Goal: Task Accomplishment & Management: Use online tool/utility

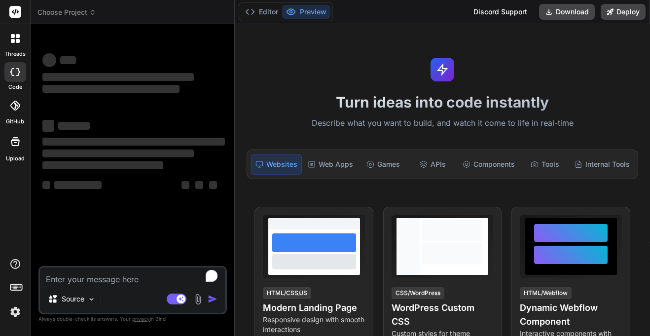
click at [8, 318] on img at bounding box center [15, 311] width 17 height 17
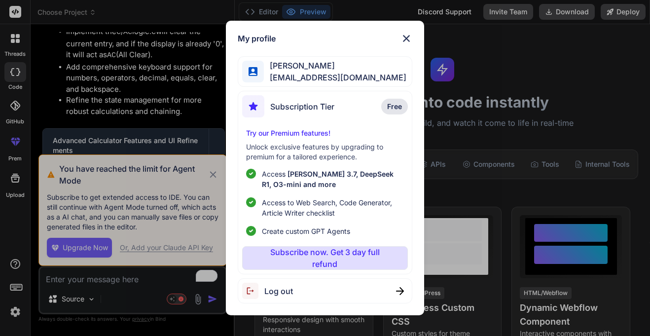
scroll to position [1584, 0]
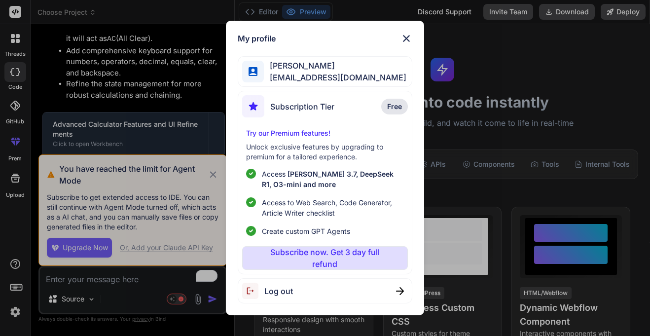
click at [363, 290] on div "Log out" at bounding box center [325, 290] width 175 height 25
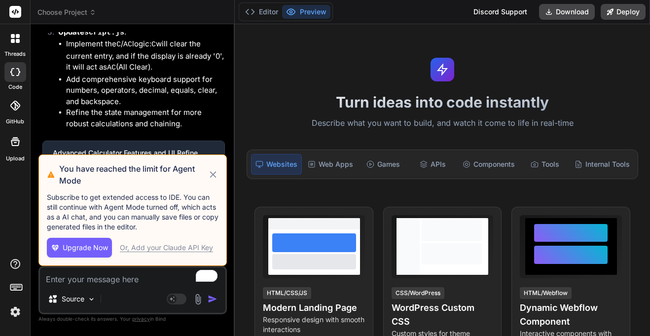
scroll to position [0, 0]
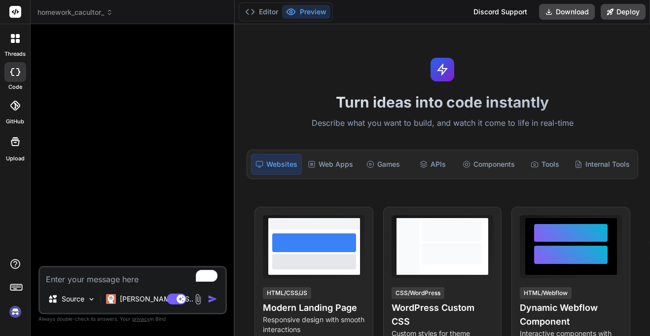
click at [14, 314] on img at bounding box center [15, 311] width 17 height 17
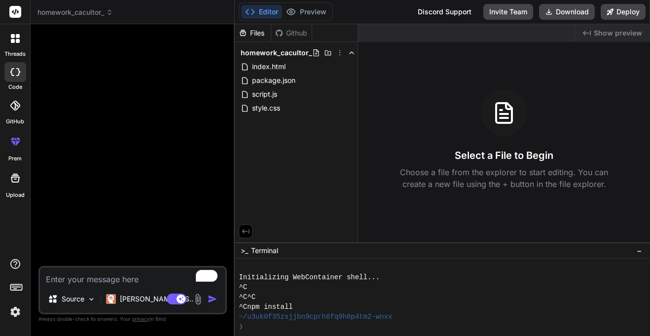
click at [75, 14] on span "homework_cacultor_" at bounding box center [74, 12] width 75 height 10
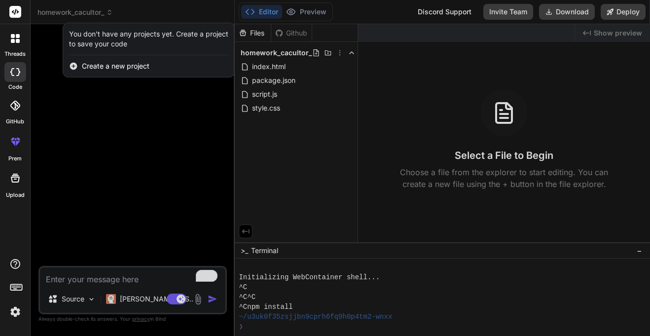
click at [91, 43] on div "You don't have any projects yet. Create a project to save your code" at bounding box center [148, 39] width 159 height 20
click at [6, 79] on div at bounding box center [15, 72] width 22 height 20
click at [9, 78] on div at bounding box center [15, 72] width 22 height 20
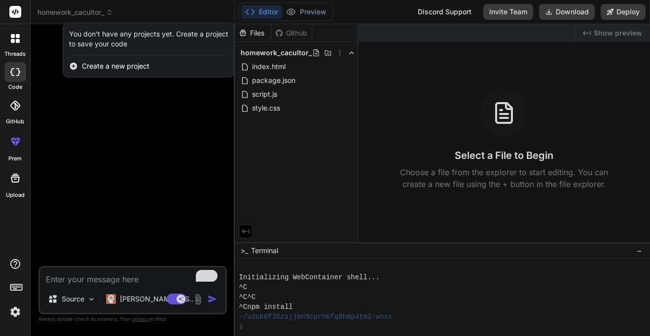
click at [10, 42] on div at bounding box center [15, 38] width 21 height 21
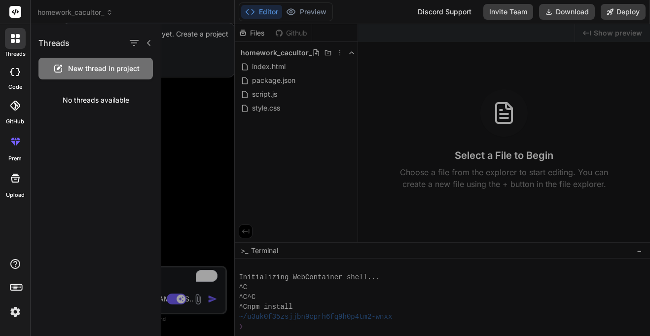
click at [20, 81] on div "code" at bounding box center [15, 74] width 30 height 33
type textarea "x"
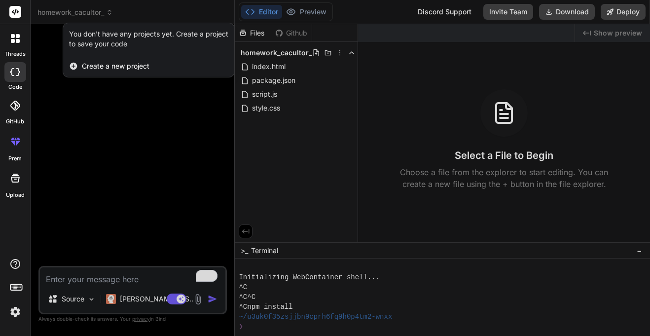
click at [97, 64] on span "Create a new project" at bounding box center [116, 66] width 68 height 10
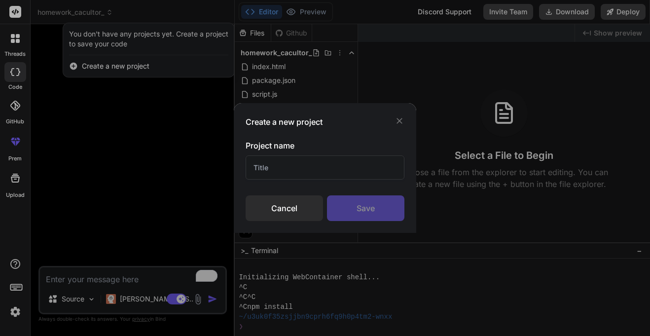
click at [253, 161] on input "text" at bounding box center [325, 167] width 158 height 24
type input "power level"
click at [358, 201] on div "Save" at bounding box center [365, 208] width 77 height 26
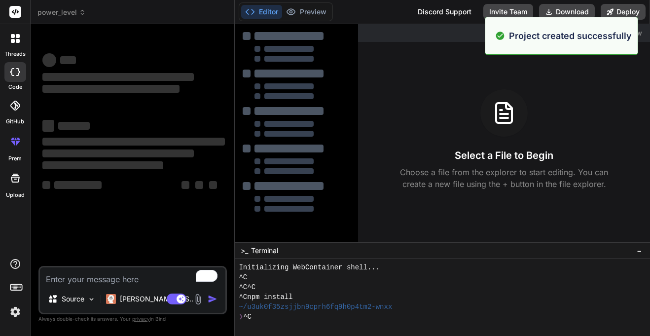
scroll to position [10, 0]
click at [100, 280] on textarea "To enrich screen reader interactions, please activate Accessibility in Grammarl…" at bounding box center [132, 276] width 185 height 18
type textarea "x"
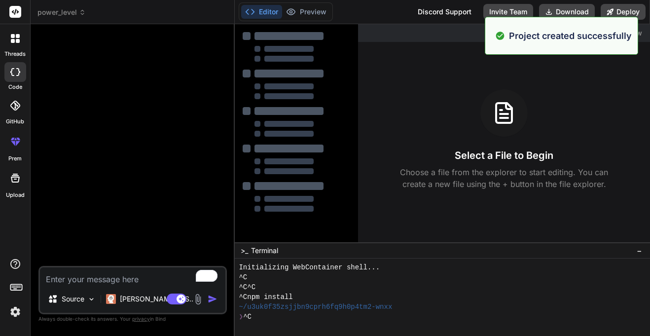
type textarea "m"
type textarea "x"
type textarea "ma"
type textarea "x"
type textarea "mak"
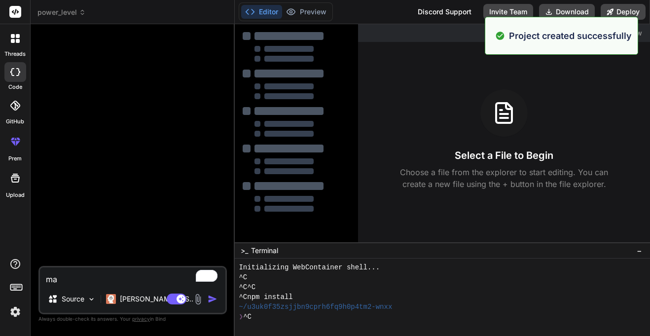
type textarea "x"
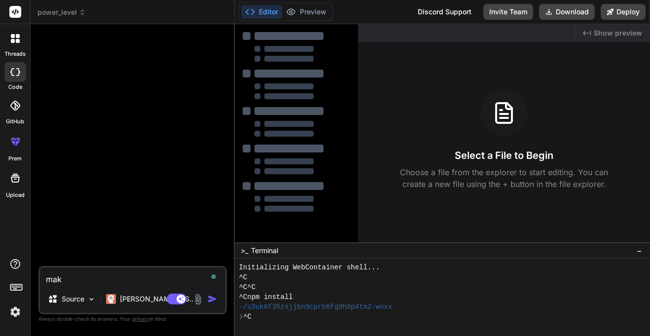
type textarea "make"
type textarea "x"
type textarea "make"
type textarea "x"
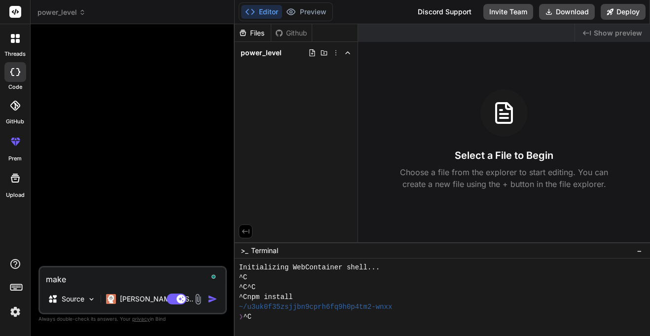
type textarea "make a"
type textarea "x"
type textarea "make an"
type textarea "x"
type textarea "make an"
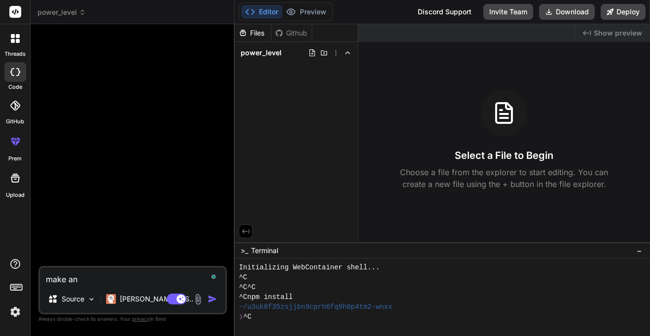
type textarea "x"
type textarea "make an g"
type textarea "x"
type textarea "make an ga"
type textarea "x"
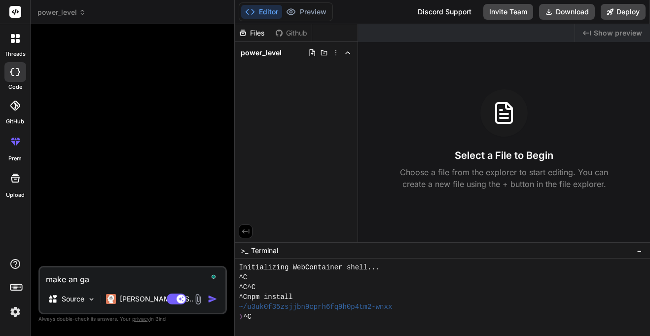
type textarea "make an gam"
type textarea "x"
type textarea "make an game"
type textarea "x"
type textarea "make an game"
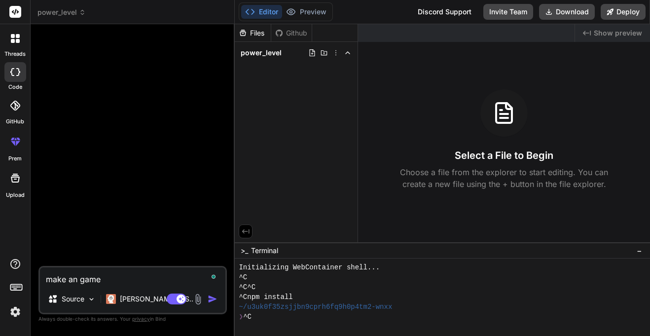
type textarea "x"
type textarea "make an game w"
type textarea "x"
type textarea "make an game wh"
type textarea "x"
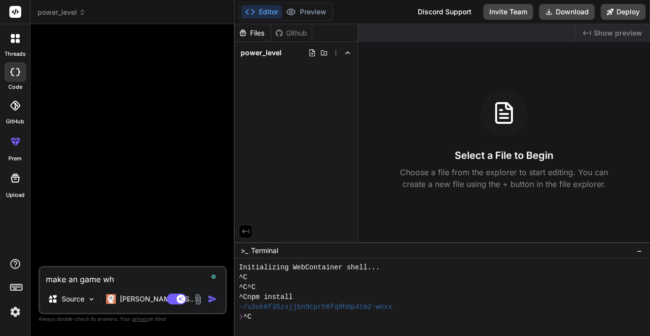
type textarea "make an game whe"
type textarea "x"
type textarea "make an game wher"
type textarea "x"
type textarea "make an game where"
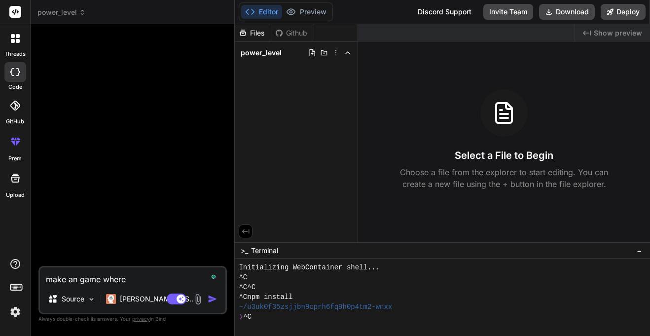
type textarea "x"
type textarea "make an game where"
type textarea "x"
type textarea "make an game where y"
type textarea "x"
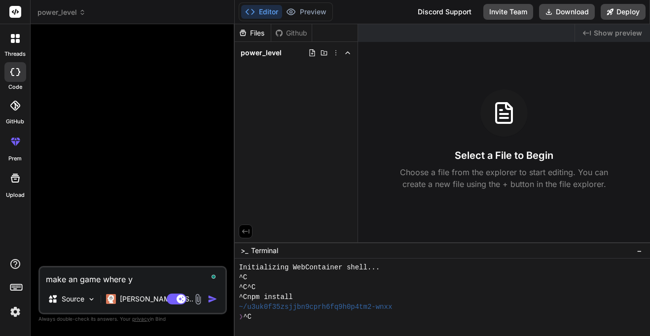
type textarea "make an game where yo"
type textarea "x"
type textarea "make an game where you"
type textarea "x"
type textarea "make an game where you"
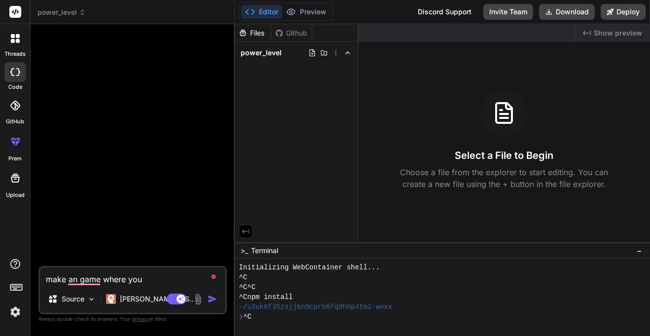
type textarea "x"
type textarea "make an game where you t"
type textarea "x"
type textarea "make an game where you to"
type textarea "x"
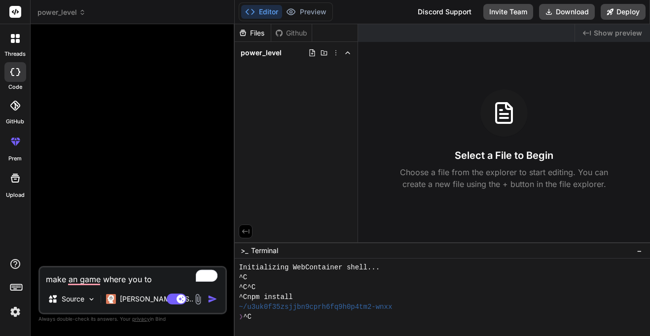
type textarea "make an game where you to"
type textarea "x"
type textarea "make an game where you to c"
type textarea "x"
type textarea "make an game where you to ch"
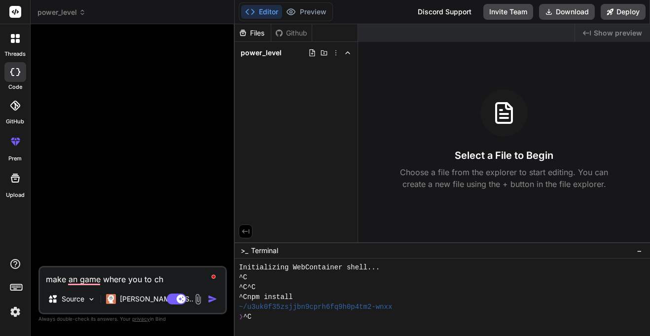
type textarea "x"
type textarea "make an game where you to cho"
type textarea "x"
type textarea "make an game where you to choo"
type textarea "x"
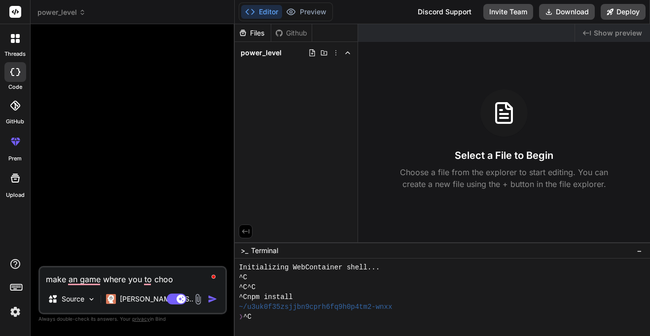
type textarea "make an game where you to choos"
type textarea "x"
type textarea "make an game where you to choose"
type textarea "x"
type textarea "make an game where you to choose"
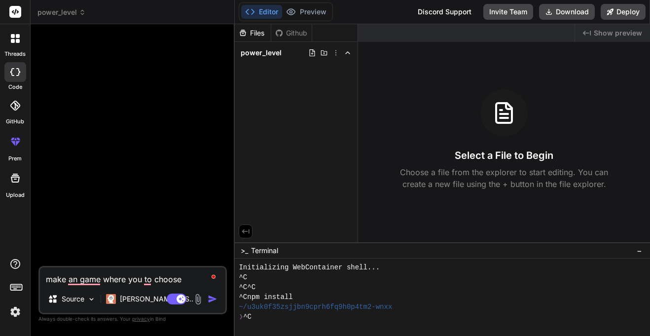
type textarea "x"
type textarea "make an game where you to choose"
type textarea "x"
type textarea "make an game where you to choos"
type textarea "x"
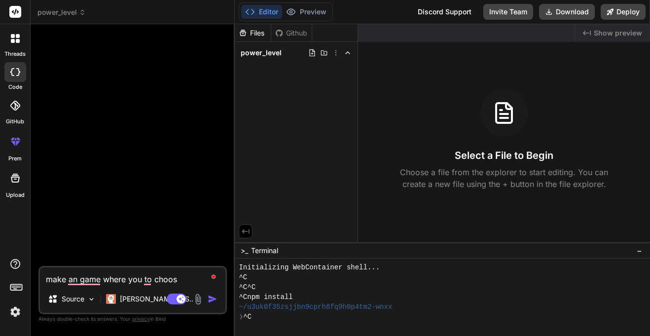
type textarea "make an game where you to choo"
type textarea "x"
type textarea "make an game where you to cho"
type textarea "x"
type textarea "make an game where you to ch"
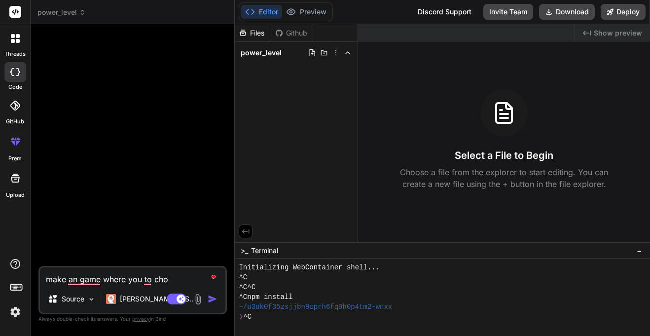
type textarea "x"
type textarea "make an game where you to c"
type textarea "x"
type textarea "make an game where you to"
type textarea "x"
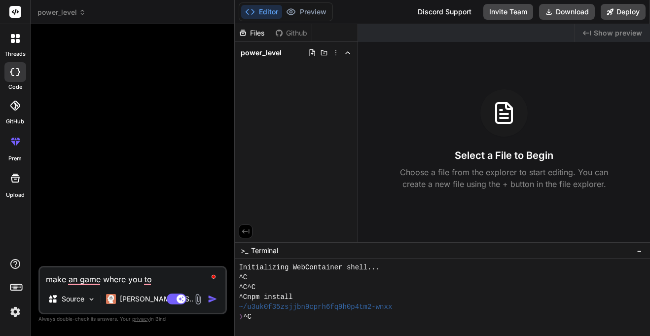
type textarea "make an game where you to"
type textarea "x"
type textarea "make an game where you t"
type textarea "x"
type textarea "make an game where you"
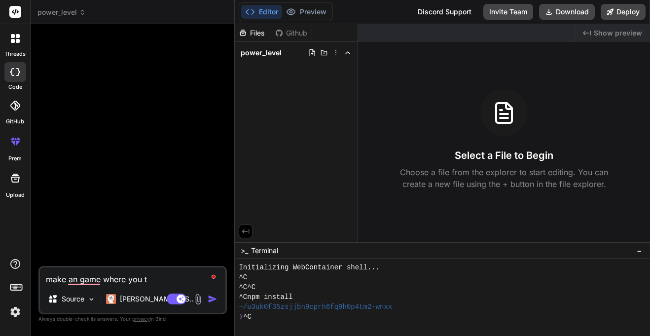
type textarea "x"
type textarea "make an game where you m"
type textarea "x"
type textarea "make an game where you ma"
type textarea "x"
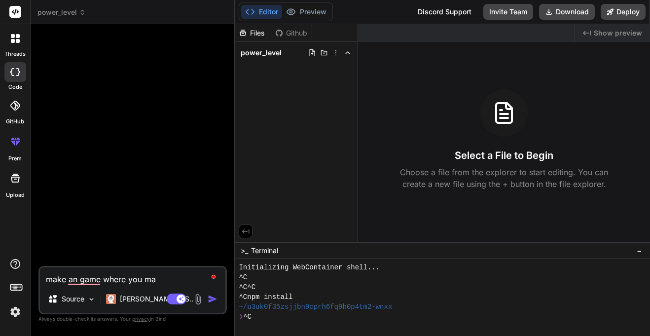
type textarea "make an game where you mak"
type textarea "x"
type textarea "make an game where you make"
type textarea "x"
type textarea "make an game where you make"
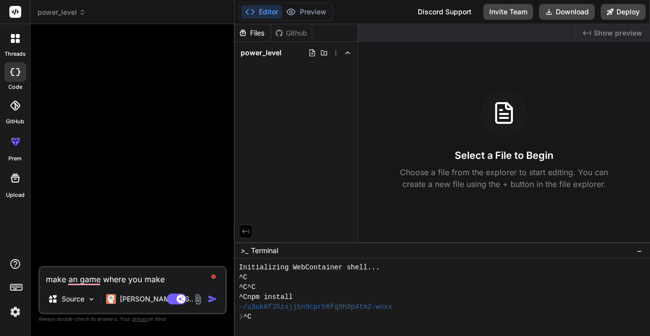
type textarea "x"
type textarea "make an game where you make"
type textarea "x"
type textarea "make an game where you mak"
type textarea "x"
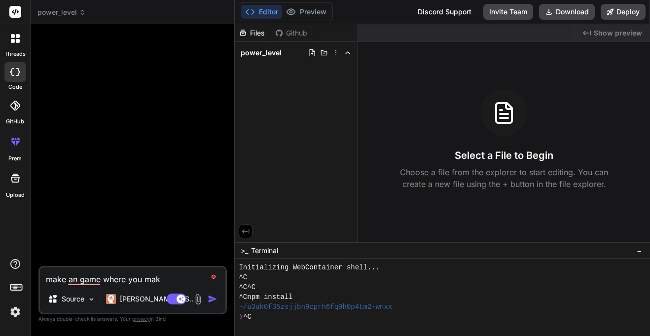
type textarea "make an game where you ma"
type textarea "x"
type textarea "make an game where you m"
type textarea "x"
type textarea "make an game where you"
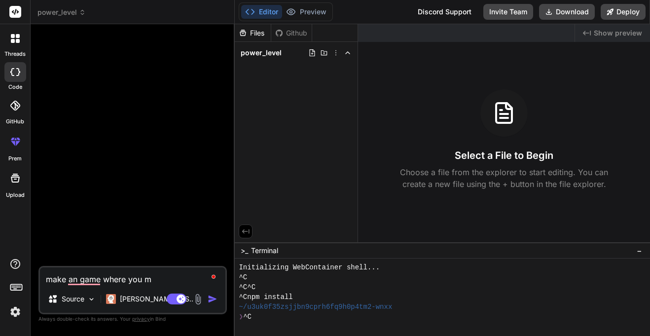
type textarea "x"
type textarea "make an game where you t"
type textarea "x"
type textarea "make an game where you tr"
type textarea "x"
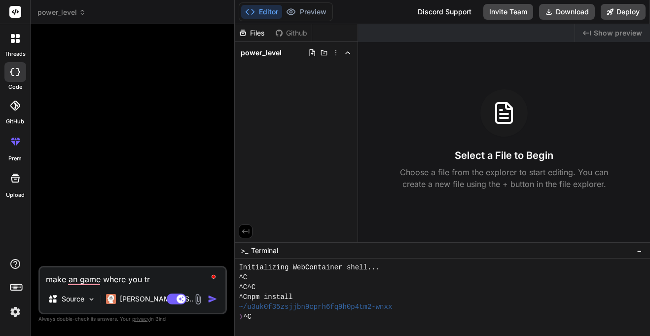
type textarea "make an game where you tra"
type textarea "x"
type textarea "make an game where you trai"
type textarea "x"
type textarea "make an game where you train"
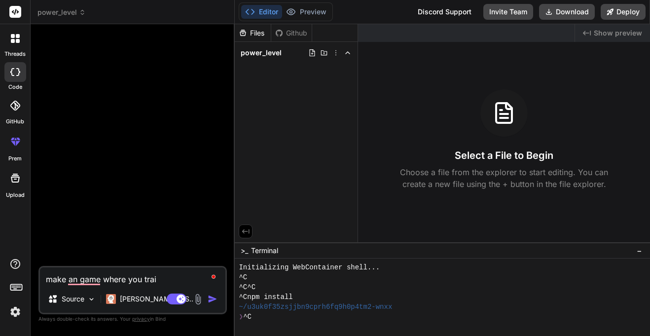
type textarea "x"
type textarea "make an game where you train"
type textarea "x"
type textarea "make an game where you train y"
type textarea "x"
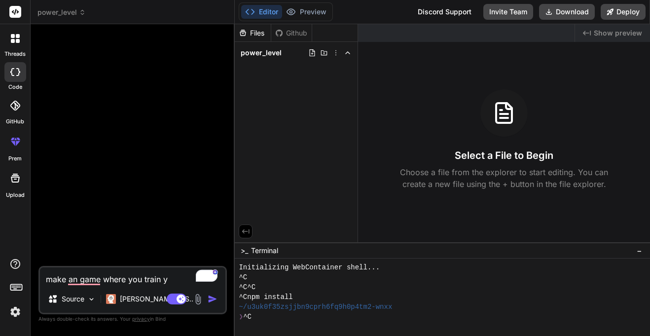
type textarea "make an game where you train yo"
type textarea "x"
type textarea "make an game where you train you"
type textarea "x"
type textarea "make an game where you train your"
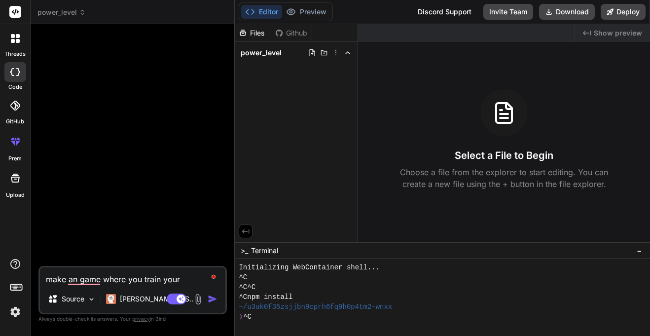
type textarea "x"
type textarea "make an game where you train your"
type textarea "x"
type textarea "make an game where you train your s"
type textarea "x"
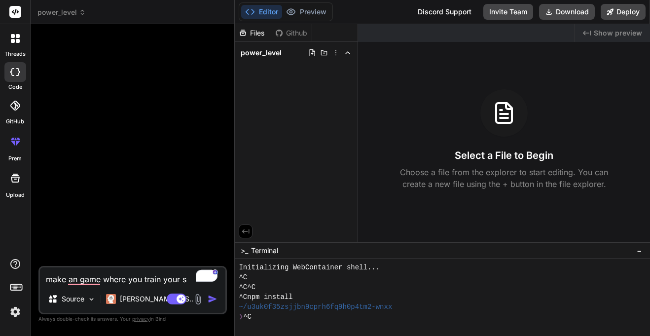
type textarea "make an game where you train your sk"
type textarea "x"
type textarea "make an game where you train your ski"
type textarea "x"
type textarea "make an game where you train your skil"
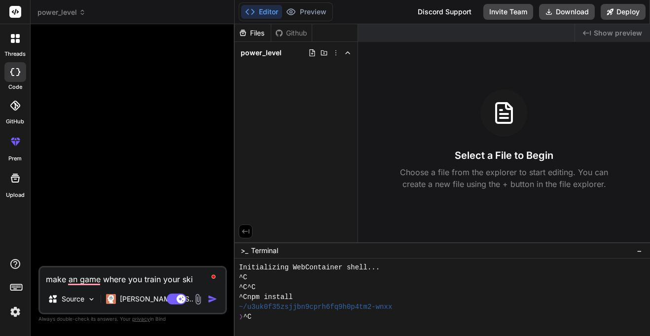
type textarea "x"
type textarea "make an game where you train your skill"
type textarea "x"
type textarea "make an game where you train your skills"
type textarea "x"
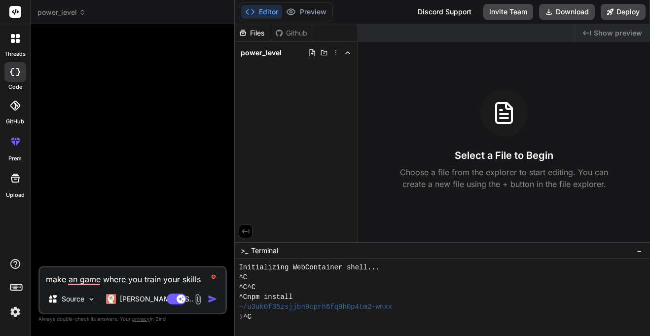
type textarea "make an game where you train your skills"
type textarea "x"
type textarea "make an game where you train your skills o"
type textarea "x"
type textarea "make an game where you train your skills on"
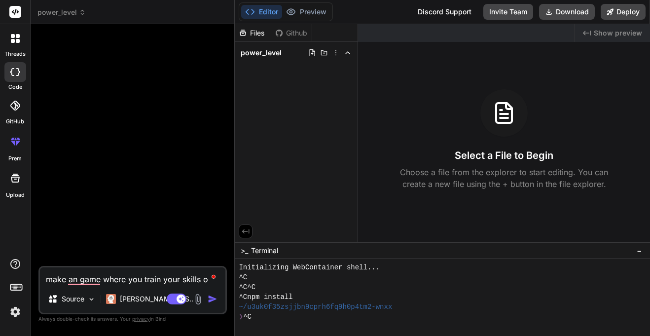
type textarea "x"
type textarea "make an game where you train your skills on"
type textarea "x"
type textarea "make an game where you train your skills on d"
type textarea "x"
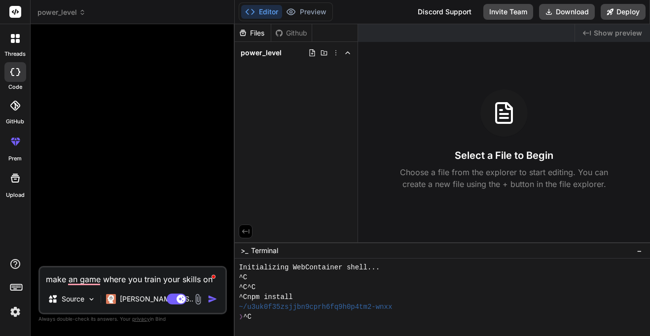
type textarea "make an game where you train your skills on di"
type textarea "x"
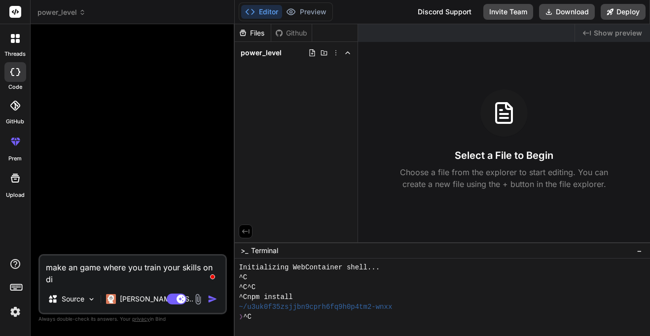
type textarea "make an game where you train your skills on dif"
type textarea "x"
type textarea "make an game where you train your skills on diff"
type textarea "x"
type textarea "make an game where you train your skills on difff"
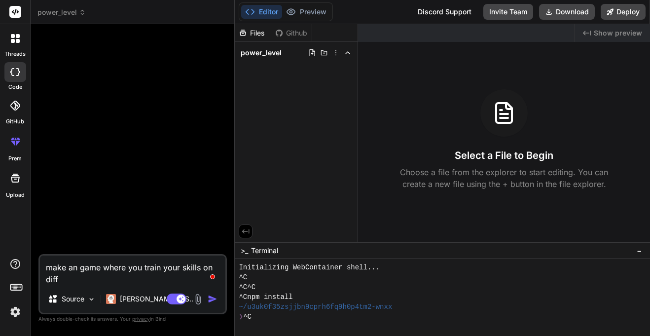
type textarea "x"
type textarea "make an game where you train your skills on difffe"
type textarea "x"
type textarea "make an game where you train your skills on difffer"
type textarea "x"
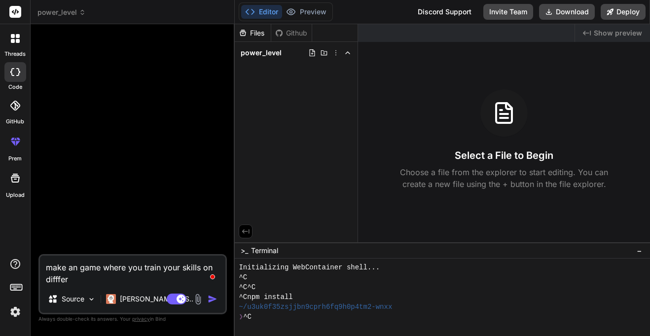
type textarea "make an game where you train your skills on difffern"
type textarea "x"
type textarea "make an game where you train your skills on difffernt"
type textarea "x"
type textarea "make an game where you train your skills on difffernt"
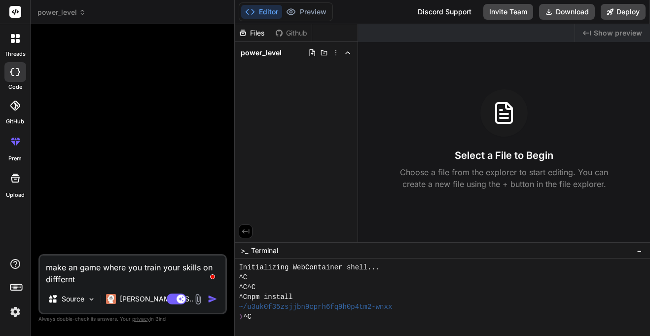
type textarea "x"
type textarea "make an game where you train your skills on difffernt t"
type textarea "x"
type textarea "make an game where you train your skills on difffernt th"
type textarea "x"
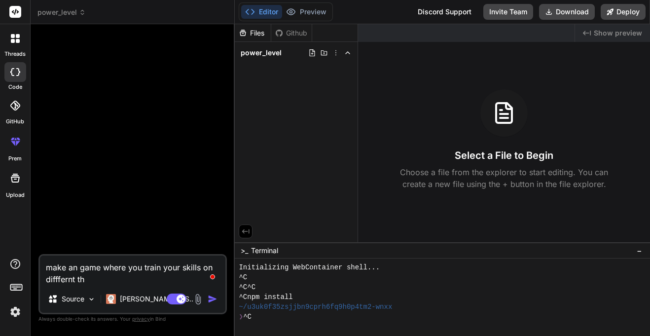
type textarea "make an game where you train your skills on difffernt thi"
type textarea "x"
type textarea "make an game where you train your skills on difffernt thin"
type textarea "x"
type textarea "make an game where you train your skills on difffernt thins"
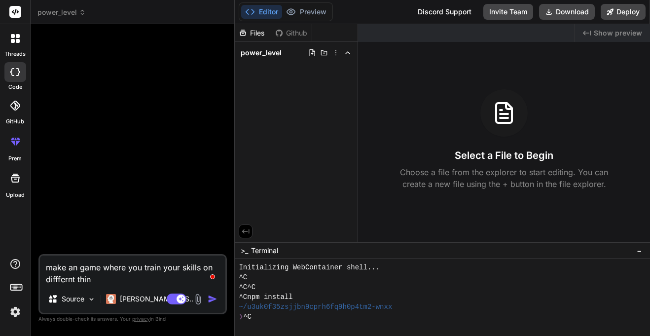
type textarea "x"
type textarea "make an game where you train your skills on difffernt thin"
type textarea "x"
type textarea "make an game where you train your skills on difffernt thing"
type textarea "x"
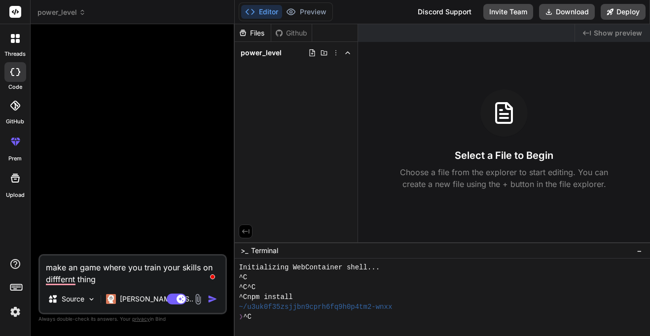
type textarea "make an game where you train your skills on difffernt things"
type textarea "x"
type textarea "make an game where you train your skills on difffernt things"
type textarea "x"
type textarea "make an game where you train your skills on difffernt things s"
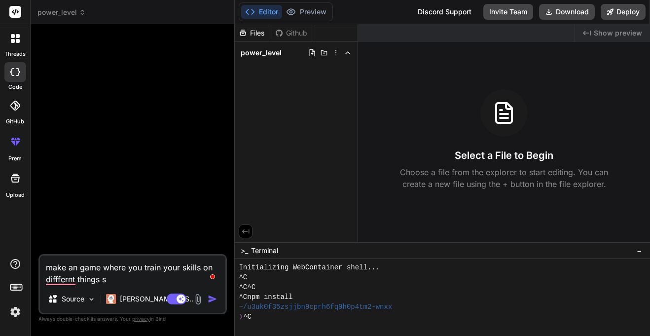
type textarea "x"
type textarea "make an game where you train your skills on difffernt things su"
type textarea "x"
type textarea "make an game where you train your skills on difffernt things suc"
type textarea "x"
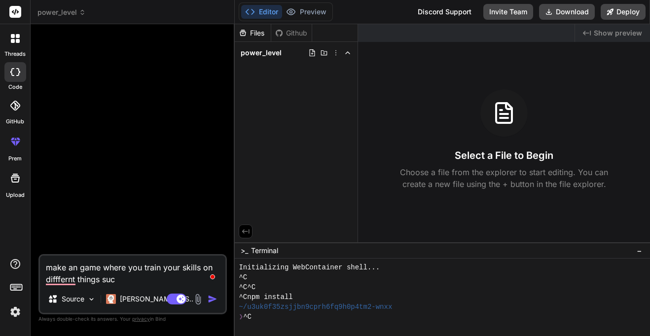
type textarea "make an game where you train your skills on difffernt things such"
type textarea "x"
type textarea "make an game where you train your skills on difffernt things such"
type textarea "x"
type textarea "make an game where you train your skills on difffernt things such a"
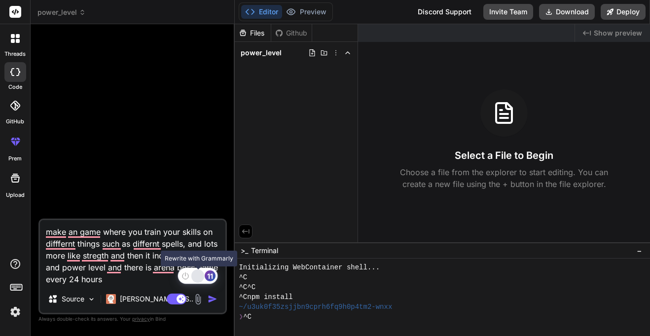
click at [196, 277] on div "Rewrite with Grammarly" at bounding box center [197, 275] width 11 height 11
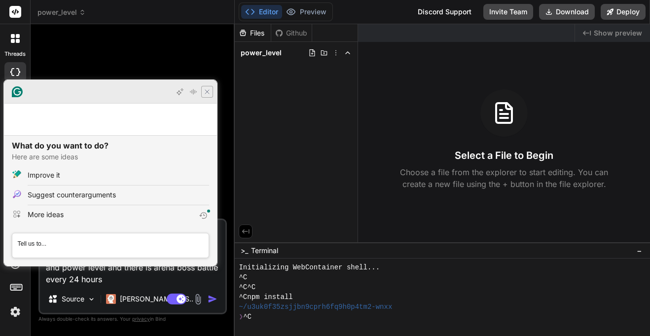
scroll to position [0, 0]
click at [206, 96] on icon "Close Grammarly Assistant" at bounding box center [207, 92] width 8 height 8
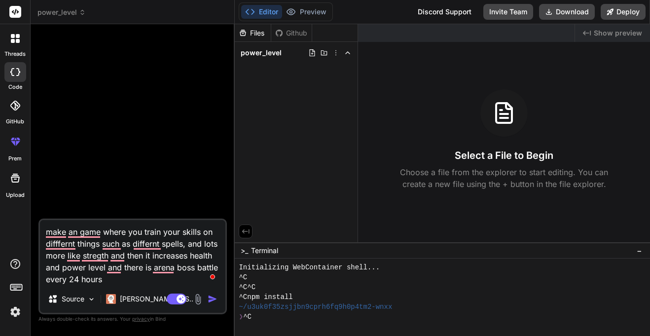
click at [139, 270] on textarea "make an game where you train your skills on difffernt things such as differnt s…" at bounding box center [132, 252] width 185 height 65
click at [131, 283] on textarea "make an game where you train your skills on difffernt things such as differnt s…" at bounding box center [132, 252] width 185 height 65
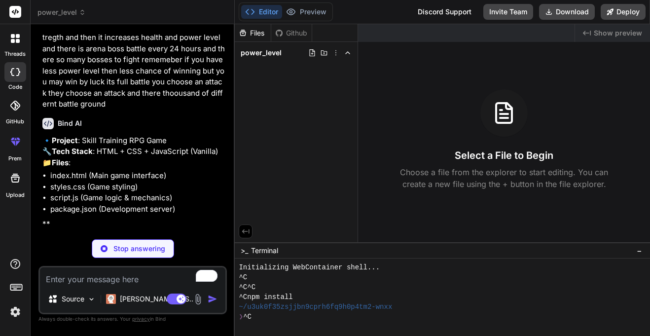
scroll to position [53, 0]
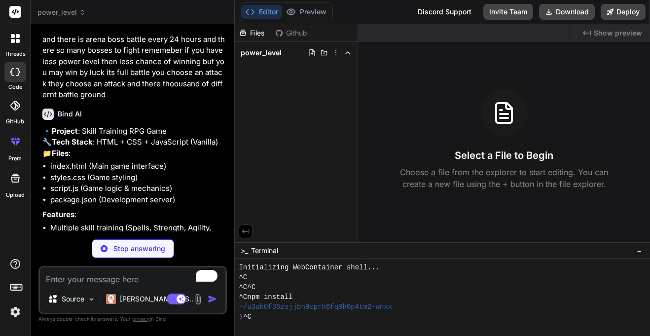
click at [124, 149] on p "🔹 Project : Skill Training RPG Game 🔧 Tech Stack : HTML + CSS + JavaScript (Van…" at bounding box center [133, 143] width 182 height 34
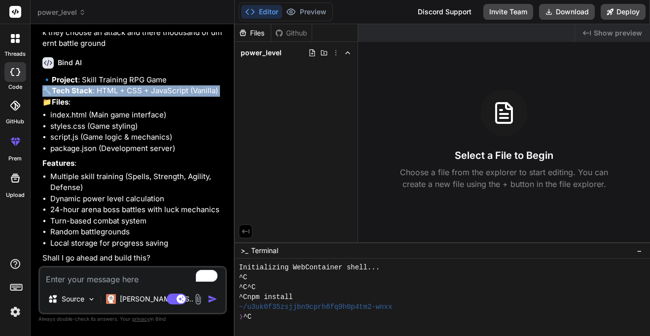
scroll to position [127, 0]
click at [123, 281] on textarea "To enrich screen reader interactions, please activate Accessibility in Grammarl…" at bounding box center [132, 276] width 185 height 18
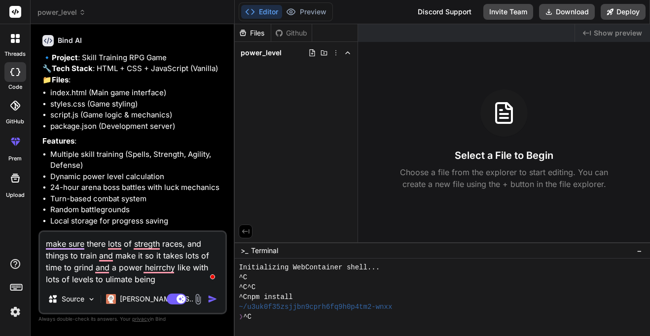
click at [217, 300] on button "button" at bounding box center [215, 299] width 14 height 10
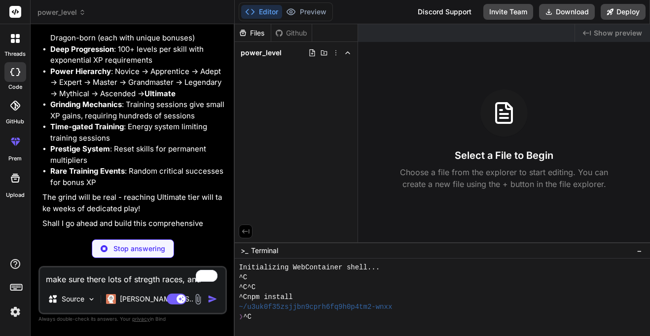
scroll to position [579, 0]
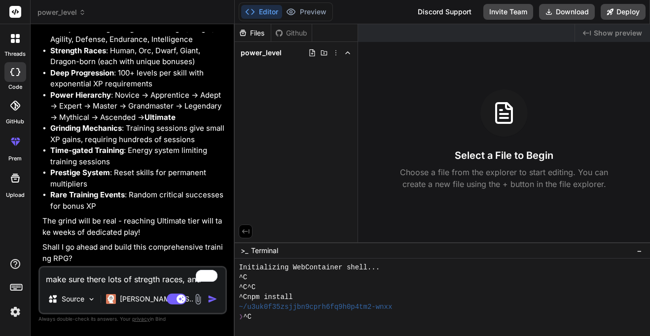
click at [149, 277] on textarea "make sure there lots of stregth races, and things to train and make it so it ta…" at bounding box center [132, 276] width 185 height 18
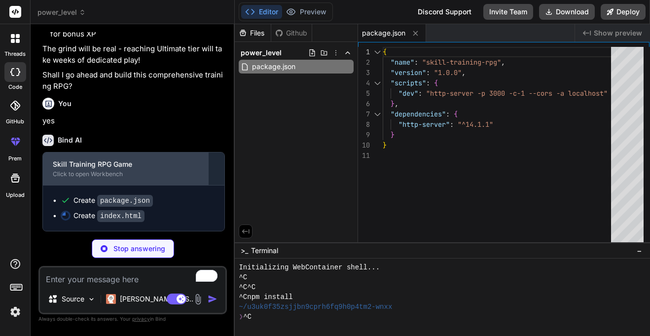
scroll to position [751, 0]
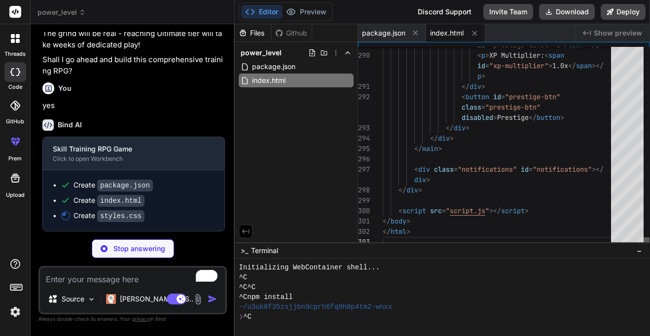
click at [649, 247] on div at bounding box center [646, 242] width 6 height 10
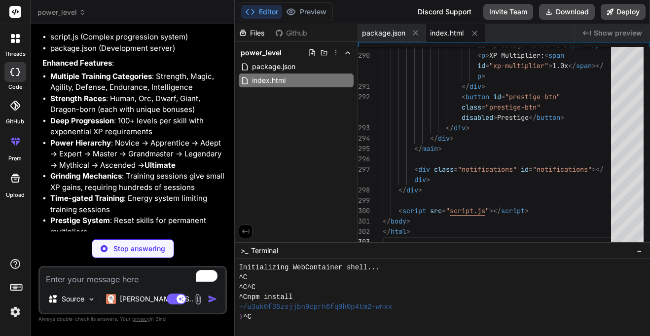
scroll to position [463, 0]
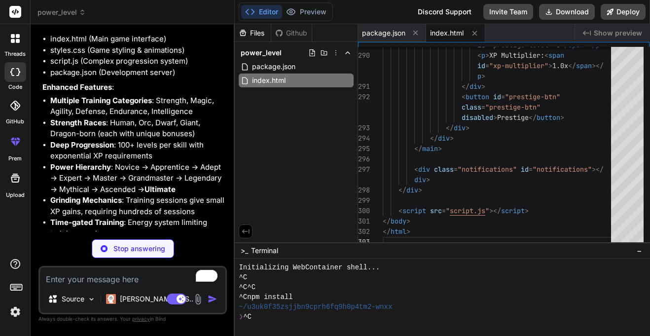
click at [76, 105] on strong "Multiple Training Categories" at bounding box center [101, 100] width 102 height 9
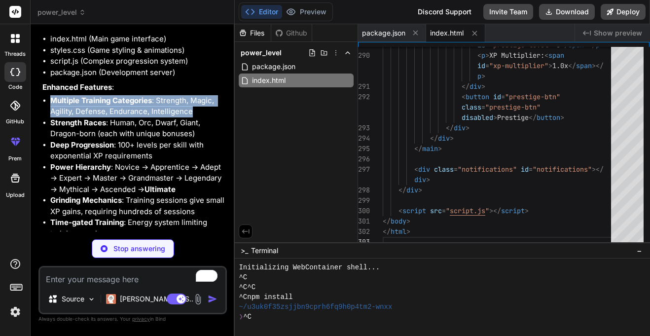
click at [78, 140] on li "Strength Races : Human, Orc, Dwarf, Giant, Dragon-born (each with unique bonuse…" at bounding box center [137, 128] width 175 height 22
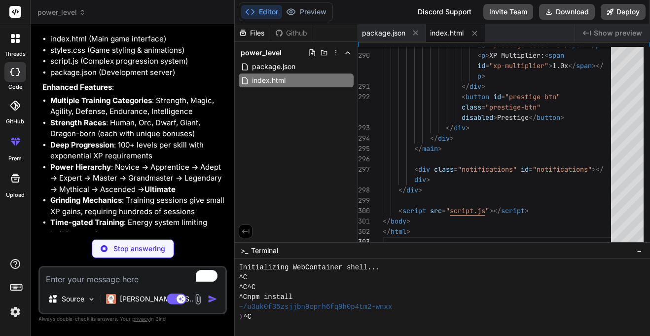
click at [78, 140] on li "Strength Races : Human, Orc, Dwarf, Giant, Dragon-born (each with unique bonuse…" at bounding box center [137, 128] width 175 height 22
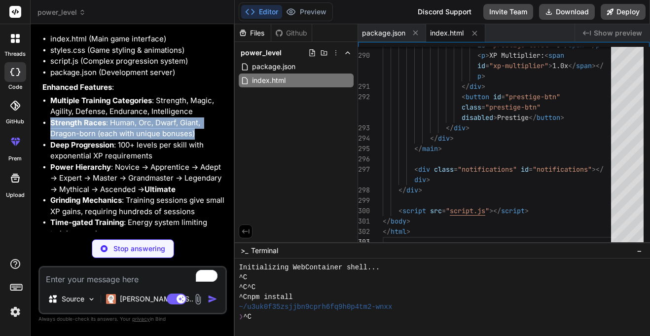
click at [115, 162] on li "Deep Progression : 100+ levels per skill with exponential XP requirements" at bounding box center [137, 151] width 175 height 22
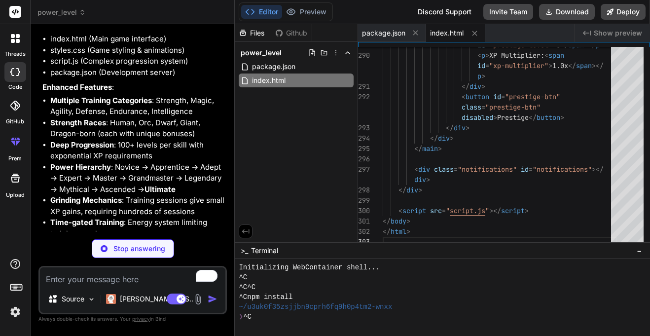
click at [115, 162] on li "Deep Progression : 100+ levels per skill with exponential XP requirements" at bounding box center [137, 151] width 175 height 22
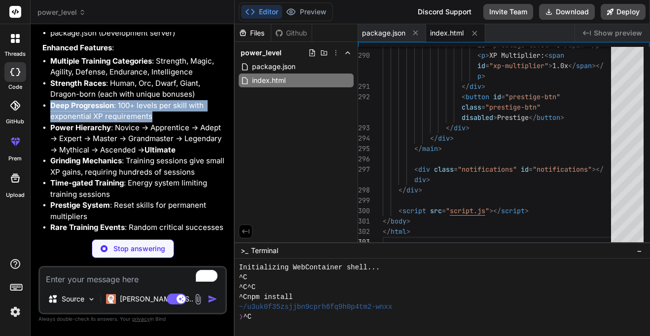
scroll to position [509, 0]
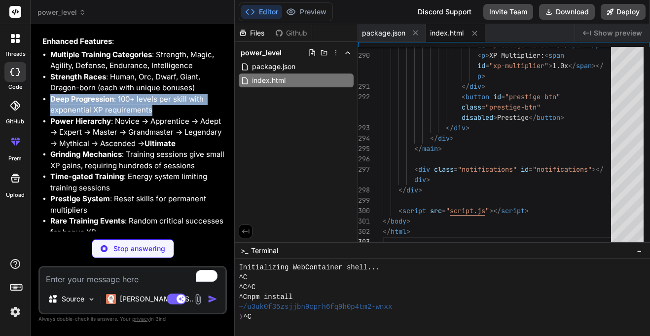
click at [149, 149] on li "Power Hierarchy : Novice → Apprentice → Adept → Expert → Master → Grandmaster →…" at bounding box center [137, 133] width 175 height 34
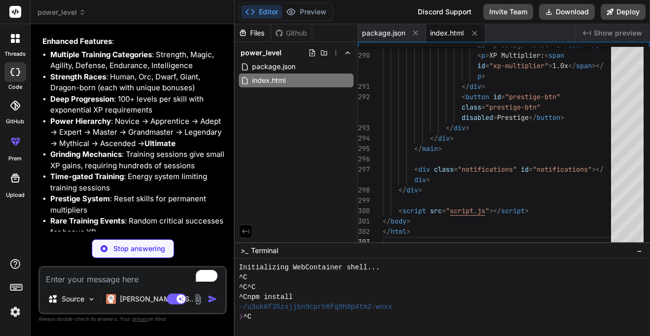
click at [149, 149] on li "Power Hierarchy : Novice → Apprentice → Adept → Expert → Master → Grandmaster →…" at bounding box center [137, 133] width 175 height 34
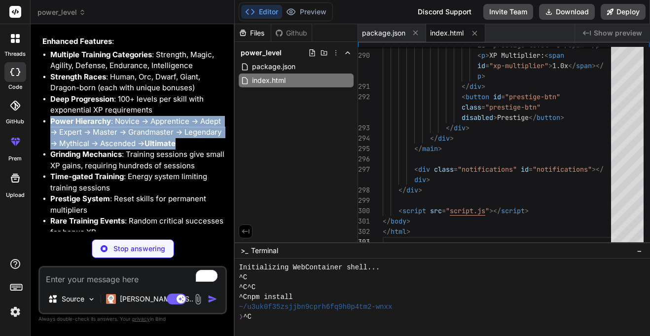
click at [133, 149] on li "Power Hierarchy : Novice → Apprentice → Adept → Expert → Master → Grandmaster →…" at bounding box center [137, 133] width 175 height 34
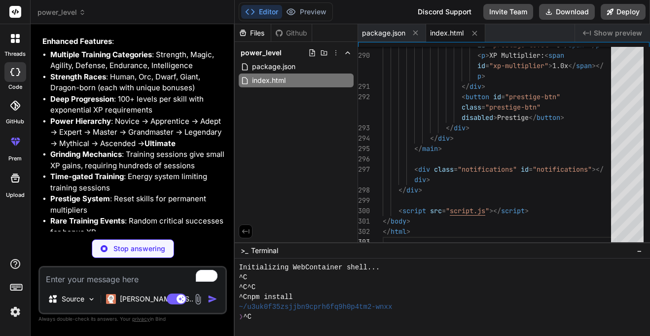
click at [133, 149] on li "Power Hierarchy : Novice → Apprentice → Adept → Expert → Master → Grandmaster →…" at bounding box center [137, 133] width 175 height 34
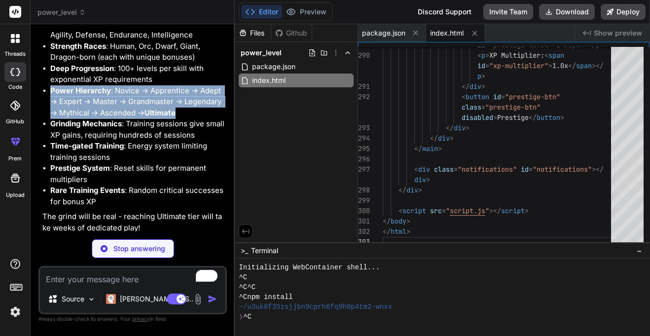
scroll to position [543, 0]
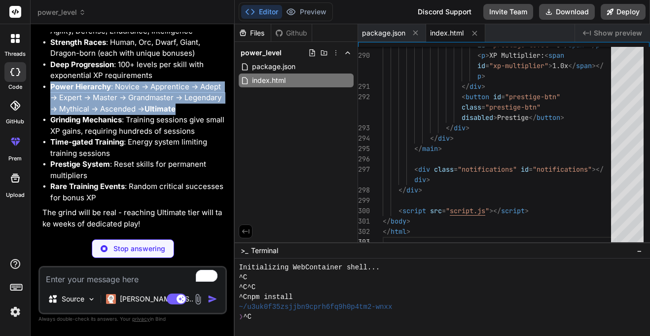
click at [133, 137] on li "Grinding Mechanics : Training sessions give small XP gains, requiring hundreds …" at bounding box center [137, 125] width 175 height 22
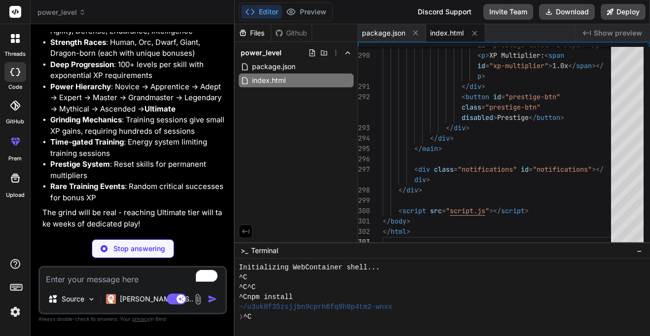
click at [133, 137] on li "Grinding Mechanics : Training sessions give small XP gains, requiring hundreds …" at bounding box center [137, 125] width 175 height 22
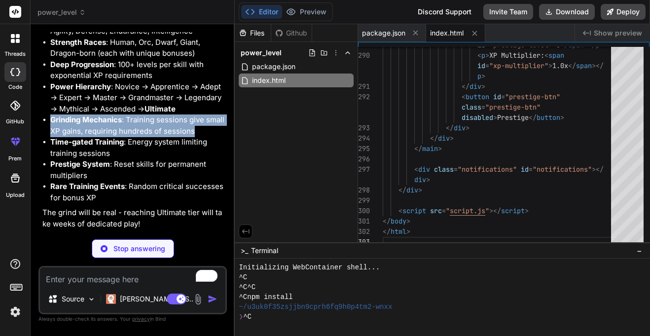
click at [96, 159] on li "Time-gated Training : Energy system limiting training sessions" at bounding box center [137, 148] width 175 height 22
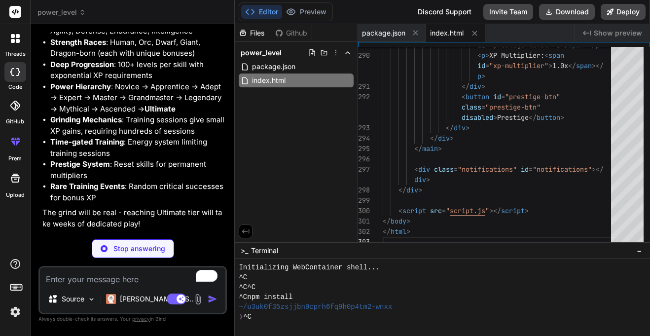
click at [96, 159] on li "Time-gated Training : Energy system limiting training sessions" at bounding box center [137, 148] width 175 height 22
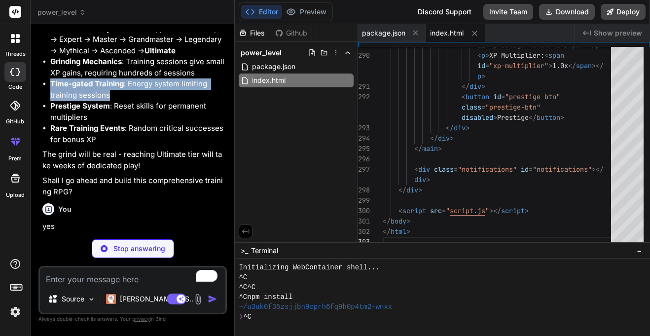
scroll to position [603, 0]
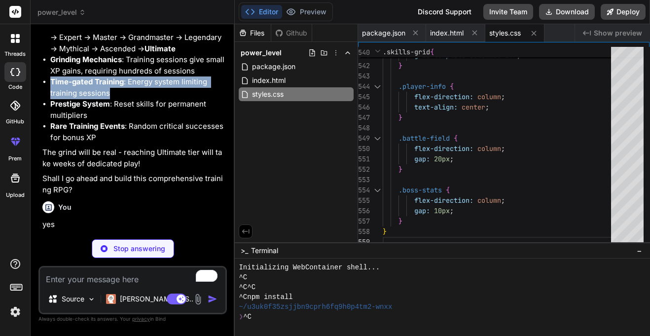
click at [89, 131] on strong "Rare Training Events" at bounding box center [87, 125] width 74 height 9
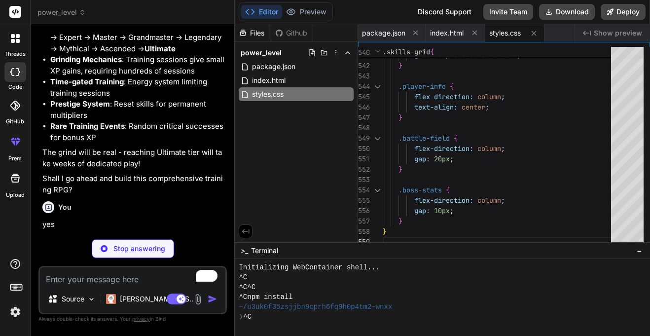
click at [89, 131] on strong "Rare Training Events" at bounding box center [87, 125] width 74 height 9
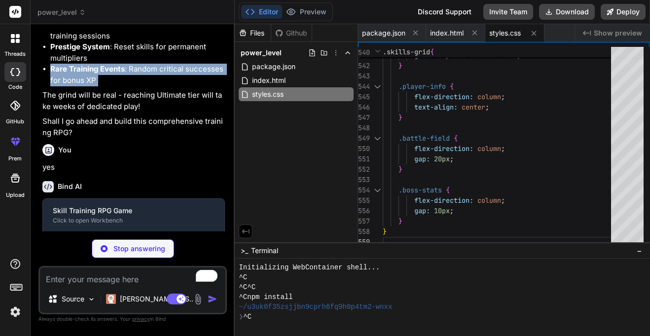
scroll to position [663, 0]
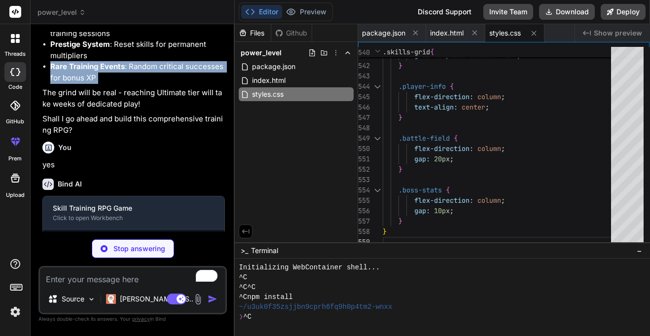
click at [115, 109] on p "The grind will be real - reaching Ultimate tier will take weeks of dedicated pl…" at bounding box center [133, 98] width 182 height 22
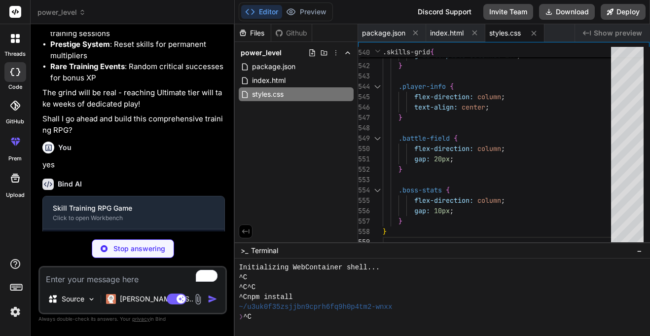
click at [115, 109] on p "The grind will be real - reaching Ultimate tier will take weeks of dedicated pl…" at bounding box center [133, 98] width 182 height 22
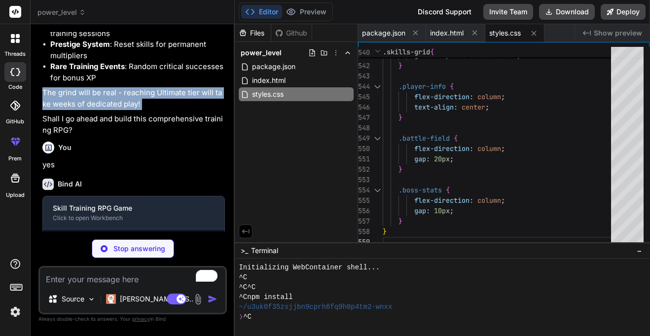
click at [115, 109] on p "The grind will be real - reaching Ultimate tier will take weeks of dedicated pl…" at bounding box center [133, 98] width 182 height 22
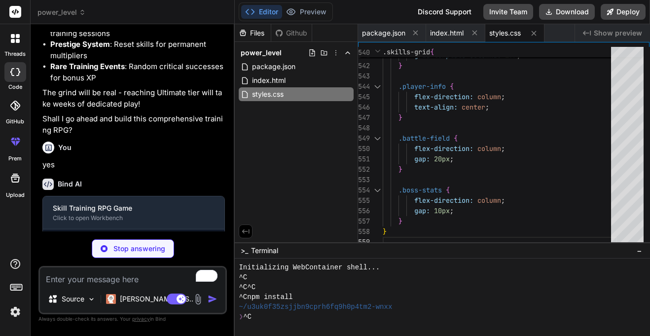
click at [115, 109] on p "The grind will be real - reaching Ultimate tier will take weeks of dedicated pl…" at bounding box center [133, 98] width 182 height 22
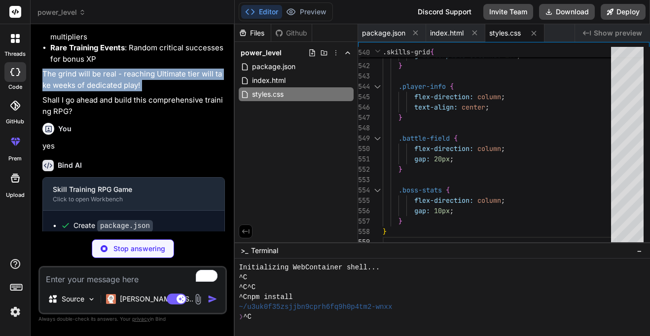
scroll to position [683, 0]
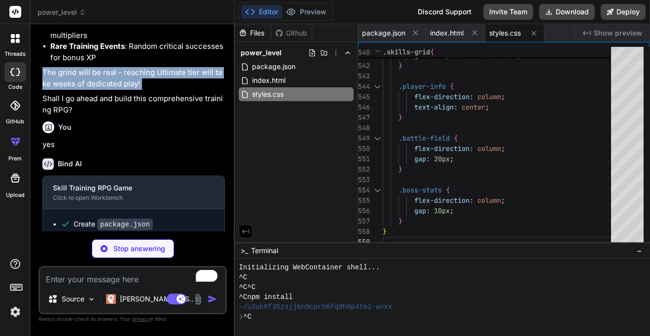
click at [125, 115] on p "Shall I go ahead and build this comprehensive training RPG?" at bounding box center [133, 104] width 182 height 22
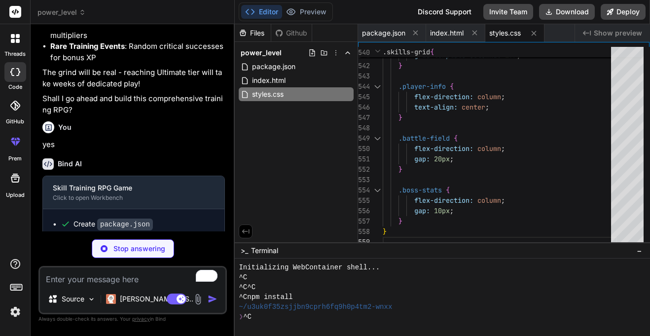
click at [125, 115] on p "Shall I go ahead and build this comprehensive training RPG?" at bounding box center [133, 104] width 182 height 22
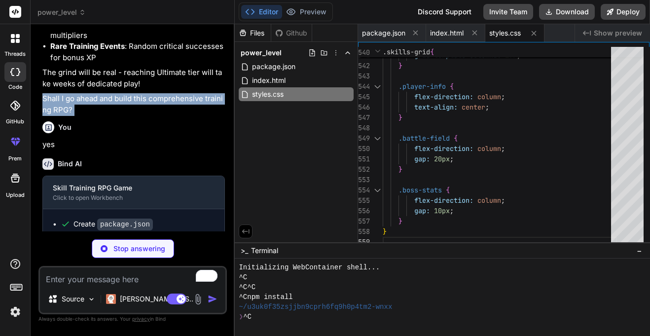
scroll to position [782, 0]
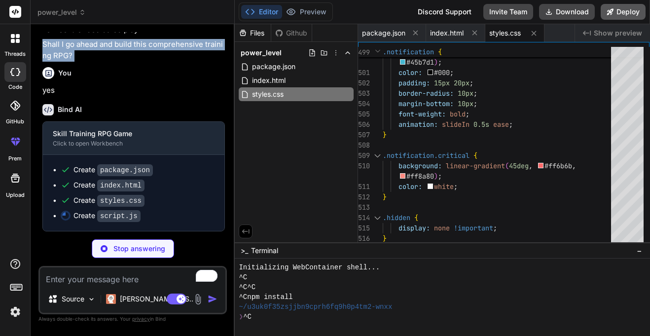
click at [615, 15] on button "Deploy" at bounding box center [623, 12] width 45 height 16
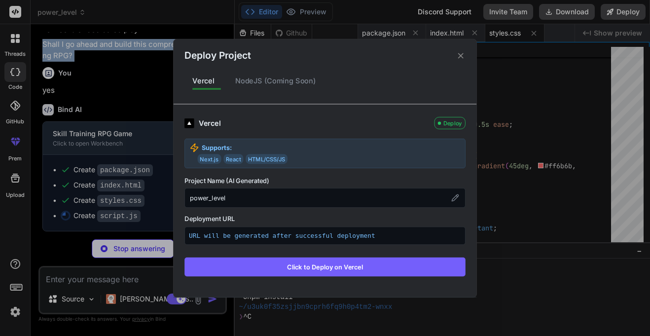
click at [464, 54] on icon at bounding box center [460, 55] width 9 height 9
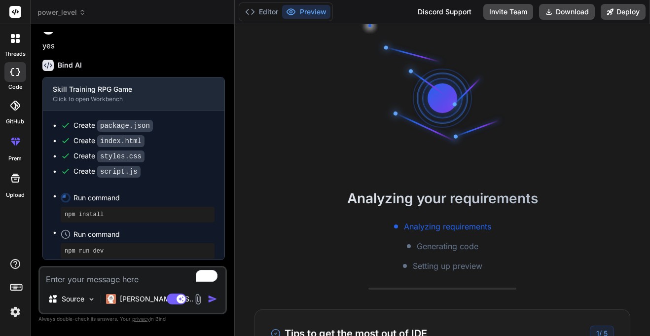
scroll to position [20, 0]
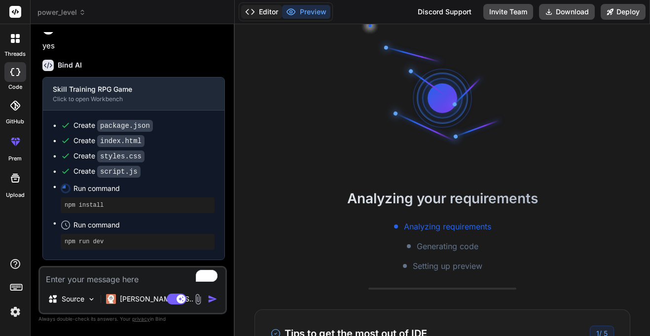
click at [262, 12] on button "Editor" at bounding box center [261, 12] width 41 height 14
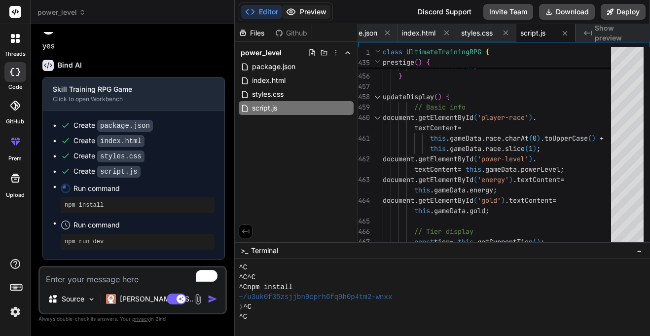
click at [299, 15] on button "Preview" at bounding box center [306, 12] width 48 height 14
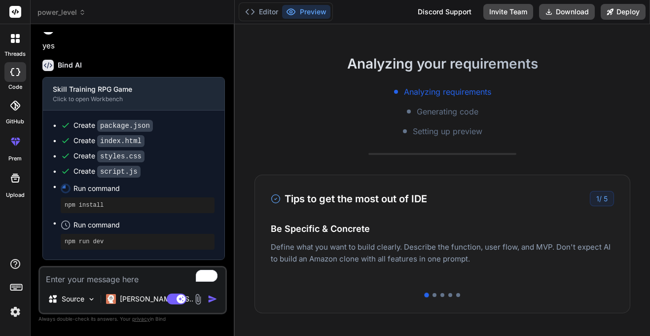
scroll to position [134, 0]
click at [435, 296] on div at bounding box center [434, 295] width 4 height 4
click at [443, 296] on div at bounding box center [442, 295] width 4 height 4
click at [450, 295] on div at bounding box center [450, 295] width 4 height 4
click at [623, 15] on button "Deploy" at bounding box center [623, 12] width 45 height 16
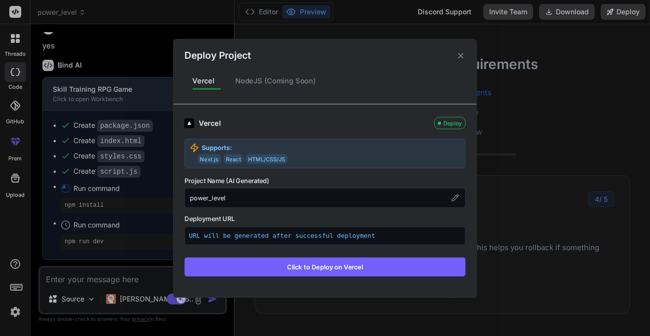
click at [330, 265] on button "Click to Deploy on Vercel" at bounding box center [324, 266] width 281 height 19
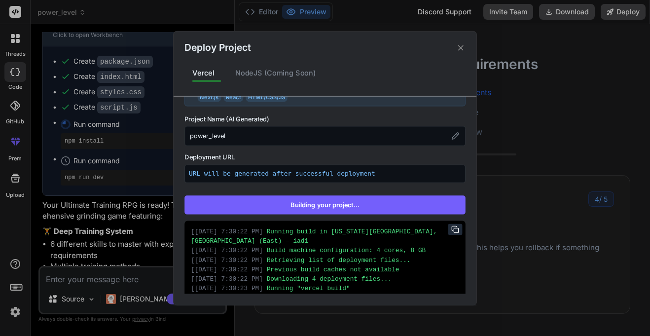
scroll to position [74, 0]
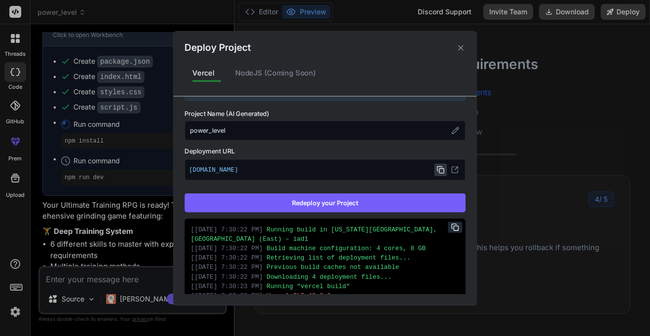
click at [439, 171] on icon at bounding box center [440, 170] width 8 height 8
click at [462, 53] on div "Deploy Project" at bounding box center [325, 43] width 303 height 24
click at [461, 45] on icon at bounding box center [460, 47] width 9 height 9
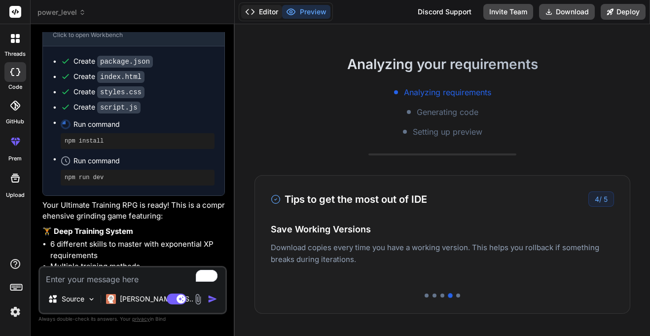
click at [262, 8] on button "Editor" at bounding box center [261, 12] width 41 height 14
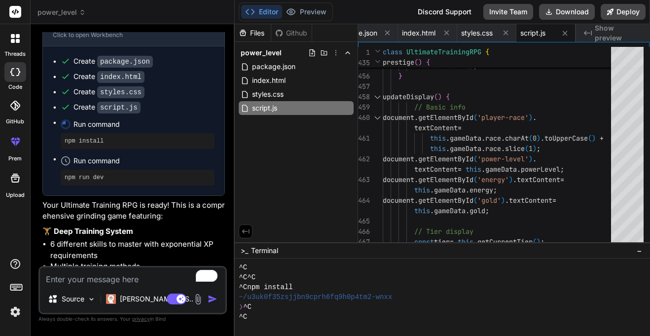
click at [112, 278] on textarea "To enrich screen reader interactions, please activate Accessibility in Grammarl…" at bounding box center [132, 276] width 185 height 18
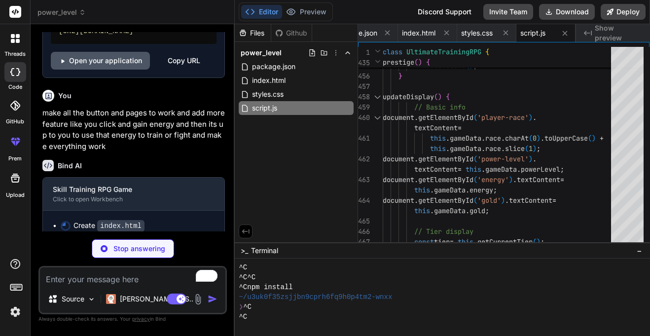
scroll to position [1560, 0]
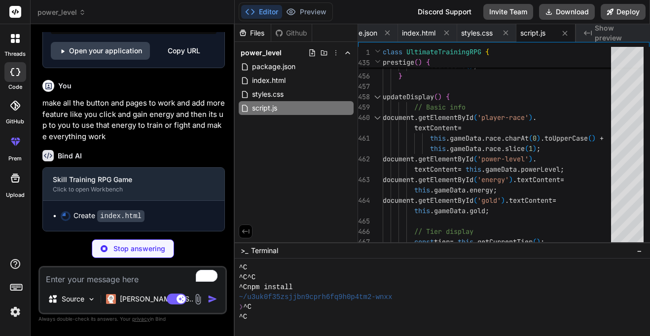
click at [101, 109] on p "make all the button and pages to work and add more feature like you click and g…" at bounding box center [133, 120] width 182 height 44
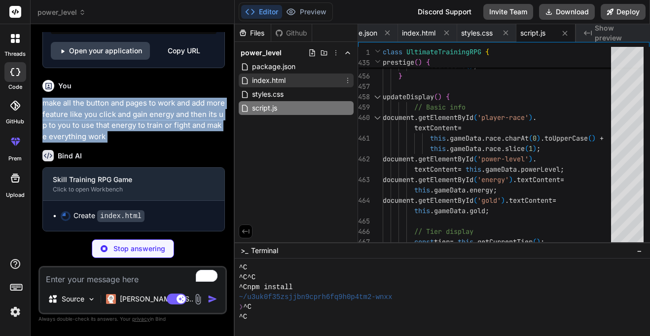
click at [269, 82] on span "index.html" at bounding box center [268, 80] width 35 height 12
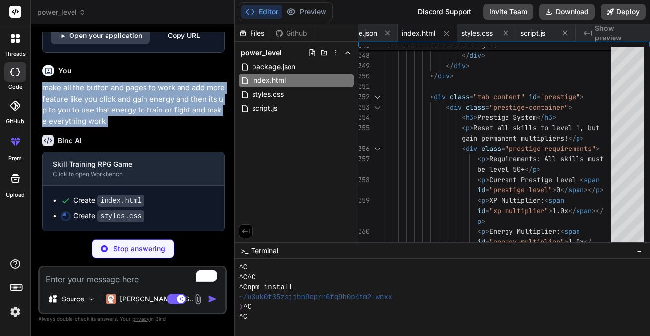
scroll to position [1576, 0]
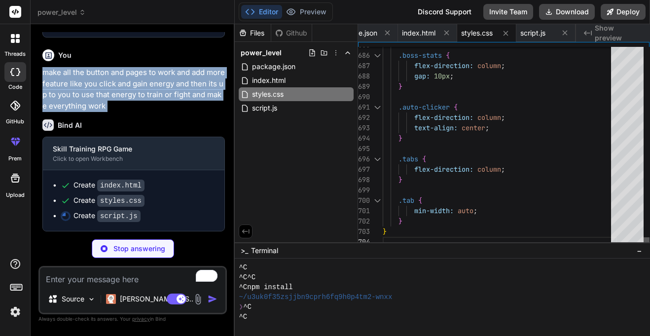
click at [649, 247] on div at bounding box center [646, 242] width 6 height 10
click at [296, 102] on div "script.js" at bounding box center [296, 108] width 115 height 14
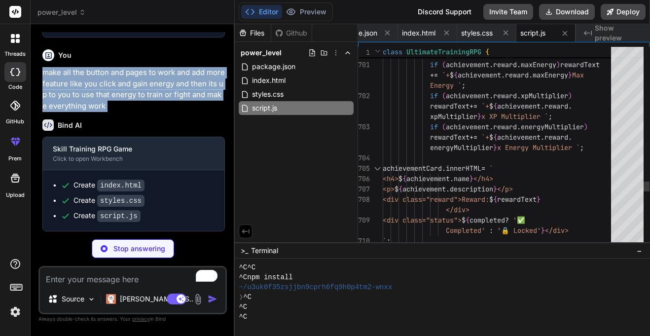
scroll to position [39, 0]
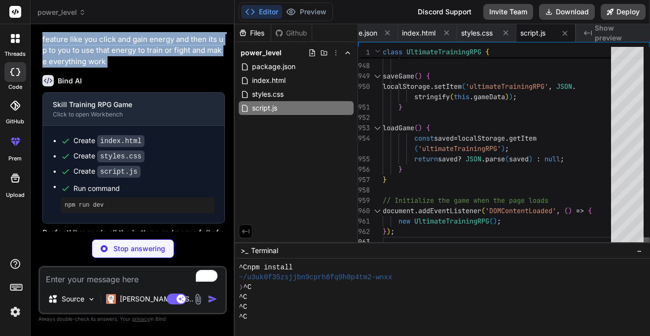
click at [649, 247] on div at bounding box center [646, 242] width 6 height 10
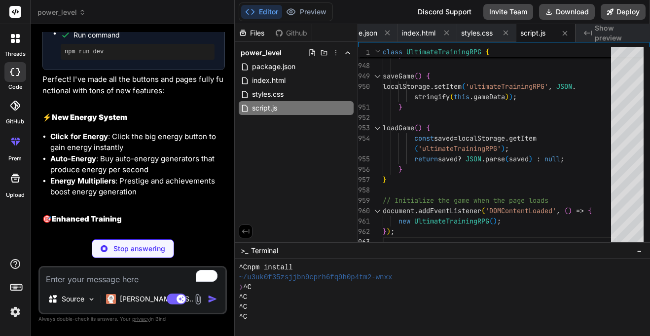
scroll to position [1746, 0]
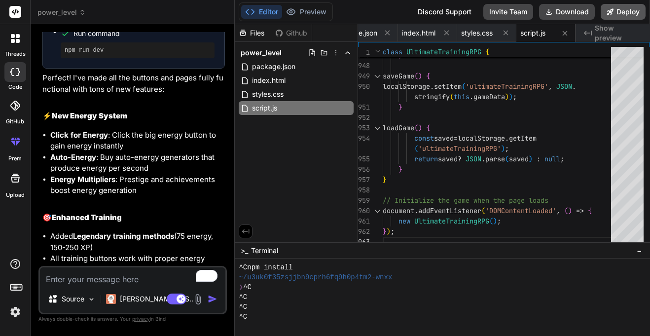
click at [614, 13] on button "Deploy" at bounding box center [623, 12] width 45 height 16
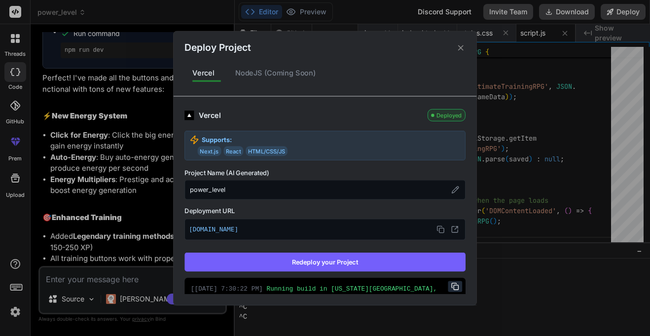
click at [349, 255] on button "Redeploy your Project" at bounding box center [324, 261] width 281 height 19
click at [462, 50] on icon at bounding box center [460, 47] width 9 height 9
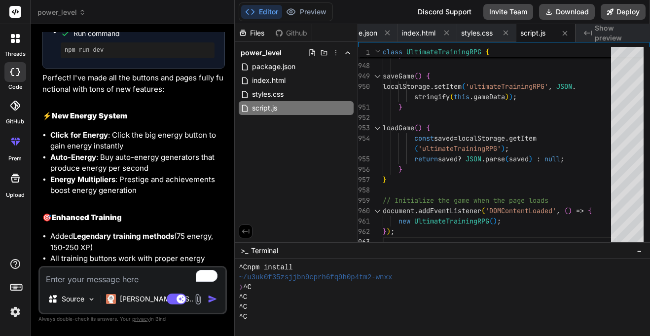
click at [71, 282] on textarea "To enrich screen reader interactions, please activate Accessibility in Grammarl…" at bounding box center [132, 276] width 185 height 18
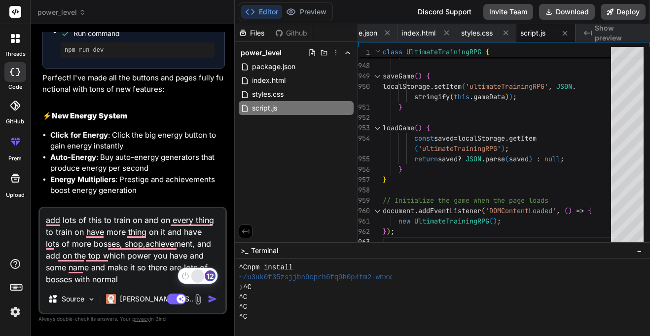
click at [200, 274] on div "Rewrite with Grammarly" at bounding box center [197, 275] width 11 height 11
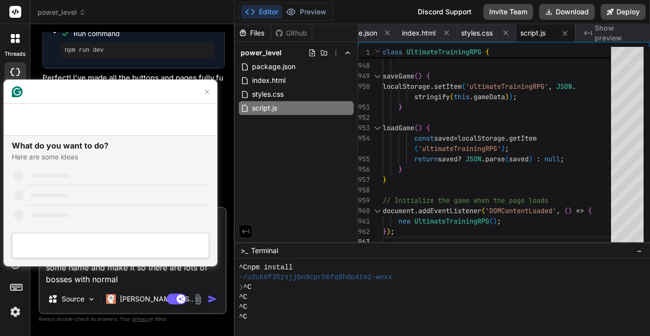
scroll to position [0, 0]
click at [170, 249] on textarea "Type a prompt, after typing your prompt press tab to review results, or enter t…" at bounding box center [110, 245] width 196 height 19
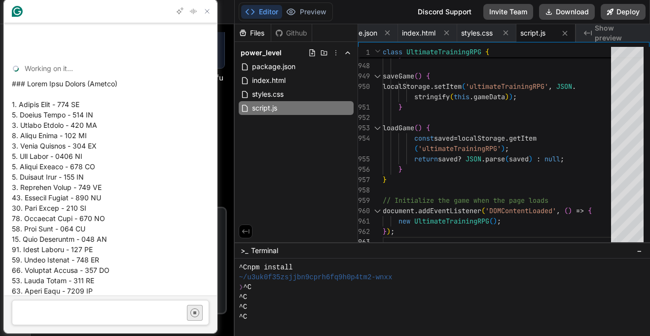
scroll to position [401, 0]
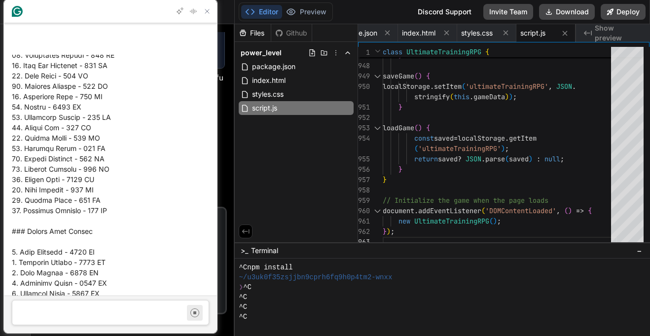
click at [191, 313] on icon "Find a prompt" at bounding box center [195, 313] width 16 height 16
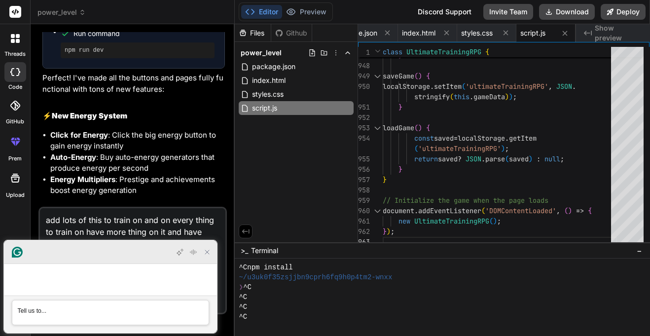
click at [134, 264] on div at bounding box center [110, 252] width 213 height 24
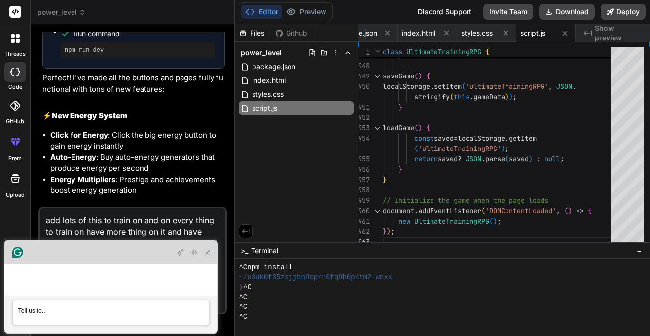
drag, startPoint x: 108, startPoint y: 271, endPoint x: 116, endPoint y: 247, distance: 25.4
click at [116, 247] on html "threads code GitHub prem Upload power_level Created with Pixso. Bind AI Web Sea…" at bounding box center [325, 168] width 650 height 336
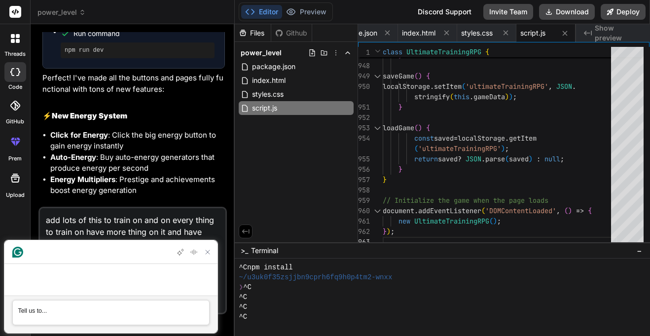
click at [116, 247] on textarea "add lots of this to train on and on every thing to train on have more thing on …" at bounding box center [132, 246] width 185 height 77
click at [108, 317] on textarea "Type a prompt, after typing your prompt press tab to review results, or enter t…" at bounding box center [111, 312] width 196 height 19
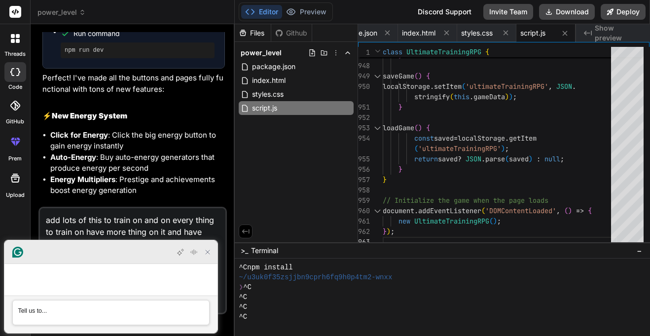
click at [208, 256] on icon "Close Grammarly Assistant" at bounding box center [208, 252] width 8 height 8
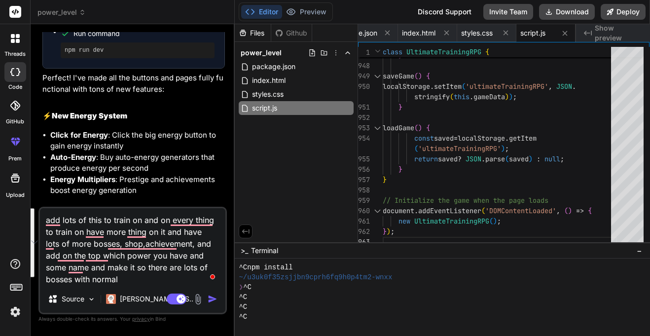
click at [167, 277] on textarea "add lots of this to train on and on every thing to train on have more thing on …" at bounding box center [132, 246] width 185 height 77
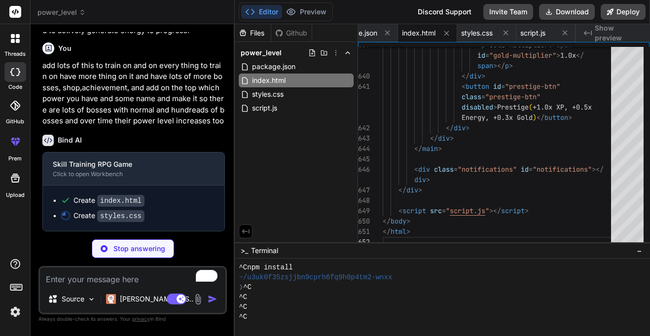
scroll to position [2551, 0]
click at [649, 247] on div at bounding box center [646, 147] width 6 height 200
click at [264, 92] on span "styles.css" at bounding box center [268, 94] width 34 height 12
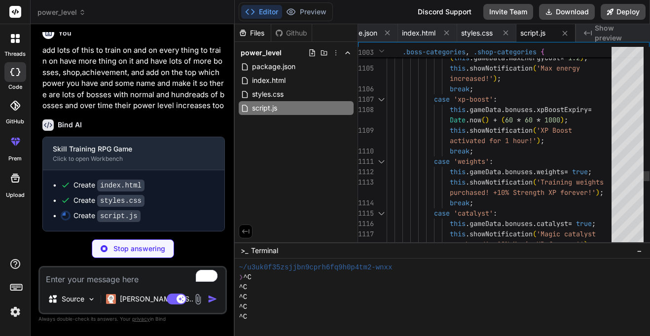
scroll to position [49, 0]
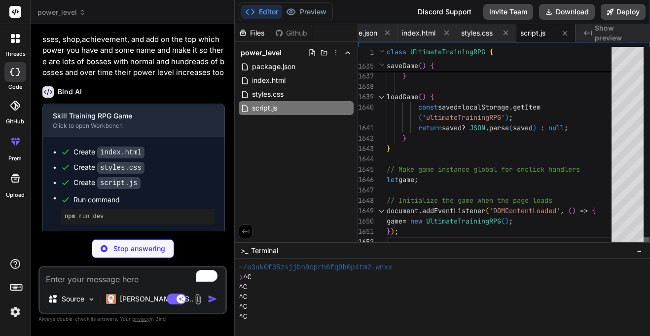
click at [649, 247] on div at bounding box center [646, 242] width 6 height 10
click at [619, 18] on button "Deploy" at bounding box center [623, 12] width 45 height 16
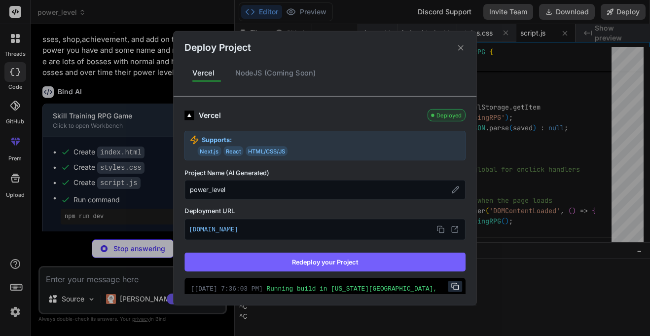
click at [382, 268] on button "Redeploy your Project" at bounding box center [324, 261] width 281 height 19
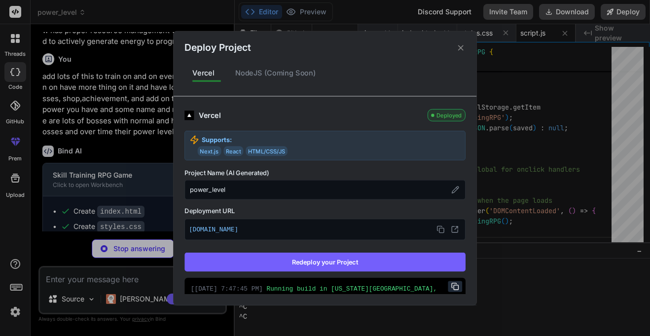
scroll to position [2566, 0]
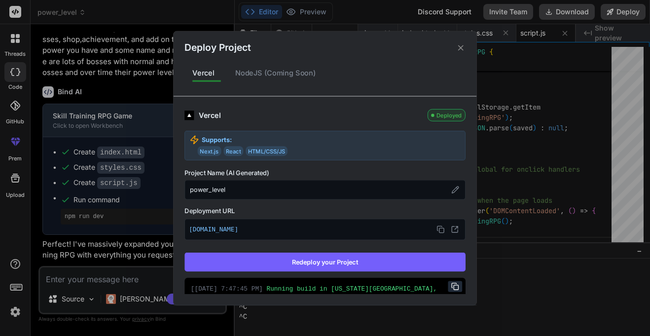
click at [465, 49] on div "Deploy Project" at bounding box center [325, 43] width 303 height 24
click at [461, 48] on icon at bounding box center [460, 47] width 5 height 5
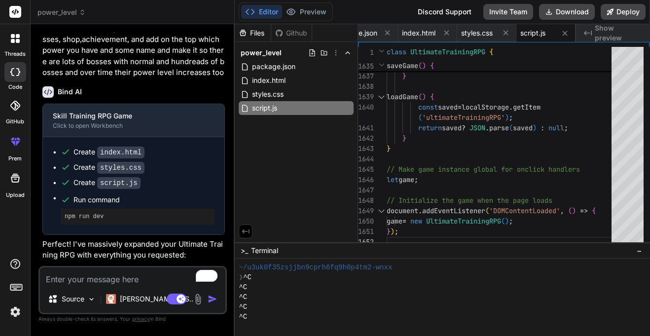
click at [133, 284] on textarea "To enrich screen reader interactions, please activate Accessibility in Grammarl…" at bounding box center [132, 276] width 185 height 18
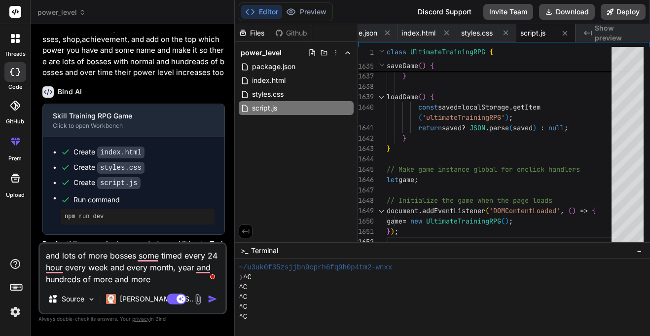
click at [177, 282] on textarea "and lots of more bosses some timed every 24 hour every week and every month, ye…" at bounding box center [132, 264] width 185 height 41
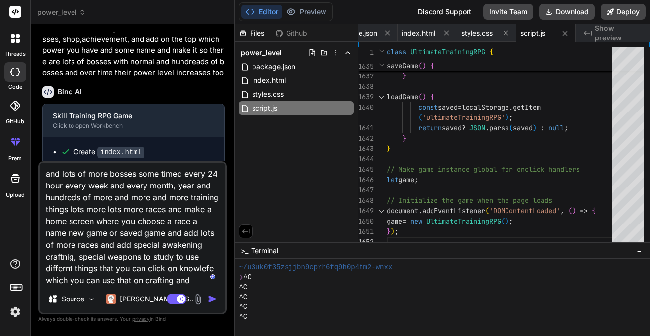
scroll to position [13, 0]
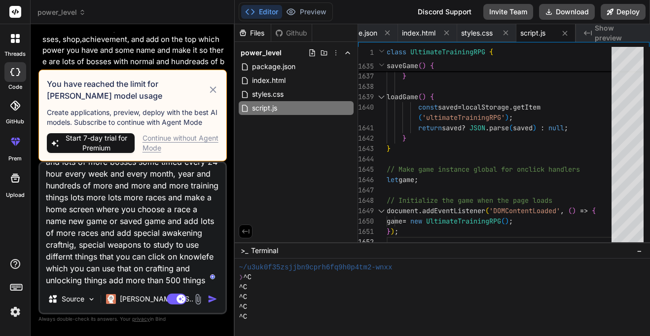
click at [158, 142] on div "Continue without Agent Mode" at bounding box center [180, 143] width 76 height 20
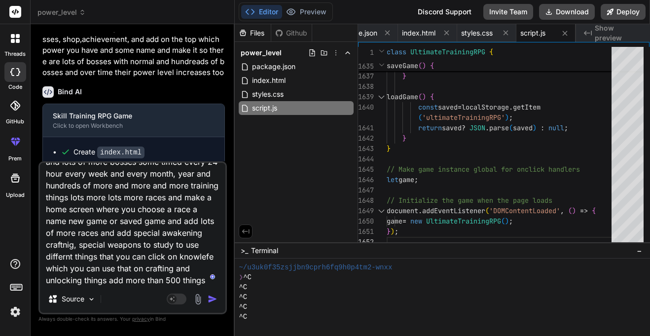
click at [213, 301] on img "button" at bounding box center [213, 299] width 10 height 10
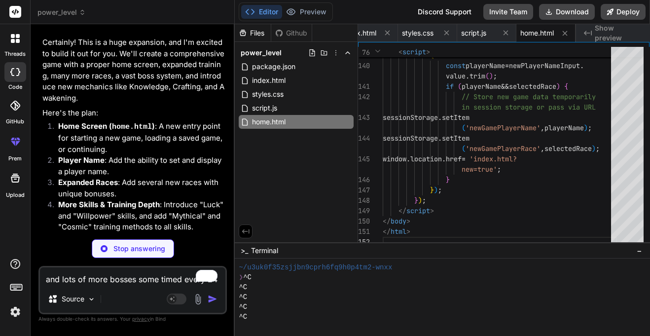
scroll to position [3950, 0]
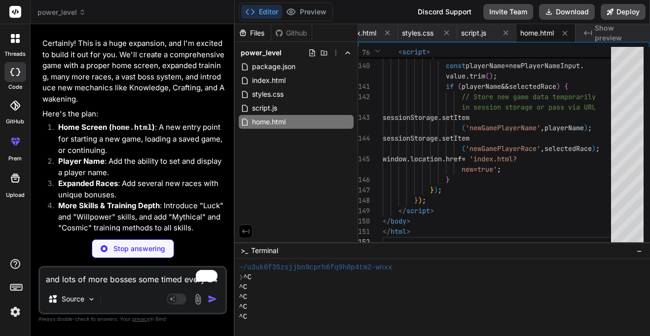
click at [153, 88] on p "Certainly! This is a huge expansion, and I'm excited to build it out for you. W…" at bounding box center [133, 71] width 182 height 67
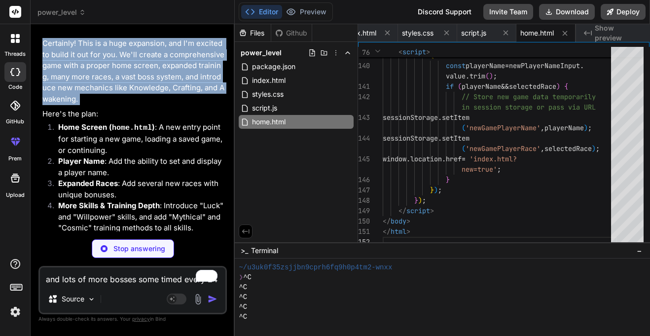
click at [153, 88] on p "Certainly! This is a huge expansion, and I'm excited to build it out for you. W…" at bounding box center [133, 71] width 182 height 67
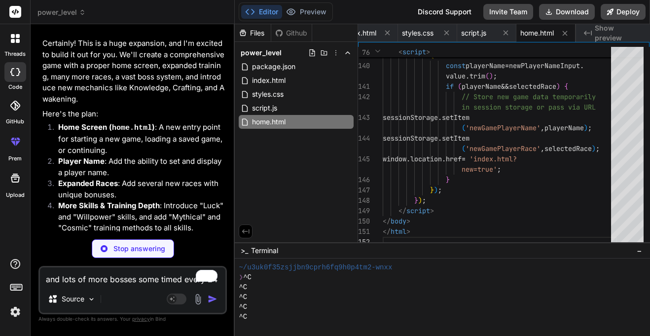
click at [153, 88] on p "Certainly! This is a huge expansion, and I'm excited to build it out for you. W…" at bounding box center [133, 71] width 182 height 67
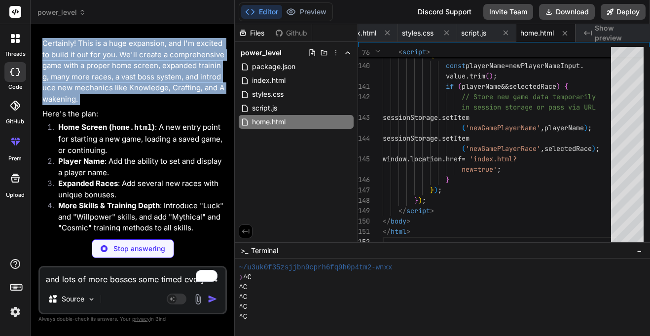
click at [109, 93] on p "Certainly! This is a huge expansion, and I'm excited to build it out for you. W…" at bounding box center [133, 71] width 182 height 67
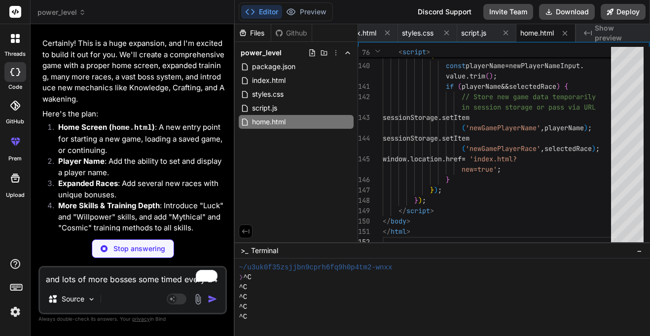
click at [109, 93] on p "Certainly! This is a huge expansion, and I'm excited to build it out for you. W…" at bounding box center [133, 71] width 182 height 67
click at [73, 102] on p "Certainly! This is a huge expansion, and I'm excited to build it out for you. W…" at bounding box center [133, 71] width 182 height 67
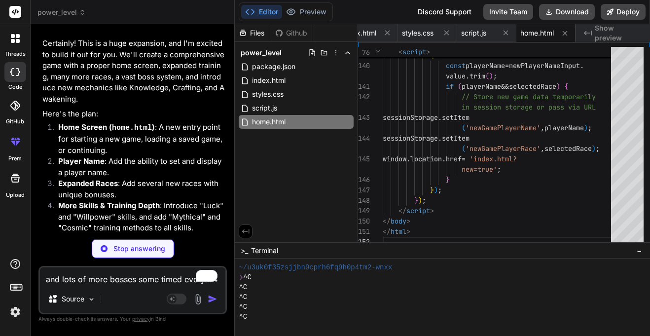
click at [53, 101] on p "Certainly! This is a huge expansion, and I'm excited to build it out for you. W…" at bounding box center [133, 71] width 182 height 67
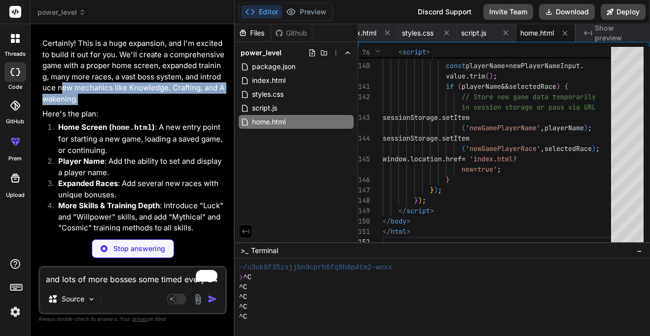
drag, startPoint x: 60, startPoint y: 110, endPoint x: 82, endPoint y: 123, distance: 25.4
click at [82, 105] on p "Certainly! This is a huge expansion, and I'm excited to build it out for you. W…" at bounding box center [133, 71] width 182 height 67
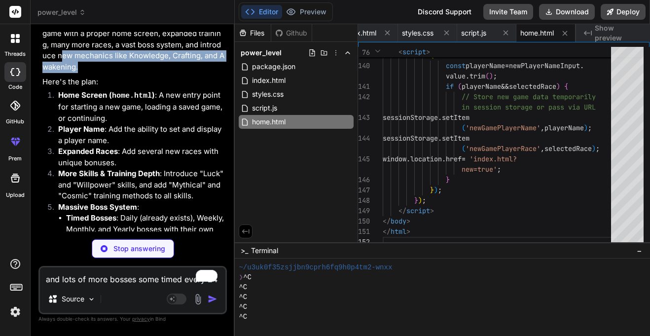
scroll to position [3985, 0]
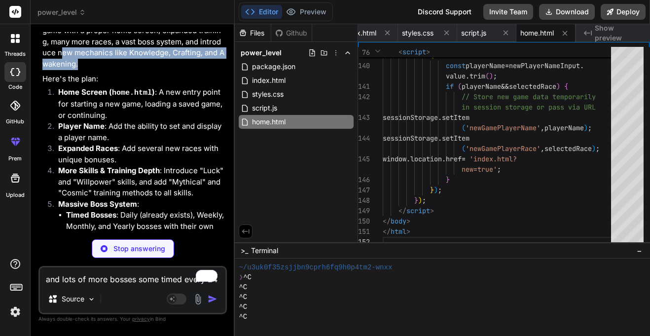
click at [82, 121] on li "Home Screen ( home.html ) : A new entry point for starting a new game, loading …" at bounding box center [137, 104] width 175 height 35
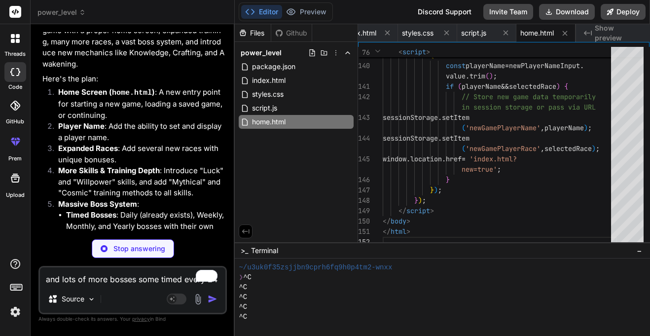
click at [82, 121] on li "Home Screen ( home.html ) : A new entry point for starting a new game, loading …" at bounding box center [137, 104] width 175 height 35
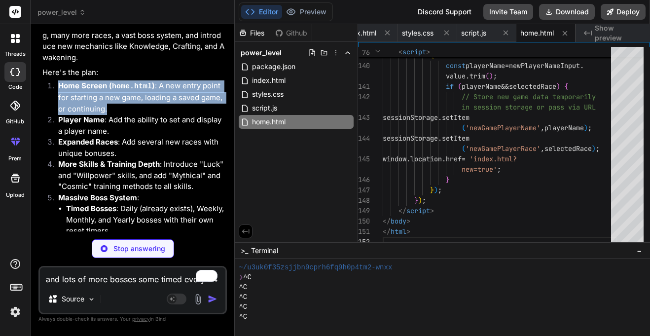
scroll to position [3993, 0]
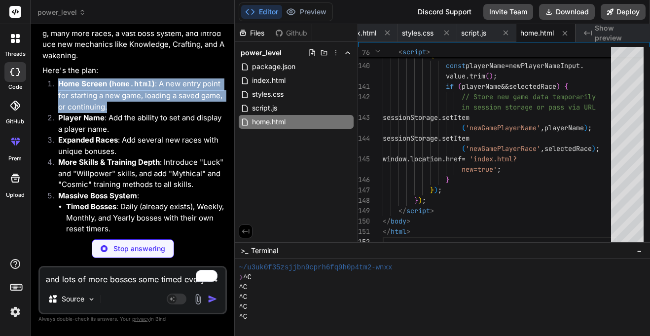
click at [107, 135] on li "Player Name : Add the ability to set and display a player name." at bounding box center [137, 123] width 175 height 22
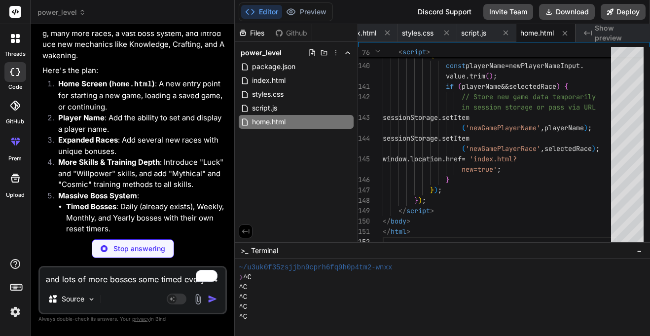
click at [107, 135] on li "Player Name : Add the ability to set and display a player name." at bounding box center [137, 123] width 175 height 22
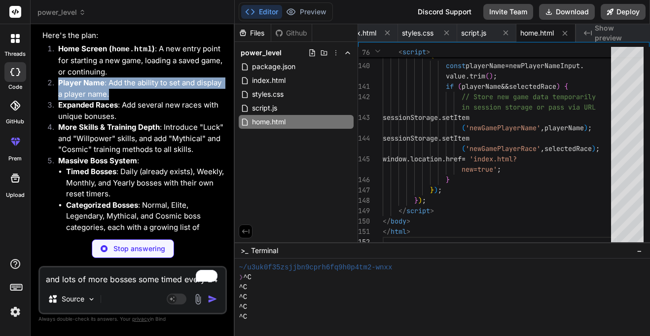
scroll to position [4031, 0]
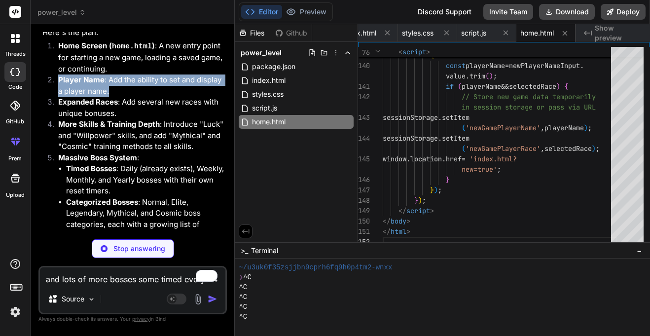
click at [115, 119] on li "Expanded Races : Add several new races with unique bonuses." at bounding box center [137, 108] width 175 height 22
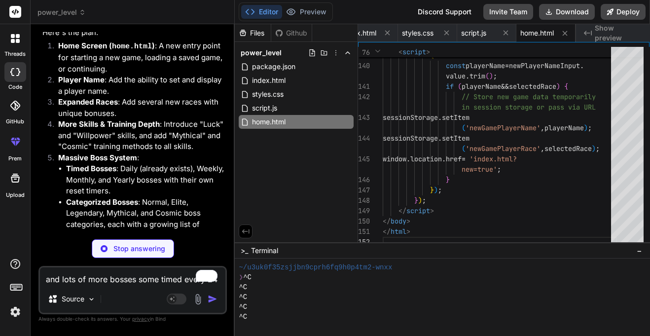
click at [115, 119] on li "Expanded Races : Add several new races with unique bonuses." at bounding box center [137, 108] width 175 height 22
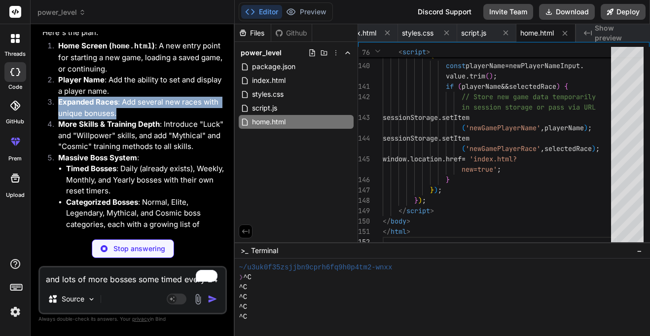
click at [112, 129] on strong "More Skills & Training Depth" at bounding box center [109, 123] width 102 height 9
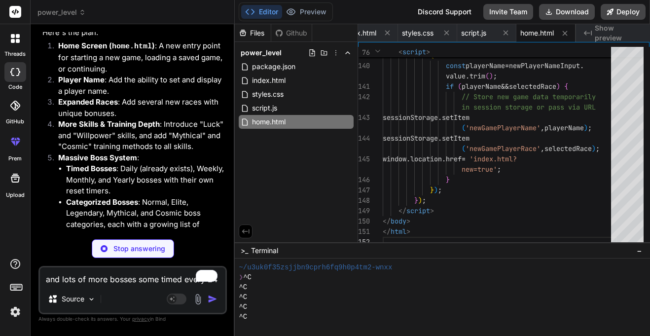
click at [112, 129] on strong "More Skills & Training Depth" at bounding box center [109, 123] width 102 height 9
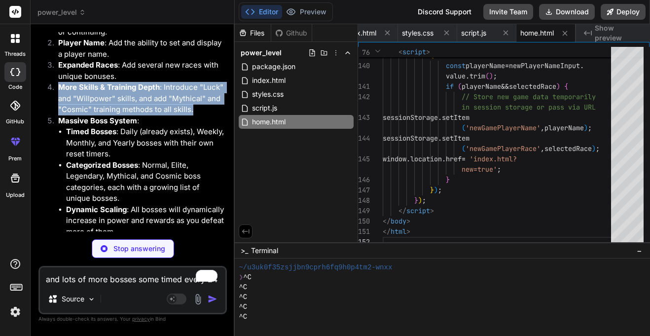
scroll to position [4070, 0]
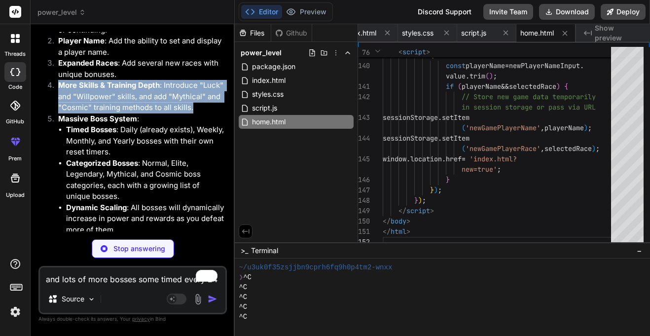
click at [112, 134] on strong "Timed Bosses" at bounding box center [91, 129] width 50 height 9
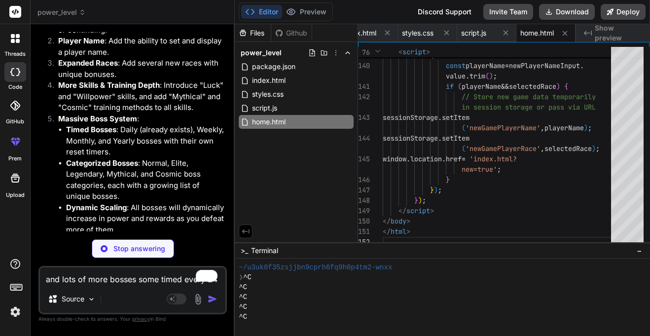
click at [112, 134] on strong "Timed Bosses" at bounding box center [91, 129] width 50 height 9
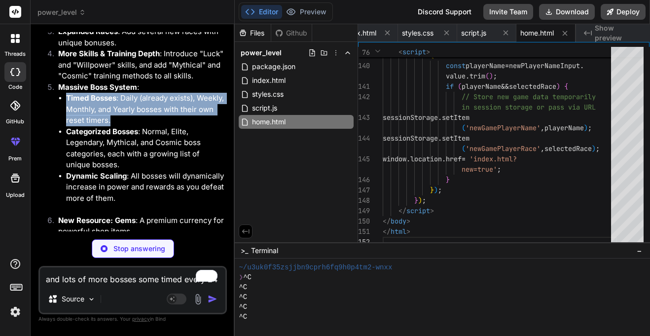
scroll to position [4102, 0]
click at [112, 136] on strong "Categorized Bosses" at bounding box center [102, 130] width 72 height 9
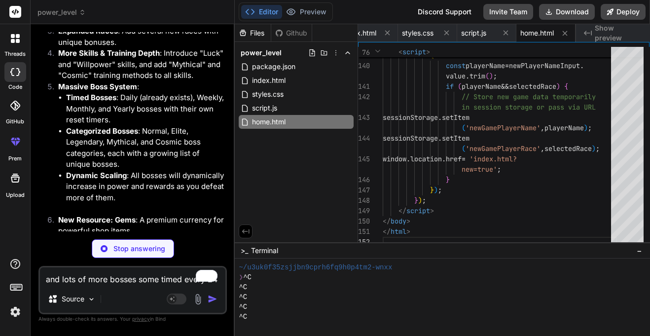
click at [112, 136] on strong "Categorized Bosses" at bounding box center [102, 130] width 72 height 9
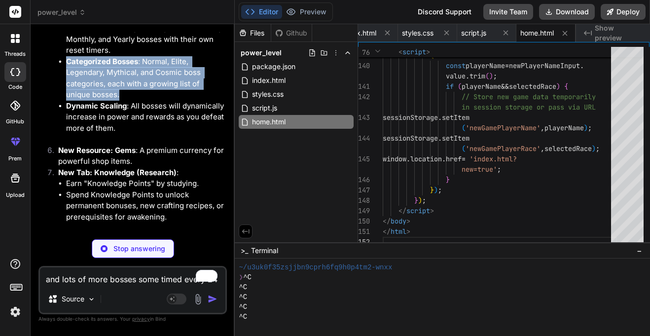
scroll to position [4172, 0]
click at [133, 134] on li "Dynamic Scaling : All bosses will dynamically increase in power and rewards as …" at bounding box center [145, 117] width 159 height 34
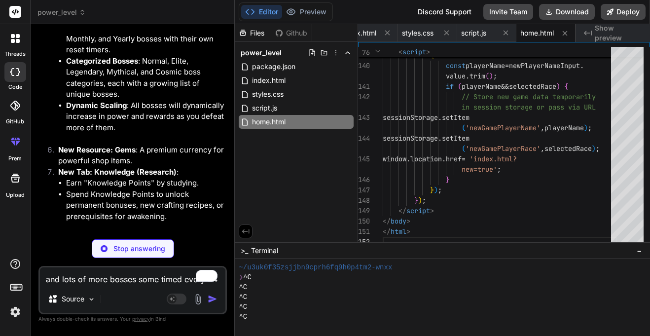
click at [133, 134] on li "Dynamic Scaling : All bosses will dynamically increase in power and rewards as …" at bounding box center [145, 117] width 159 height 34
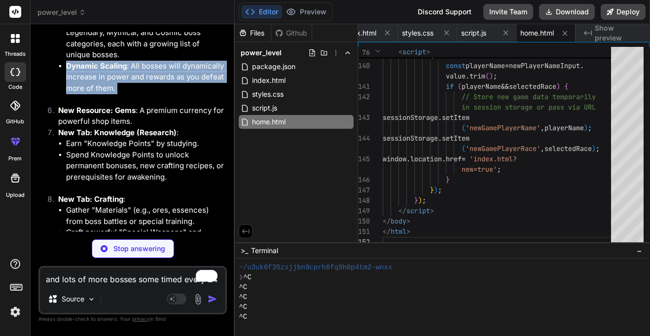
scroll to position [4212, 0]
click at [137, 127] on li "New Resource: Gems : A premium currency for powerful shop items." at bounding box center [137, 116] width 175 height 22
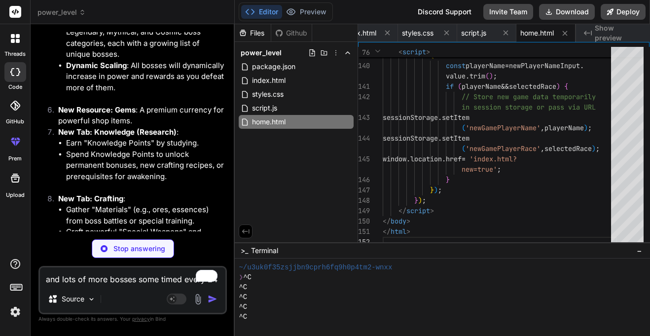
click at [137, 127] on li "New Resource: Gems : A premium currency for powerful shop items." at bounding box center [137, 116] width 175 height 22
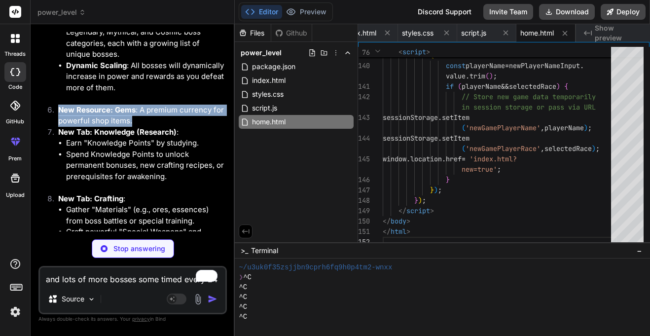
click at [131, 149] on li "Earn "Knowledge Points" by studying." at bounding box center [145, 143] width 159 height 11
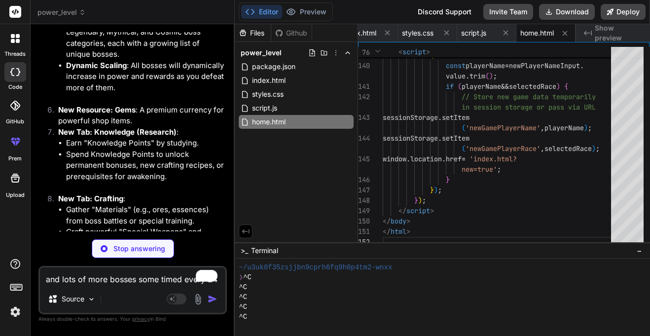
click at [131, 149] on li "Earn "Knowledge Points" by studying." at bounding box center [145, 143] width 159 height 11
click at [135, 176] on li "Spend Knowledge Points to unlock permanent bonuses, new crafting recipes, or pr…" at bounding box center [145, 166] width 159 height 34
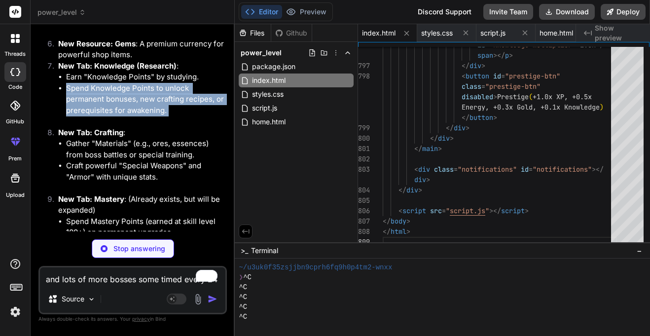
scroll to position [4282, 0]
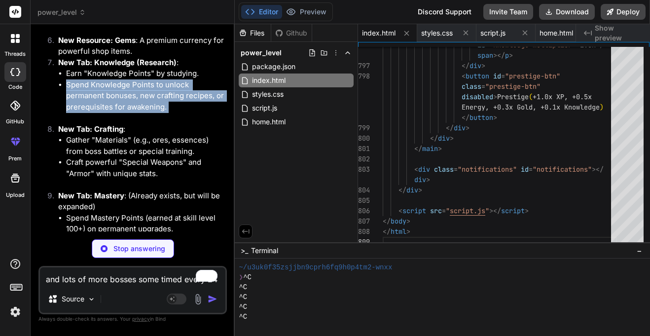
click at [118, 157] on li "Gather "Materials" (e.g., ores, essences) from boss battles or special training." at bounding box center [145, 146] width 159 height 22
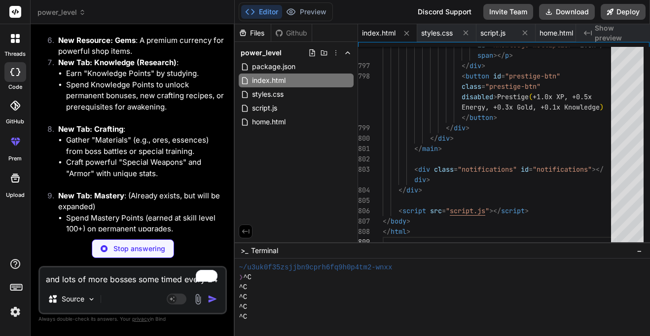
click at [118, 157] on li "Gather "Materials" (e.g., ores, essences) from boss battles or special training." at bounding box center [145, 146] width 159 height 22
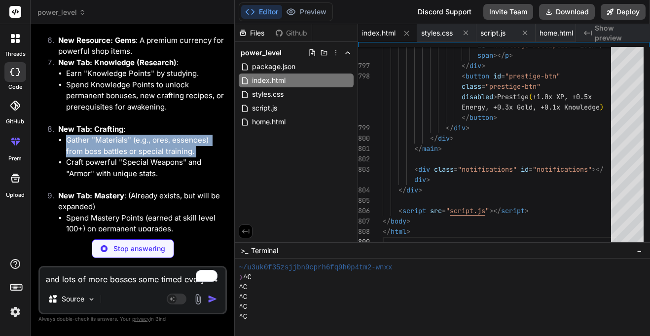
click at [124, 179] on li "Craft powerful "Special Weapons" and "Armor" with unique stats." at bounding box center [145, 168] width 159 height 22
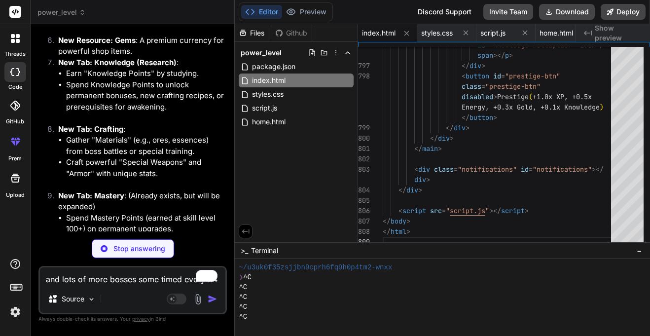
click at [124, 179] on li "Craft powerful "Special Weapons" and "Armor" with unique stats." at bounding box center [145, 168] width 159 height 22
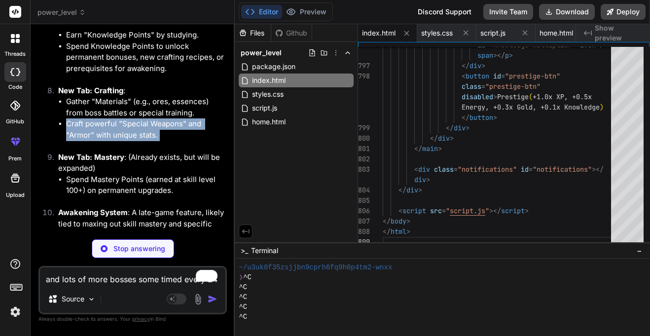
scroll to position [4323, 0]
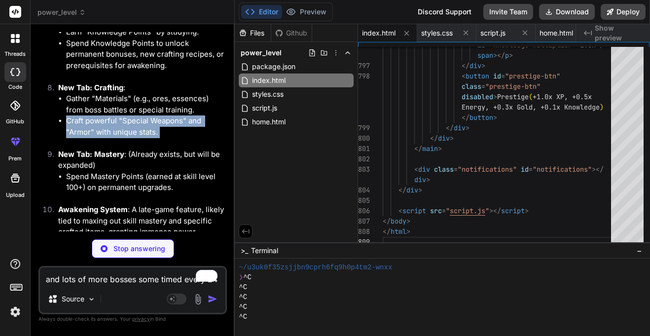
click at [139, 178] on li "New Tab: Mastery : (Already exists, but will be expanded) Spend Mastery Points …" at bounding box center [137, 177] width 175 height 56
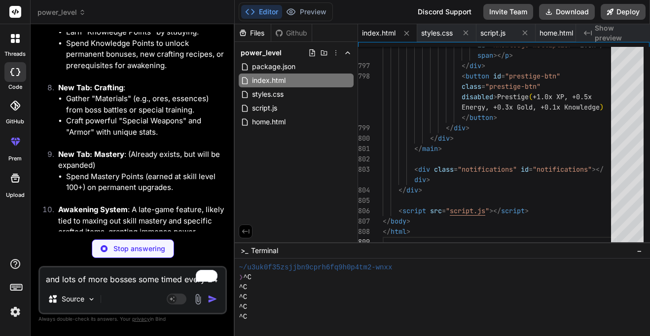
click at [139, 178] on li "New Tab: Mastery : (Already exists, but will be expanded) Spend Mastery Points …" at bounding box center [137, 177] width 175 height 56
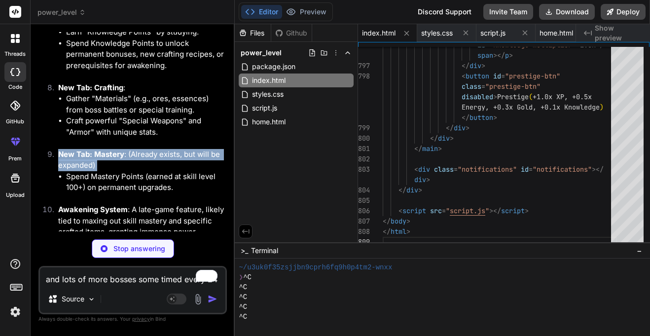
click at [178, 193] on li "Spend Mastery Points (earned at skill level 100+) on permanent upgrades." at bounding box center [145, 182] width 159 height 22
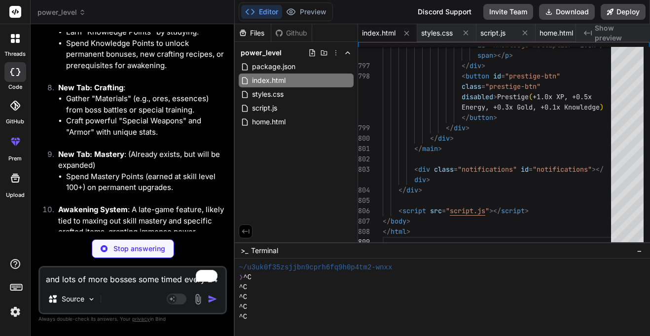
click at [178, 193] on li "Spend Mastery Points (earned at skill level 100+) on permanent upgrades." at bounding box center [145, 182] width 159 height 22
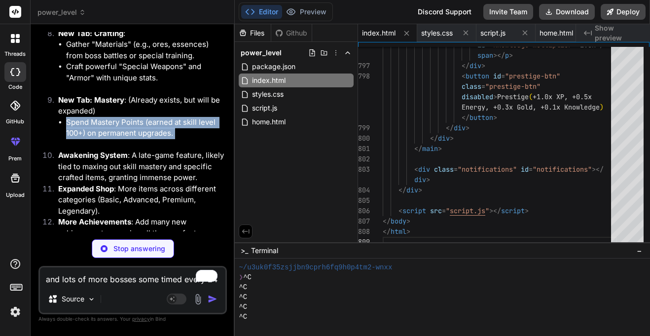
scroll to position [4379, 0]
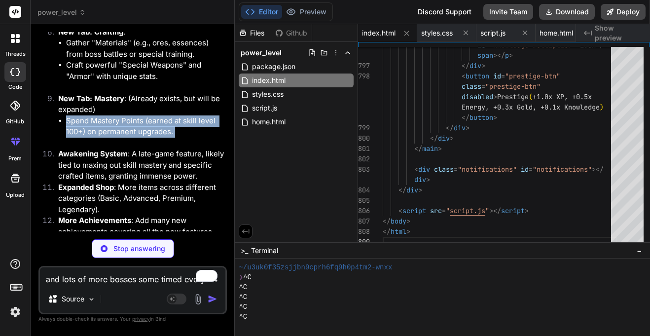
click at [160, 182] on li "Awakening System : A late-game feature, likely tied to maxing out skill mastery…" at bounding box center [137, 165] width 175 height 34
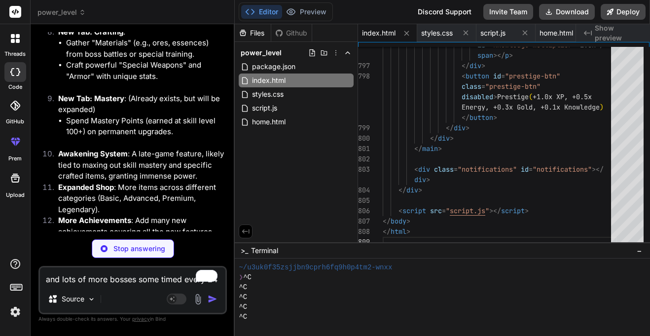
click at [160, 182] on li "Awakening System : A late-game feature, likely tied to maxing out skill mastery…" at bounding box center [137, 165] width 175 height 34
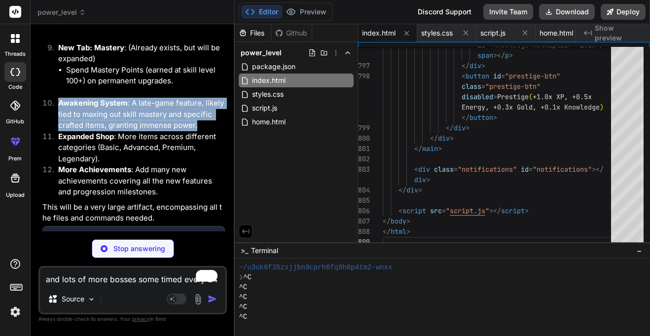
scroll to position [4430, 0]
click at [156, 164] on li "Expanded Shop : More items across different categories (Basic, Advanced, Premiu…" at bounding box center [137, 148] width 175 height 34
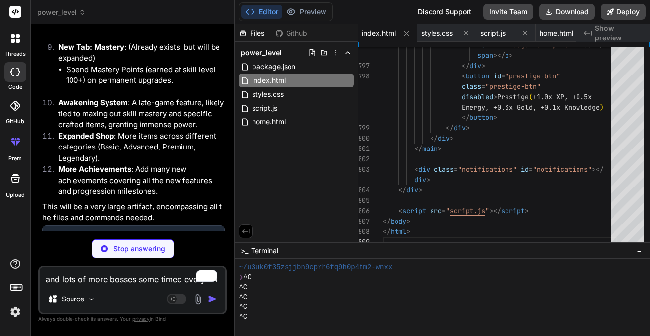
click at [156, 164] on li "Expanded Shop : More items across different categories (Basic, Advanced, Premiu…" at bounding box center [137, 148] width 175 height 34
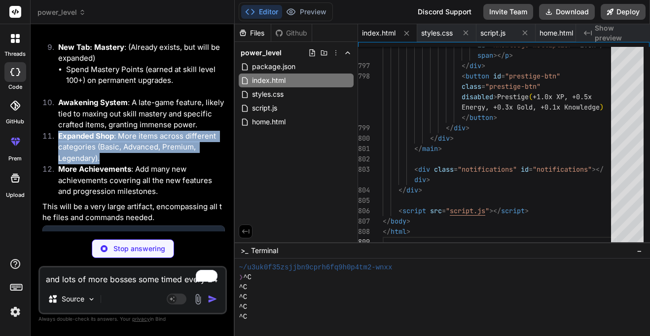
click at [146, 197] on li "More Achievements : Add many new achievements covering all the new features and…" at bounding box center [137, 181] width 175 height 34
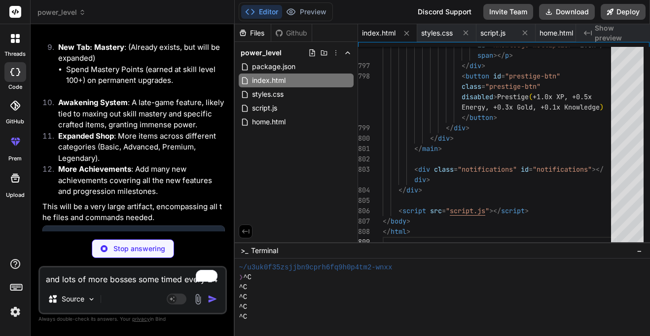
click at [146, 197] on li "More Achievements : Add many new achievements covering all the new features and…" at bounding box center [137, 181] width 175 height 34
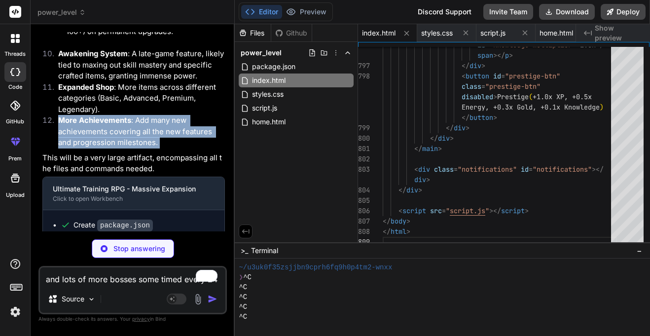
scroll to position [4481, 0]
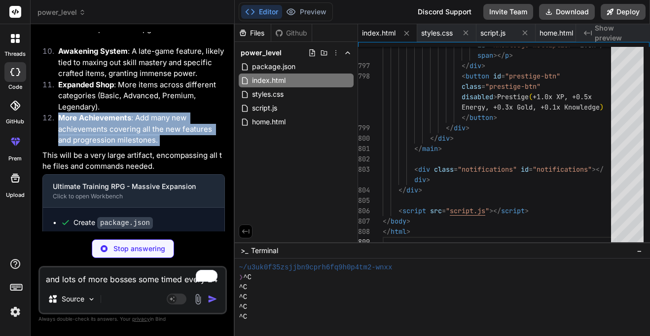
click at [154, 172] on p "This will be a very large artifact, encompassing all the files and commands nee…" at bounding box center [133, 161] width 182 height 22
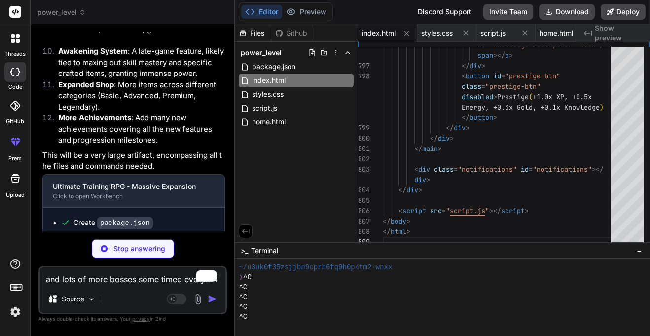
click at [154, 172] on p "This will be a very large artifact, encompassing all the files and commands nee…" at bounding box center [133, 161] width 182 height 22
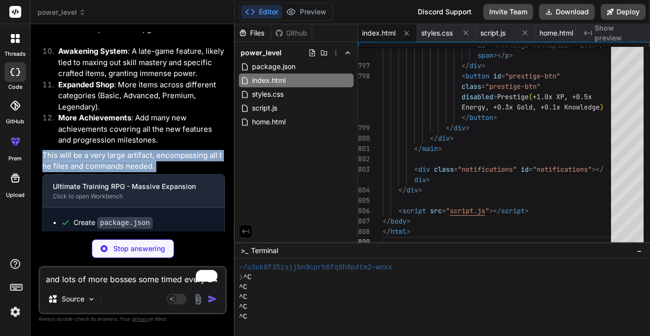
scroll to position [4556, 0]
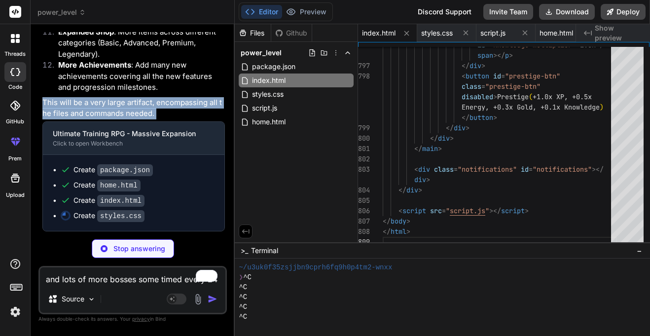
click at [132, 112] on p "This will be a very large artifact, encompassing all the files and commands nee…" at bounding box center [133, 108] width 182 height 22
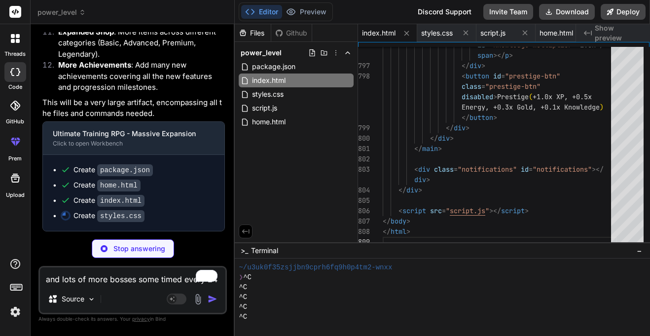
click at [132, 112] on p "This will be a very large artifact, encompassing all the files and commands nee…" at bounding box center [133, 108] width 182 height 22
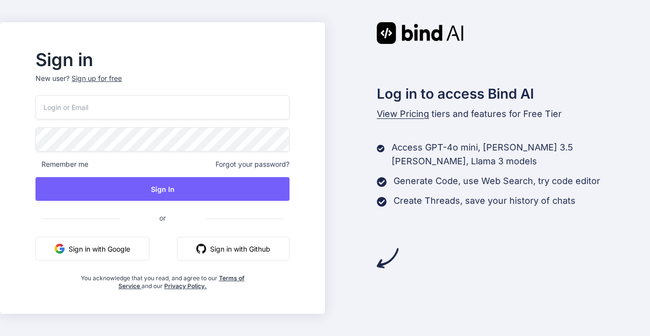
click at [120, 247] on button "Sign in with Google" at bounding box center [92, 249] width 114 height 24
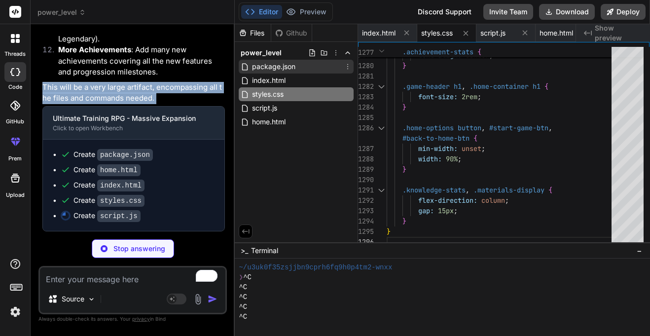
type textarea "x"
click at [320, 68] on div "package.json" at bounding box center [296, 67] width 115 height 14
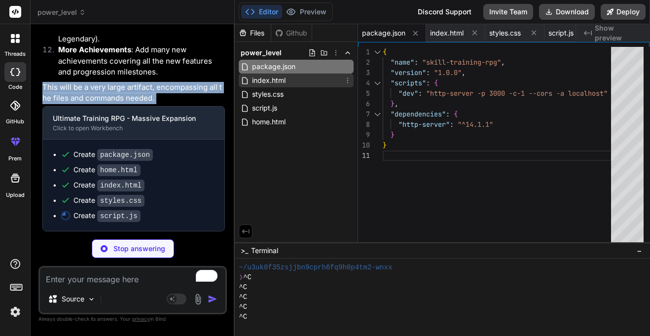
click at [309, 79] on div "index.html" at bounding box center [296, 80] width 115 height 14
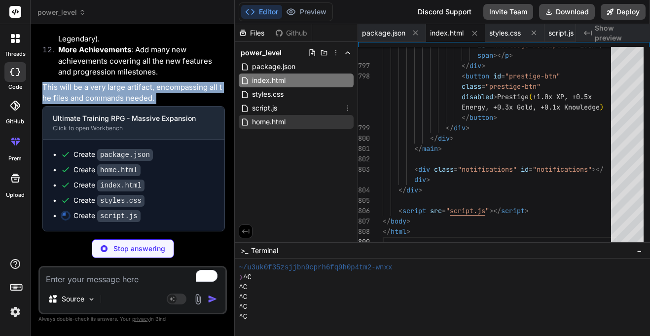
type textarea "x"
click at [277, 118] on span "home.html" at bounding box center [268, 122] width 35 height 12
type textarea "window.location.href = 'index.html?new=true'; } }); }); </script> </body> </htm…"
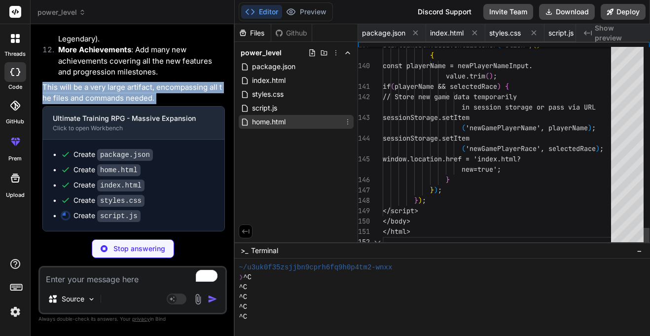
scroll to position [0, 87]
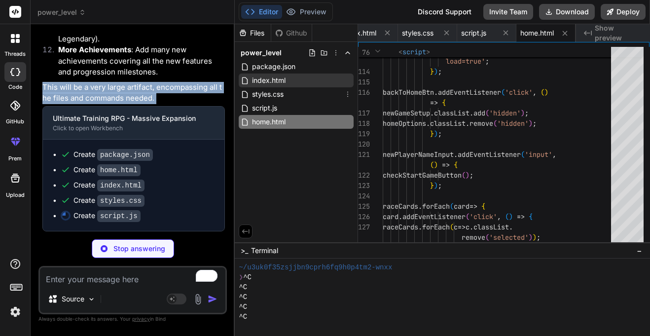
type textarea "x"
click at [299, 76] on div "index.html" at bounding box center [296, 80] width 115 height 14
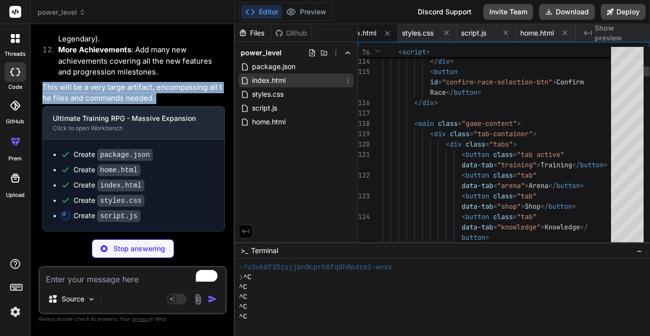
scroll to position [0, 68]
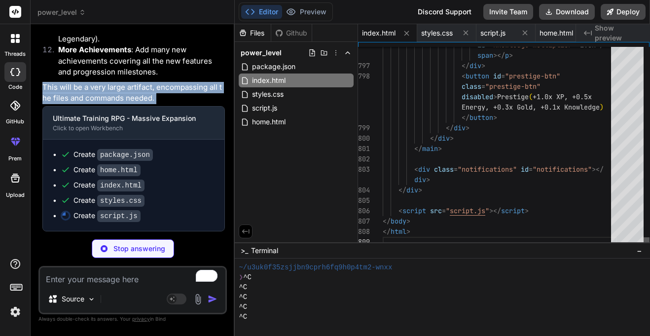
click at [649, 247] on div at bounding box center [646, 242] width 6 height 10
type textarea "x"
click at [268, 100] on span "styles.css" at bounding box center [268, 94] width 34 height 12
type textarea "} .knowledge-stats, .materials-display { flex-direction: column; gap: 15px; } }"
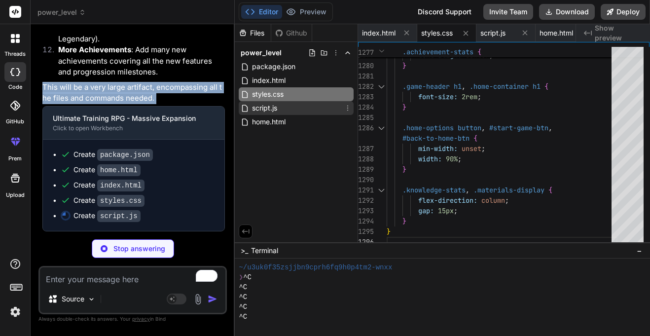
type textarea "x"
click at [319, 107] on div "script.js" at bounding box center [296, 108] width 115 height 14
type textarea "game = new UltimateTrainingRPG(); });"
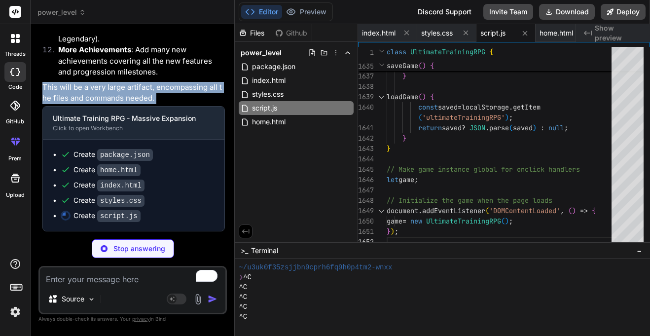
click at [193, 90] on p "This will be a very large artifact, encompassing all the files and commands nee…" at bounding box center [133, 93] width 182 height 22
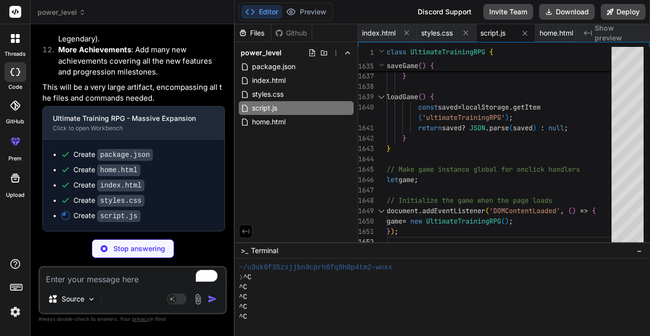
type textarea "x"
type textarea "} // Make game instance global for onclick handlers let game; // Initialize the…"
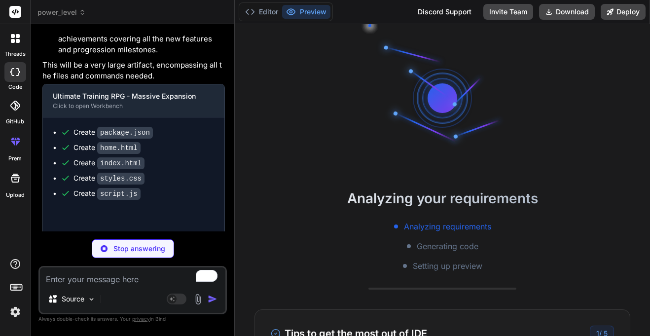
scroll to position [59, 0]
click at [254, 10] on icon at bounding box center [250, 12] width 10 height 10
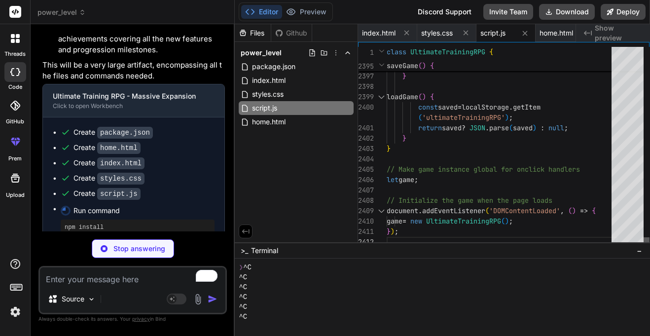
click at [649, 247] on div at bounding box center [646, 242] width 6 height 10
click at [635, 8] on button "Deploy" at bounding box center [623, 12] width 45 height 16
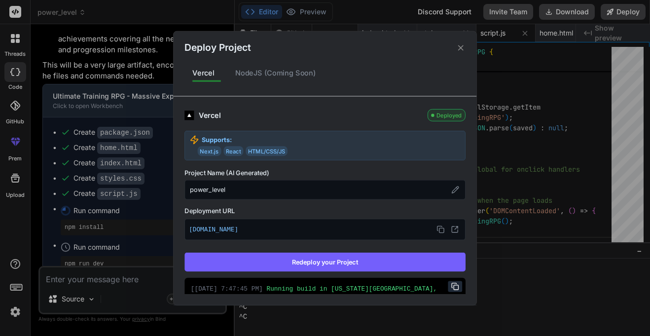
click at [431, 265] on button "Redeploy your Project" at bounding box center [324, 261] width 281 height 19
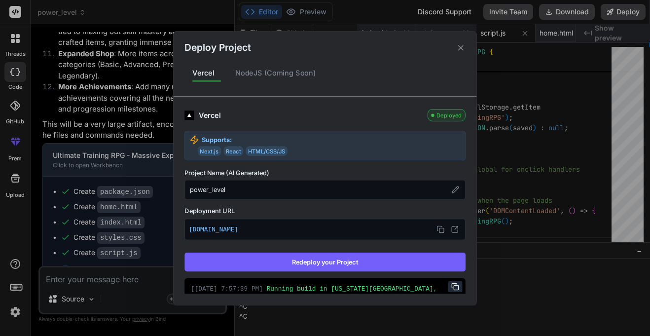
scroll to position [4571, 0]
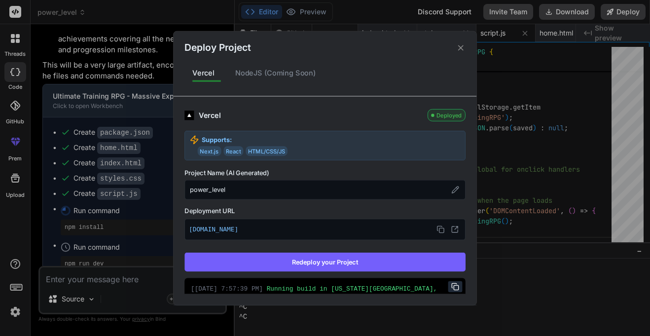
type textarea "x"
click at [453, 50] on div "Deploy Project" at bounding box center [325, 43] width 303 height 24
click at [461, 50] on icon at bounding box center [460, 47] width 9 height 9
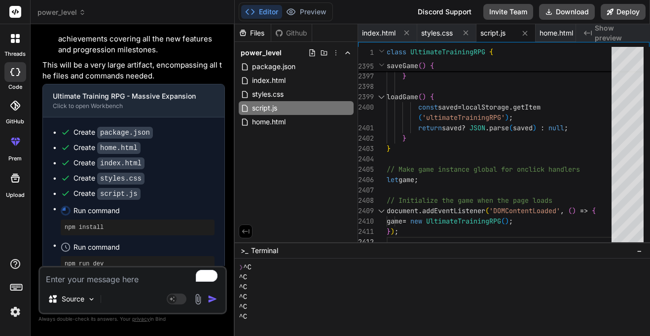
click at [141, 288] on div "Source Agent Mode. When this toggle is activated, AI automatically makes decisi…" at bounding box center [132, 290] width 188 height 48
click at [137, 279] on textarea "To enrich screen reader interactions, please activate Accessibility in Grammarl…" at bounding box center [132, 276] width 185 height 18
type textarea "a"
type textarea "x"
type textarea "an"
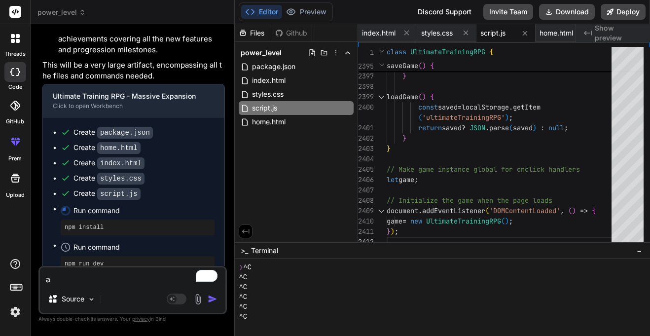
type textarea "x"
type textarea "and"
type textarea "x"
type textarea "and"
type textarea "x"
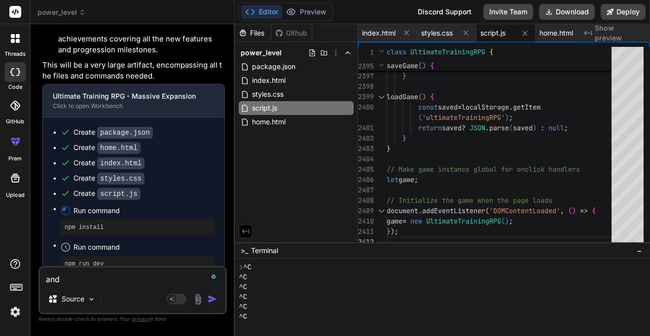
type textarea "and"
type textarea "x"
type textarea "an"
type textarea "x"
type textarea "a"
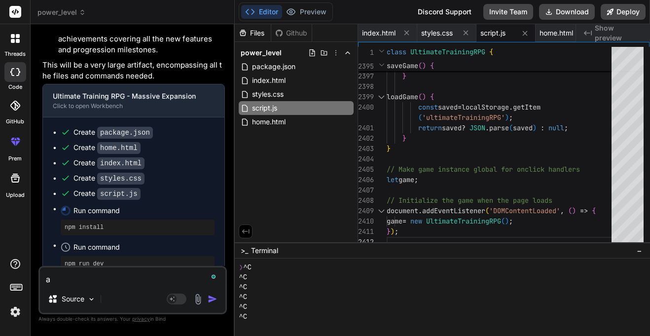
type textarea "x"
type textarea "d"
type textarea "x"
type textarea "dd"
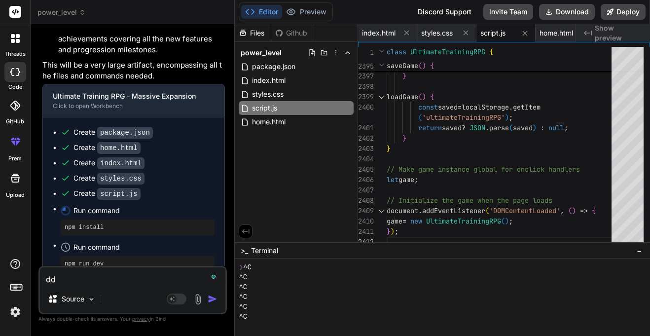
type textarea "x"
type textarea "d"
type textarea "x"
type textarea "a"
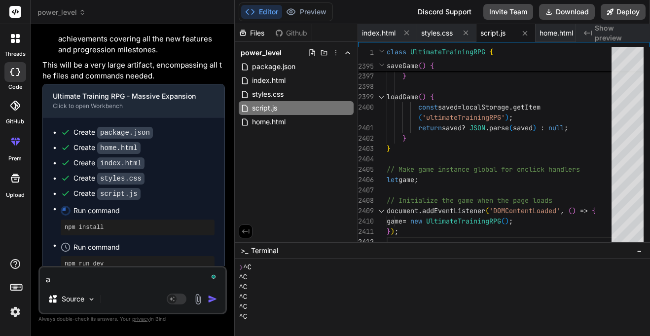
type textarea "x"
type textarea "ad"
type textarea "x"
type textarea "add"
type textarea "x"
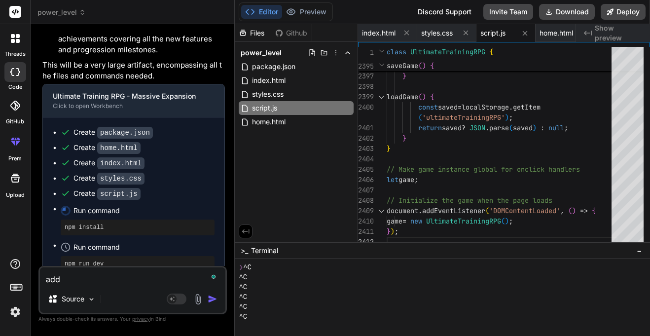
type textarea "add"
type textarea "x"
type textarea "add a"
type textarea "x"
type textarea "add a"
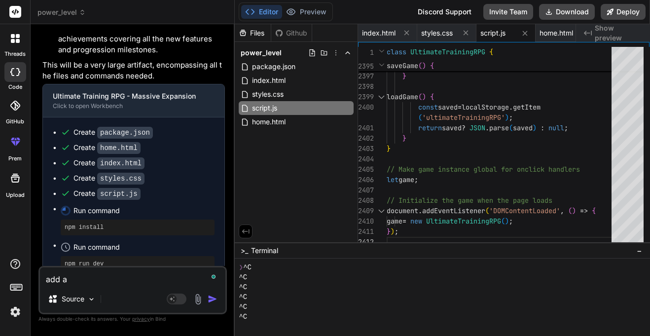
type textarea "x"
type textarea "add a h"
type textarea "x"
type textarea "add a ho"
type textarea "x"
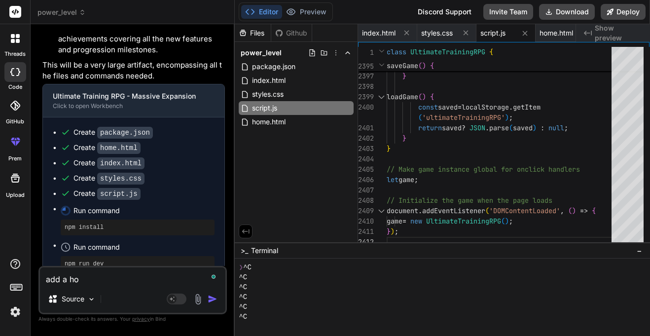
type textarea "add a hom"
type textarea "x"
type textarea "add a home"
type textarea "x"
type textarea "add a home"
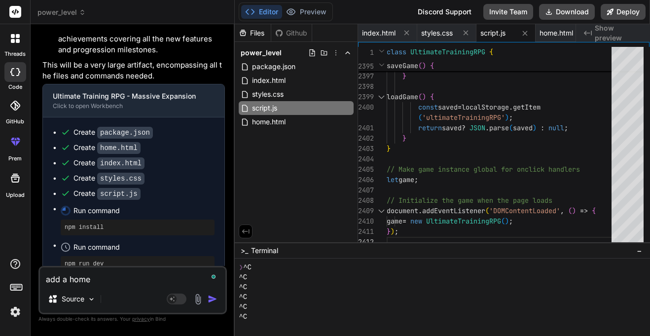
type textarea "x"
type textarea "add a home b"
type textarea "x"
type textarea "add a home bu"
type textarea "x"
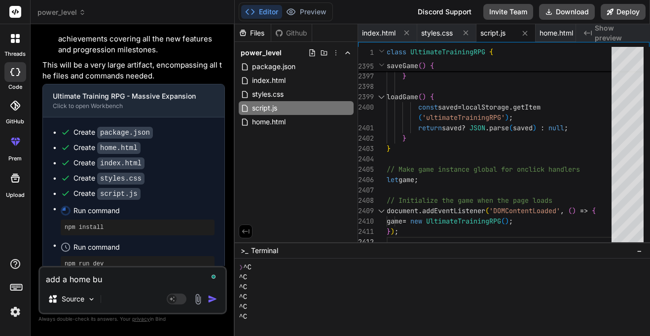
type textarea "add a home but"
type textarea "x"
type textarea "add a home butt"
type textarea "x"
type textarea "add a home butto"
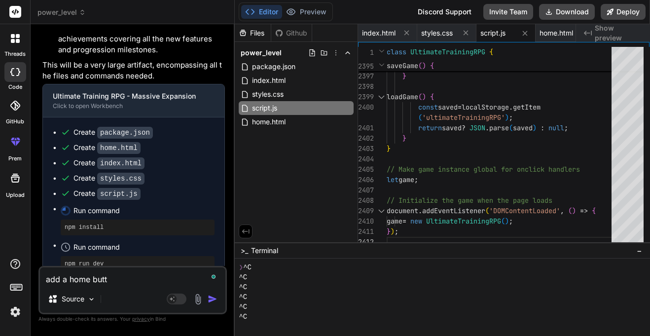
type textarea "x"
type textarea "add a home button"
type textarea "x"
type textarea "add a home button"
type textarea "x"
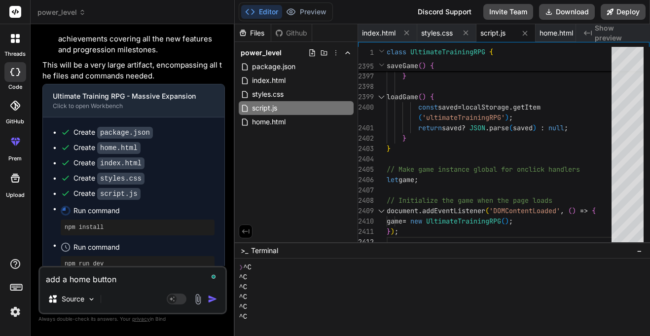
type textarea "add a home button t"
type textarea "x"
type textarea "add a home button to"
type textarea "x"
type textarea "add a home button to"
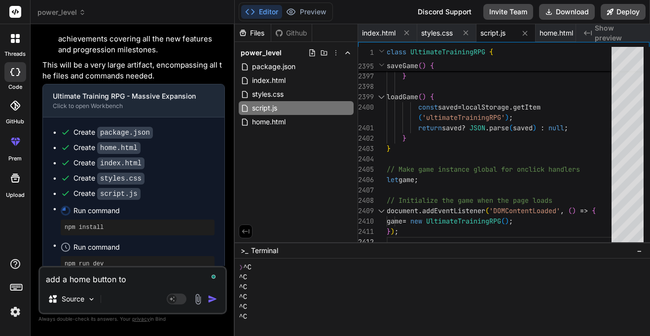
type textarea "x"
type textarea "add a home button to g"
type textarea "x"
type textarea "add a home button to go"
type textarea "x"
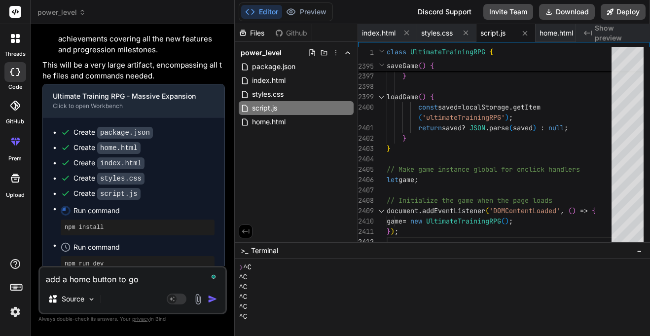
type textarea "add a home button to go"
type textarea "x"
type textarea "add a home button to go t"
type textarea "x"
type textarea "add a home button to go to"
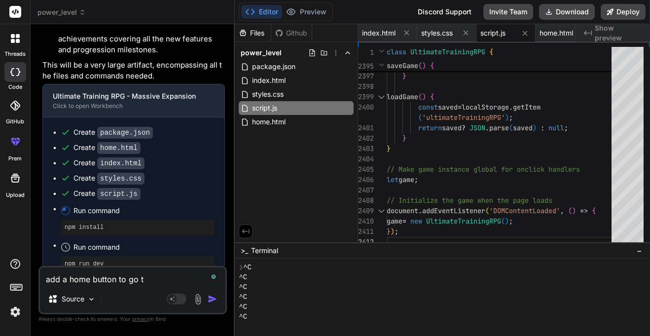
type textarea "x"
type textarea "add a home button to go to"
type textarea "x"
type textarea "add a home button to go to h"
type textarea "x"
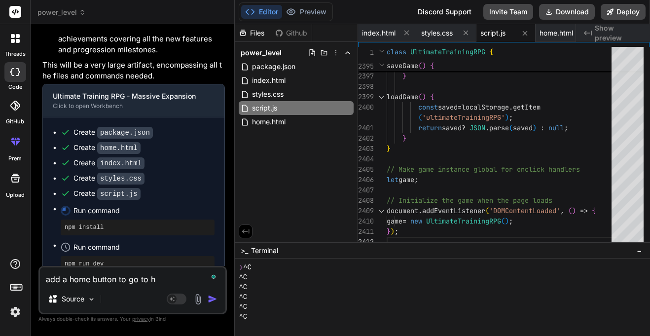
type textarea "add a home button to go to ho"
type textarea "x"
type textarea "add a home button to go to hom"
type textarea "x"
type textarea "add a home button to go to home"
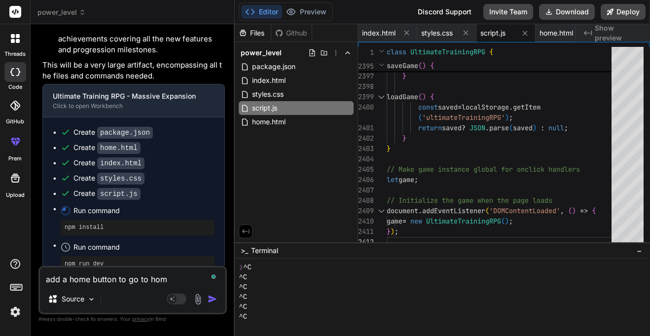
type textarea "x"
type textarea "add a home button to go to home"
type textarea "x"
type textarea "add a home button to go to home s"
type textarea "x"
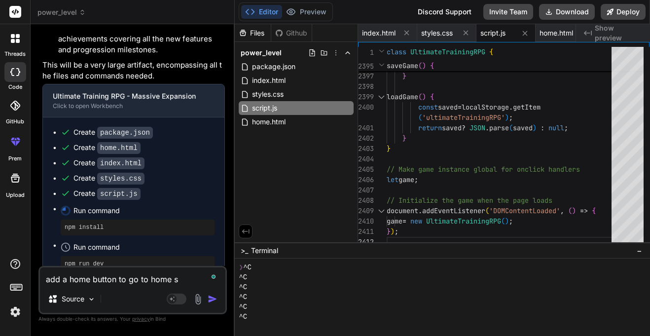
type textarea "add a home button to go to home sc"
type textarea "x"
type textarea "add a home button to go to home scr"
type textarea "x"
type textarea "add a home button to go to home scre"
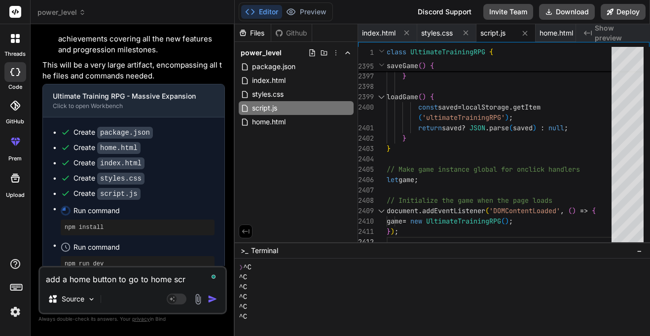
type textarea "x"
type textarea "add a home button to go to home scree"
type textarea "x"
type textarea "add a home button to go to home screen"
type textarea "x"
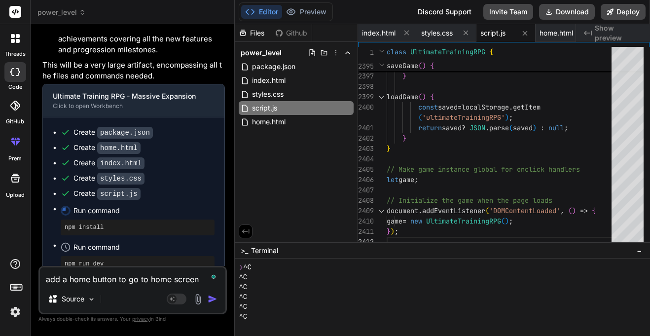
type textarea "add a home button to go to home screen"
type textarea "x"
type textarea "add a home button to go to home screen"
click at [116, 276] on textarea "add a home button to go to home screen" at bounding box center [132, 276] width 185 height 18
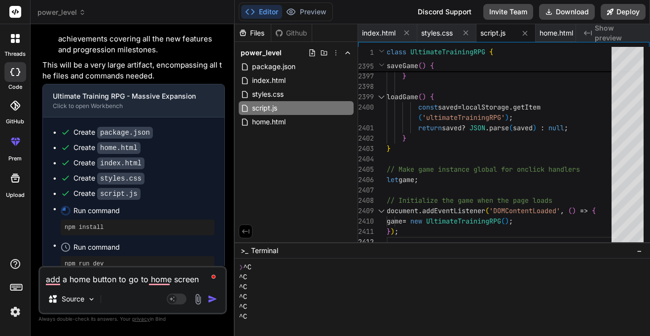
click at [116, 276] on textarea "add a home button to go to home screen" at bounding box center [132, 276] width 185 height 18
click at [115, 283] on textarea "add a home button to go to home screen" at bounding box center [132, 276] width 185 height 18
type textarea "x"
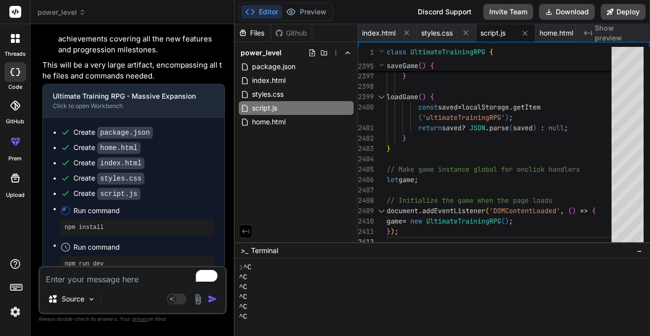
type textarea "i"
type textarea "x"
type textarea "is"
type textarea "x"
type textarea "is"
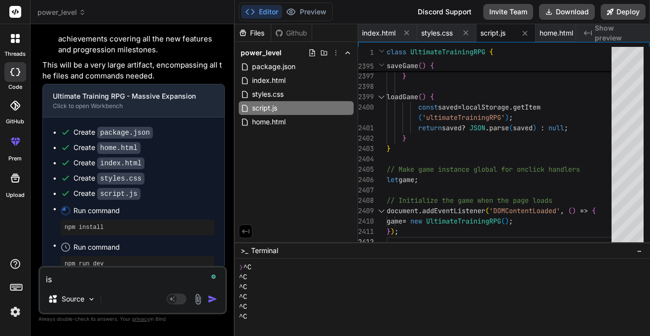
type textarea "x"
type textarea "is n"
type textarea "x"
type textarea "is no"
type textarea "x"
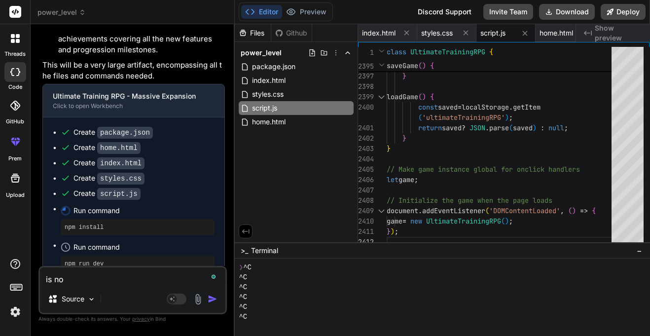
type textarea "is nor"
type textarea "x"
type textarea "is norm"
type textarea "x"
type textarea "is [PERSON_NAME]"
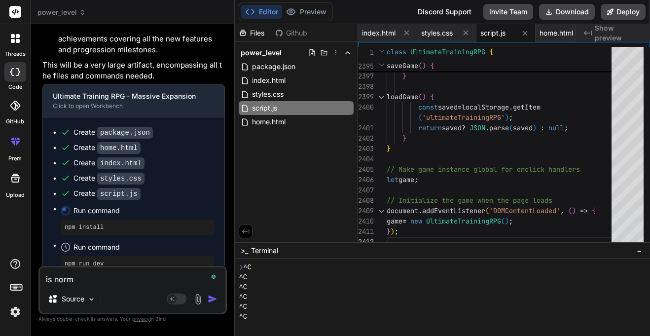
type textarea "x"
type textarea "is normal"
type textarea "x"
type textarea "is normal"
type textarea "x"
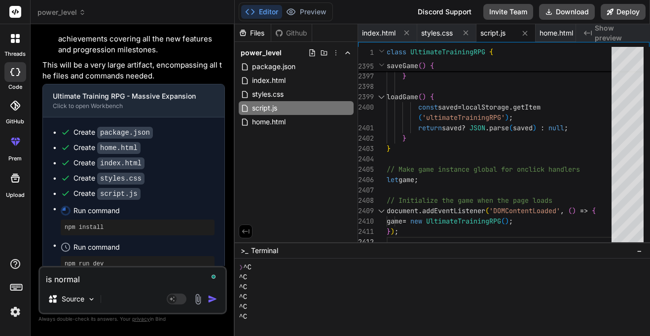
type textarea "is normal b"
type textarea "x"
type textarea "is normal bo"
type textarea "x"
type textarea "is normal box"
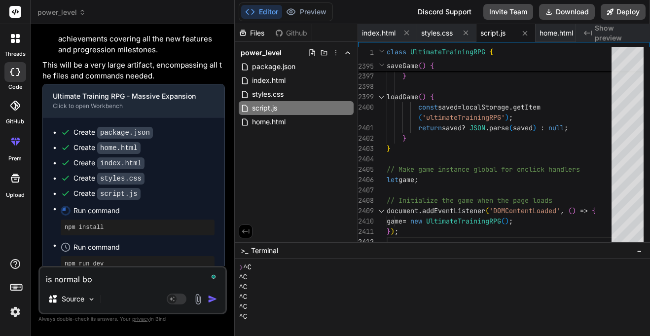
type textarea "x"
type textarea "is normal bo"
type textarea "x"
type textarea "is normal bos"
type textarea "x"
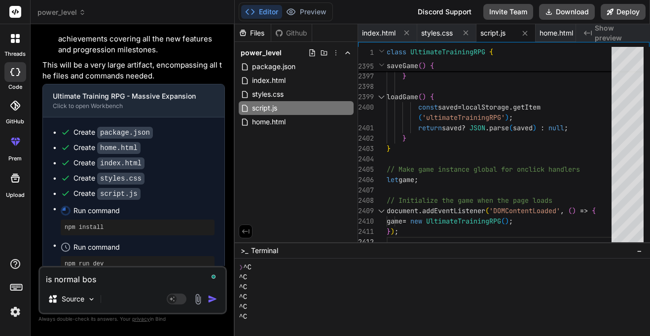
type textarea "is normal boss"
type textarea "x"
type textarea "is normal boss"
type textarea "x"
type textarea "is normal boss a"
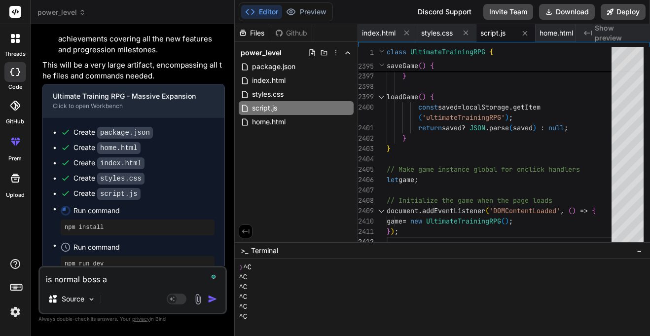
type textarea "x"
type textarea "is normal boss an"
type textarea "x"
type textarea "is normal boss and"
type textarea "x"
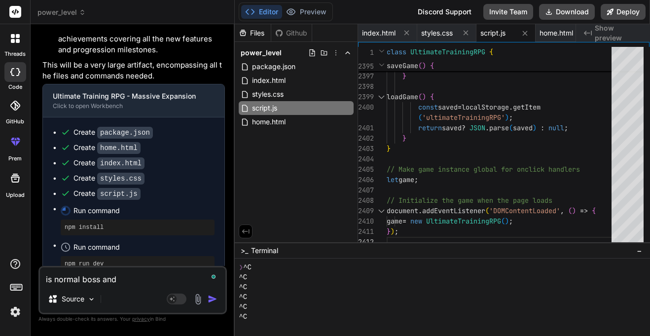
type textarea "is normal boss and"
type textarea "x"
type textarea "is normal boss and,el"
click at [131, 285] on div "is normal boss and Source Agent Mode. When this toggle is activated, AI automat…" at bounding box center [132, 290] width 188 height 48
type textarea "x"
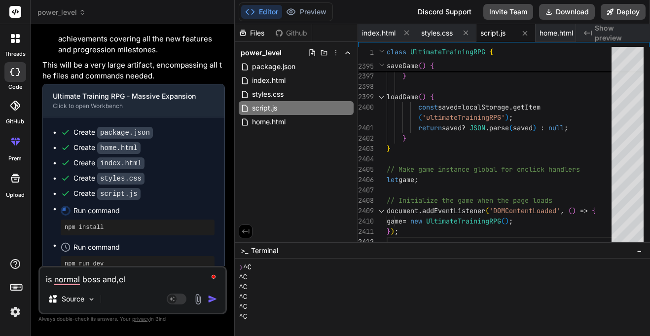
click at [115, 275] on textarea "is normal boss and,el" at bounding box center [132, 276] width 185 height 18
click at [155, 273] on textarea "is normal boss and,el" at bounding box center [132, 276] width 185 height 18
type textarea "is normal boss and,[PERSON_NAME]"
type textarea "x"
type textarea "is normal boss and,elit"
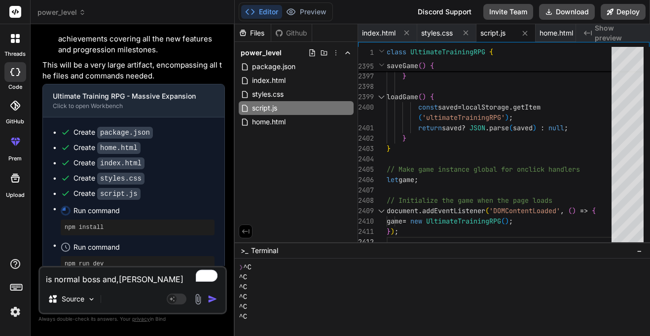
type textarea "x"
type textarea "is normal boss and,elite"
type textarea "x"
paste textarea "Elite Bosses Legendary Bosses Mythical Bosses"
type textarea "is normal boss and,elite, Elite Bosses Legendary Bosses Mythical Bosses"
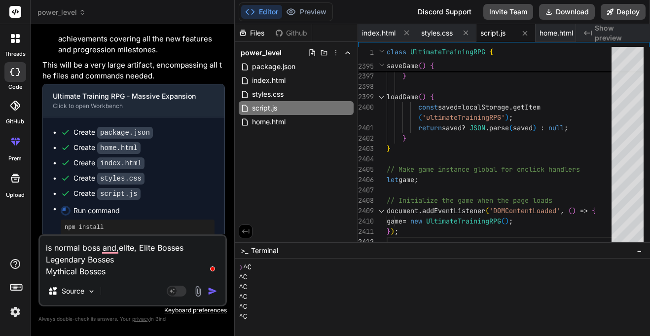
type textarea "x"
type textarea "is normal boss and,elite, Elite Bosses Legendary Bosses Mythical Bosses"
type textarea "x"
type textarea "is normal boss and,elite, Elite Bosses Legendary Bosses Mythical Bosses s"
type textarea "x"
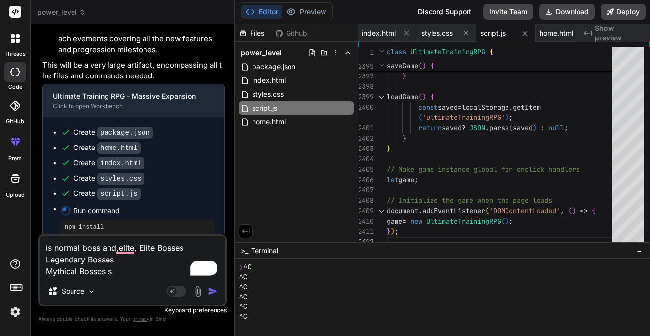
type textarea "is normal boss and,elite, Elite Bosses Legendary Bosses Mythical Bosses su"
type textarea "x"
type textarea "is normal boss and,elite, Elite Bosses Legendary Bosses Mythical Bosses sup"
type textarea "x"
type textarea "is normal boss and,elite, Elite Bosses Legendary Bosses Mythical Bosses supp"
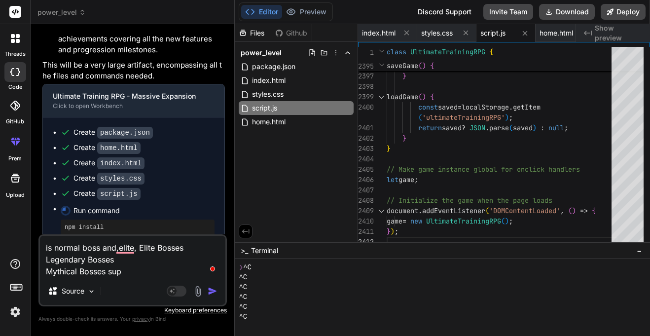
type textarea "x"
type textarea "is normal boss and,elite, Elite Bosses Legendary Bosses Mythical Bosses suppo"
type textarea "x"
type textarea "is normal boss and,elite, Elite Bosses Legendary Bosses Mythical Bosses suppos"
type textarea "x"
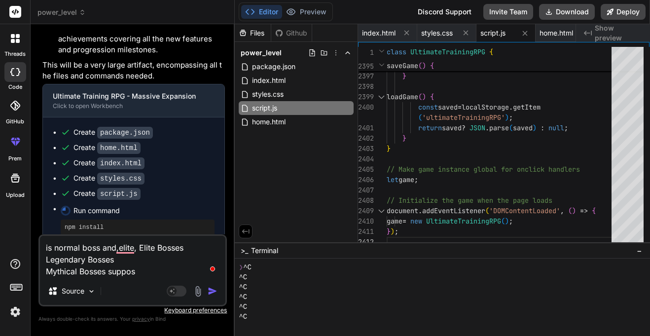
type textarea "is normal boss and,elite, Elite Bosses Legendary Bosses Mythical Bosses suppose"
type textarea "x"
type textarea "is normal boss and,elite, Elite Bosses Legendary Bosses Mythical Bosses suppose"
type textarea "x"
type textarea "is normal boss and,elite, Elite Bosses Legendary Bosses Mythical Bosses suppose…"
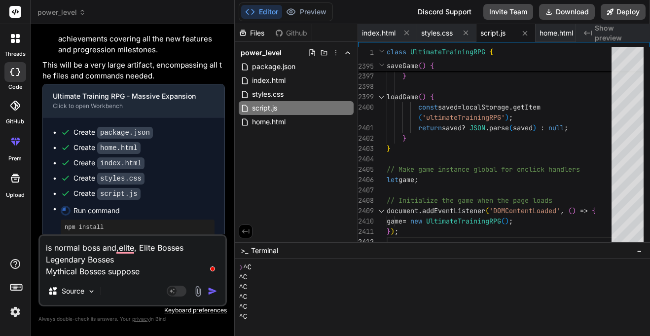
type textarea "x"
type textarea "is normal boss and,elite, Elite Bosses Legendary Bosses Mythical Bosses suppose…"
type textarea "x"
type textarea "is normal boss and,elite, Elite Bosses Legendary Bosses Mythical Bosses suppose…"
type textarea "x"
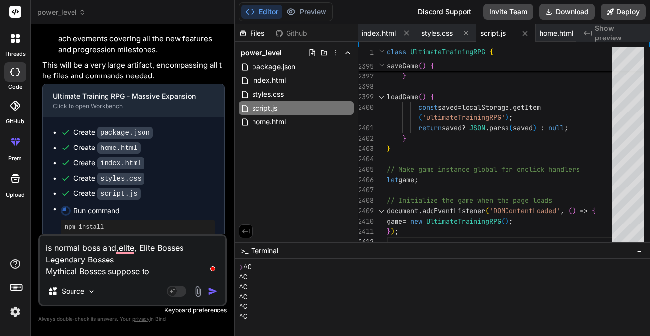
type textarea "is normal boss and,elite, Elite Bosses Legendary Bosses Mythical Bosses suppose…"
type textarea "x"
type textarea "is normal boss and,elite, Elite Bosses Legendary Bosses Mythical Bosses suppose…"
type textarea "x"
type textarea "is normal boss and,elite, Elite Bosses Legendary Bosses Mythical Bosses suppose…"
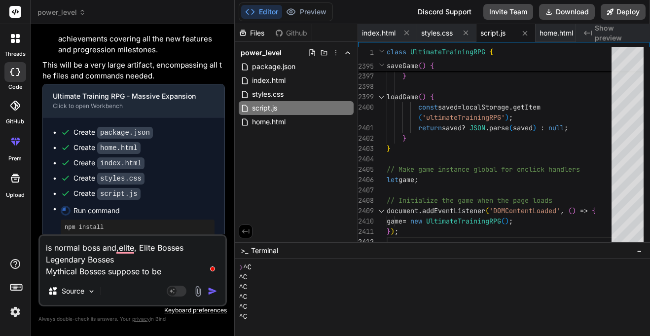
type textarea "x"
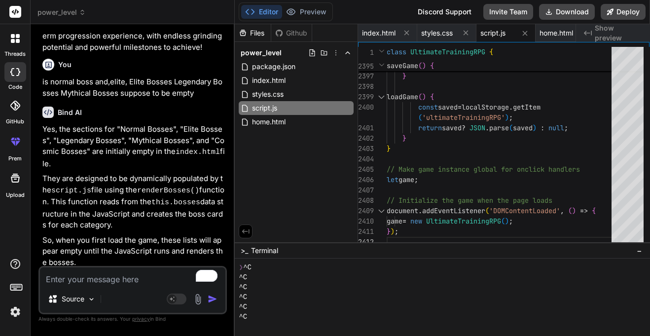
scroll to position [6544, 0]
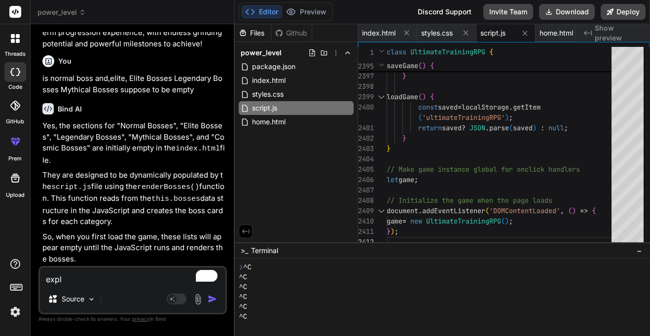
click at [104, 277] on textarea "expl" at bounding box center [132, 276] width 185 height 18
click at [94, 280] on textarea "expl" at bounding box center [132, 276] width 185 height 18
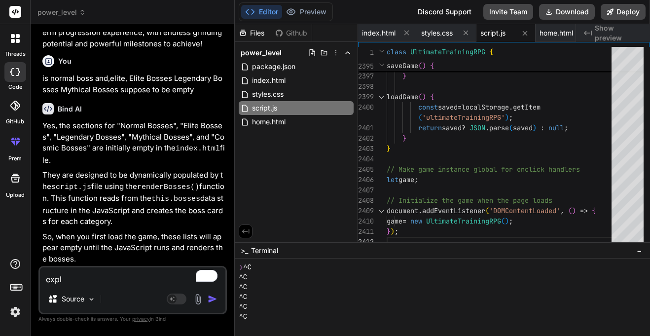
click at [94, 280] on textarea "expl" at bounding box center [132, 276] width 185 height 18
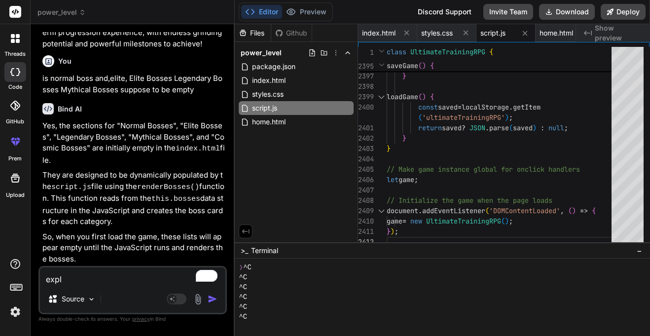
click at [94, 280] on textarea "expl" at bounding box center [132, 276] width 185 height 18
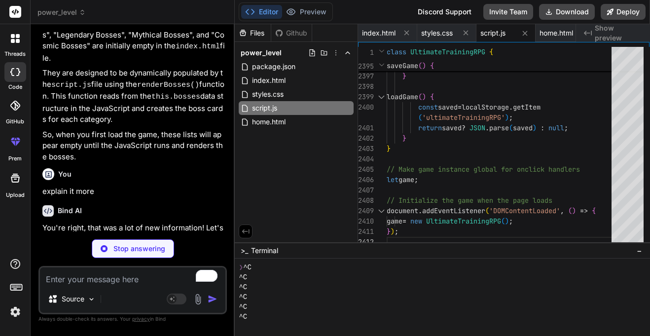
scroll to position [6646, 0]
click at [156, 86] on code "renderBosses()" at bounding box center [168, 85] width 62 height 8
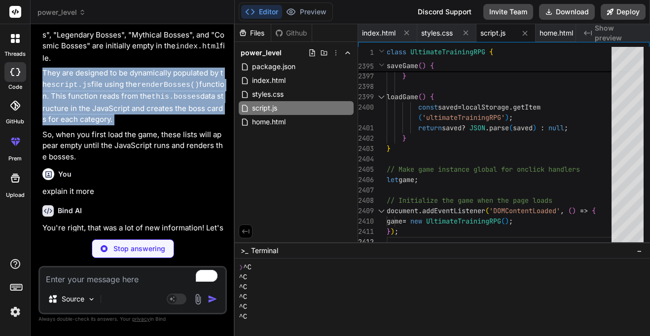
scroll to position [6862, 0]
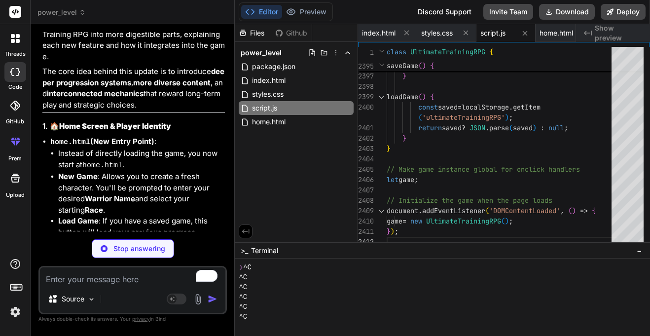
click at [78, 143] on code "home.html" at bounding box center [70, 142] width 40 height 8
click at [92, 159] on li "Instead of directly loading the game, you now start at home.html ." at bounding box center [141, 159] width 167 height 23
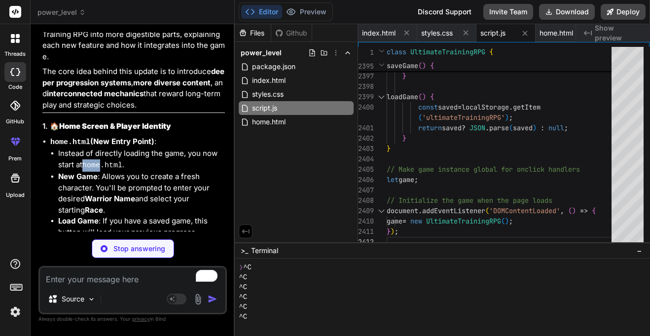
click at [92, 159] on li "Instead of directly loading the game, you now start at home.html ." at bounding box center [141, 159] width 167 height 23
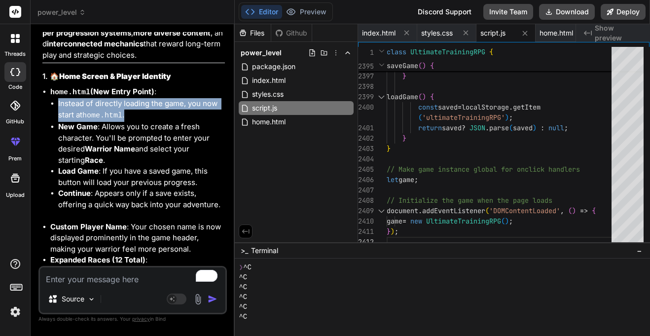
scroll to position [6913, 0]
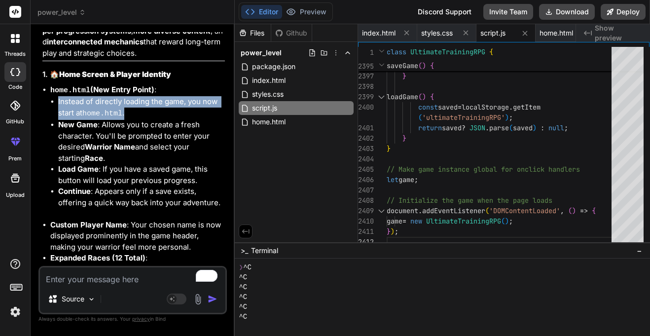
click at [109, 135] on li "New Game : Allows you to create a fresh character. You'll be prompted to enter …" at bounding box center [141, 141] width 167 height 44
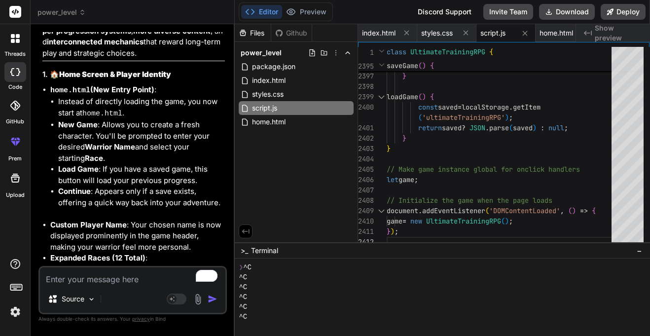
click at [109, 135] on li "New Game : Allows you to create a fresh character. You'll be prompted to enter …" at bounding box center [141, 141] width 167 height 44
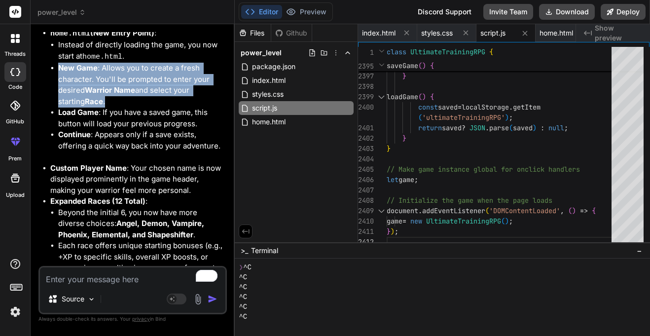
scroll to position [6980, 0]
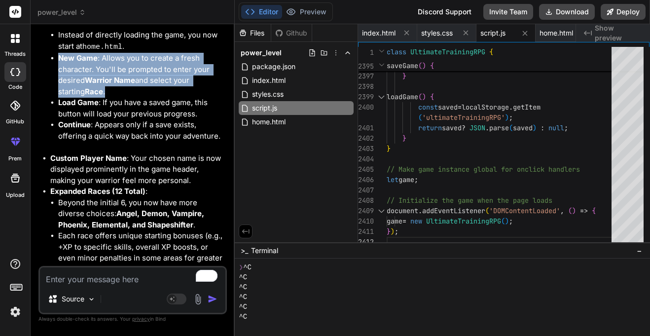
click at [117, 162] on li "Custom Player Name : Your chosen name is now displayed prominently in the game …" at bounding box center [137, 170] width 175 height 34
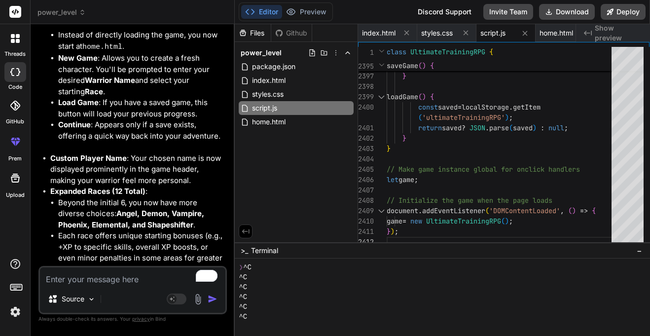
click at [117, 162] on li "Custom Player Name : Your chosen name is now displayed prominently in the game …" at bounding box center [137, 170] width 175 height 34
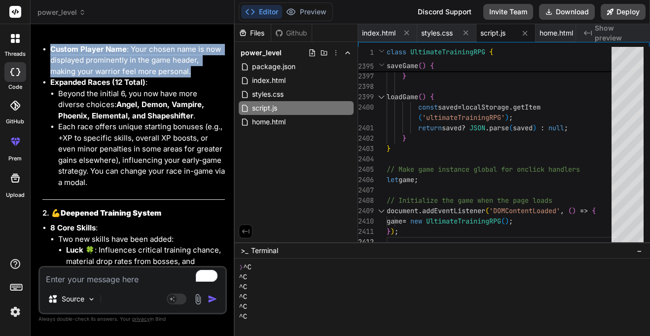
scroll to position [7091, 0]
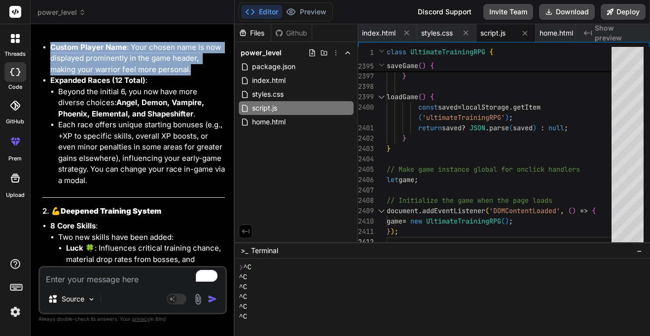
click at [113, 244] on li "Luck 🍀 : Influences critical training chance, material drop rates from bosses, …" at bounding box center [145, 260] width 159 height 34
click at [190, 115] on li "Beyond the initial 6, you now have more diverse choices: Angel, Demon, Vampire,…" at bounding box center [141, 103] width 167 height 34
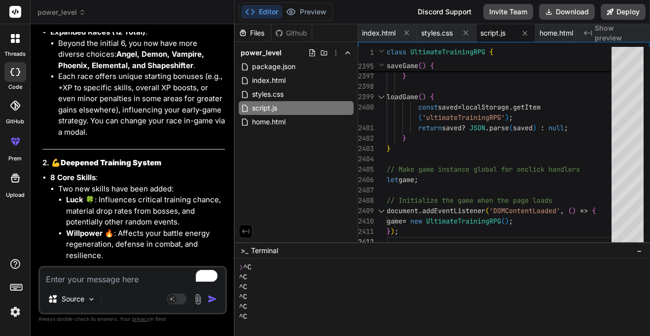
scroll to position [7140, 0]
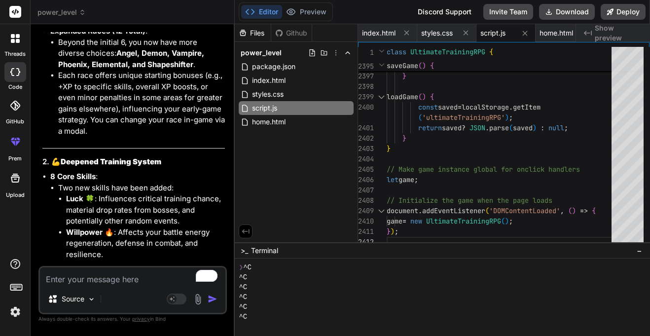
click at [109, 195] on li "Luck 🍀 : Influences critical training chance, material drop rates from bosses, …" at bounding box center [145, 210] width 159 height 34
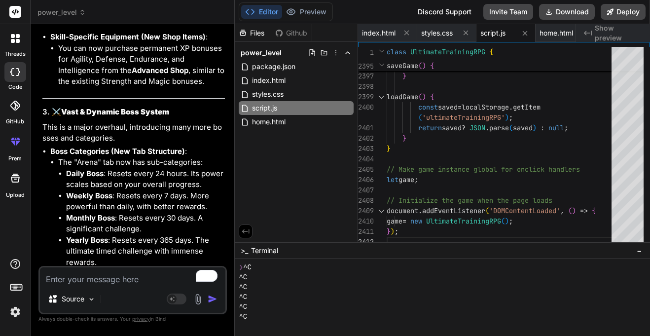
scroll to position [7569, 0]
click at [83, 132] on p "This is a major overhaul, introducing many more bosses and categories." at bounding box center [133, 132] width 182 height 22
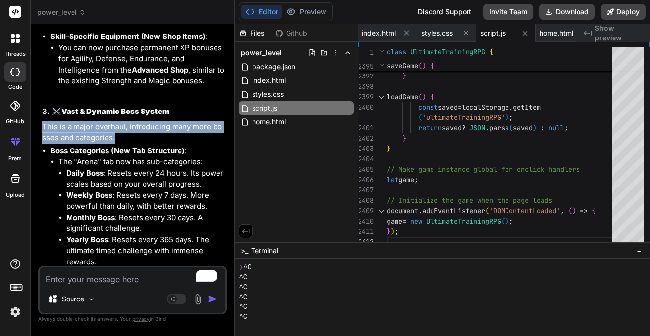
click at [80, 168] on strong "Daily Boss" at bounding box center [84, 172] width 37 height 9
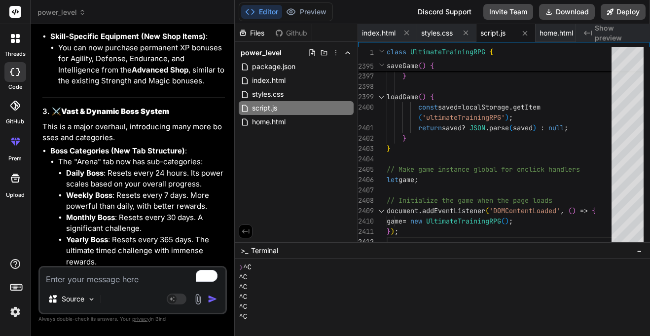
click at [80, 168] on strong "Daily Boss" at bounding box center [84, 172] width 37 height 9
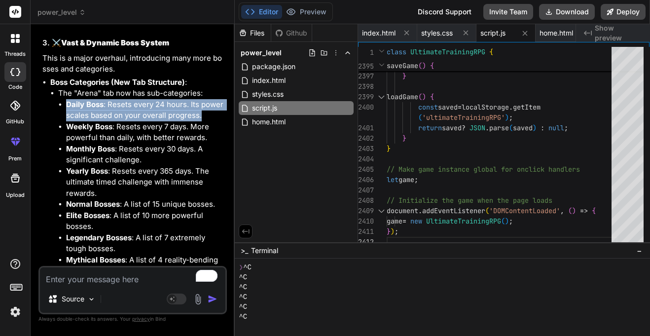
scroll to position [7649, 0]
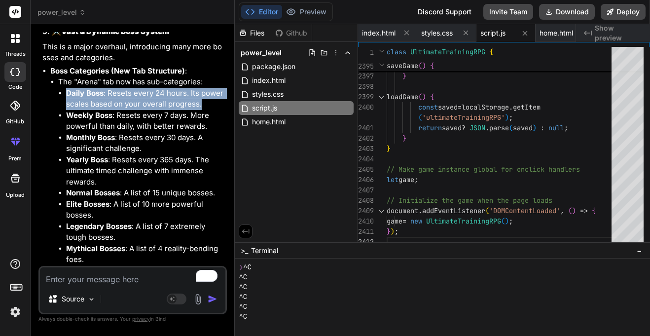
click at [97, 190] on strong "Normal Bosses" at bounding box center [93, 192] width 54 height 9
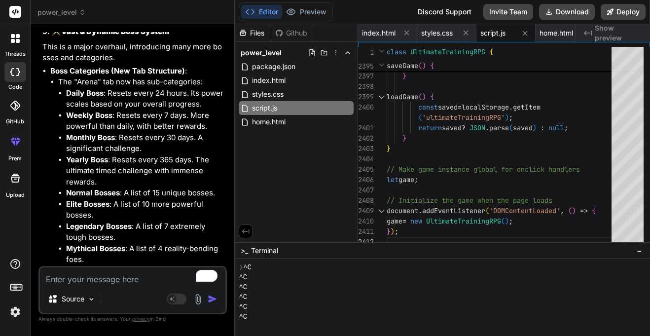
click at [97, 190] on strong "Normal Bosses" at bounding box center [93, 192] width 54 height 9
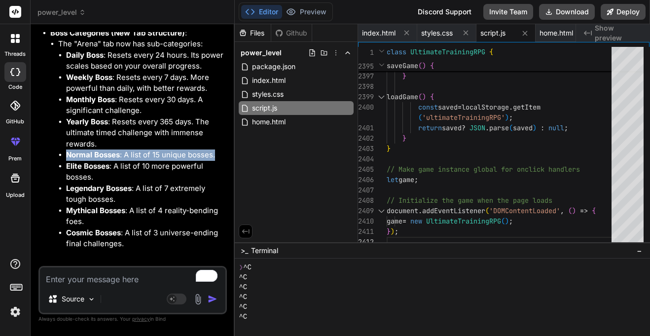
scroll to position [7690, 0]
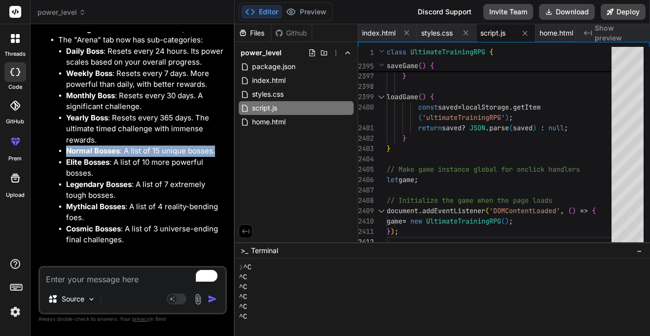
click at [106, 274] on textarea "To enrich screen reader interactions, please activate Accessibility in Grammarl…" at bounding box center [132, 276] width 185 height 18
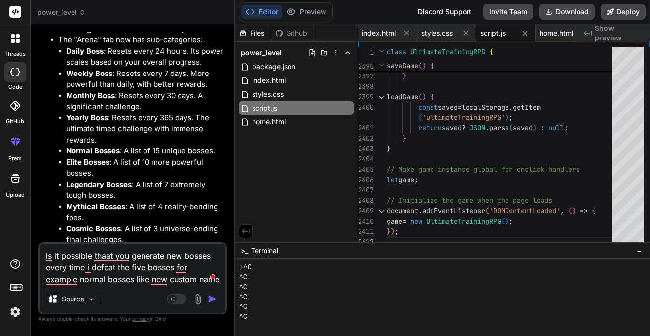
click at [218, 282] on textarea "is it possible thaat you generate new bosses every time i defeat the five bosse…" at bounding box center [132, 264] width 185 height 41
click at [219, 282] on textarea "is it possible thaat you generate new bosses every time i defeat the five bosse…" at bounding box center [132, 264] width 185 height 41
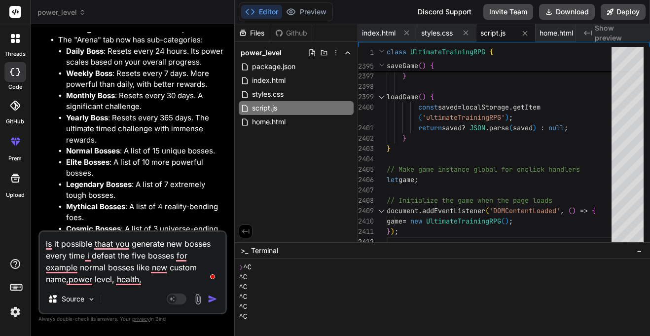
click at [157, 282] on textarea "is it possible thaat you generate new bosses every time i defeat the five bosse…" at bounding box center [132, 258] width 185 height 53
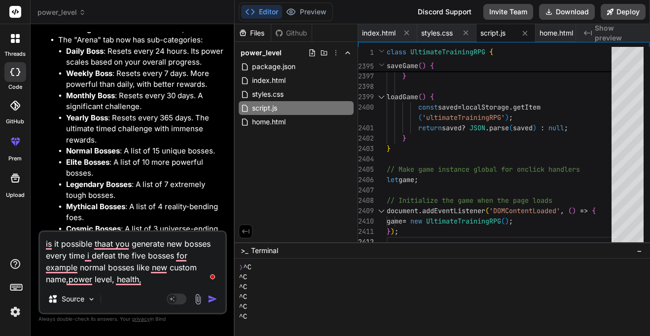
click at [157, 282] on textarea "is it possible thaat you generate new bosses every time i defeat the five bosse…" at bounding box center [132, 258] width 185 height 53
click at [146, 281] on textarea "is it possible thaat you generate new bosses every time i defeat the five bosse…" at bounding box center [132, 258] width 185 height 53
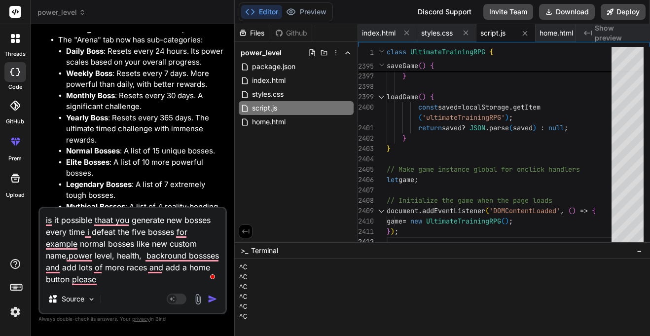
click at [209, 294] on img "button" at bounding box center [213, 299] width 10 height 10
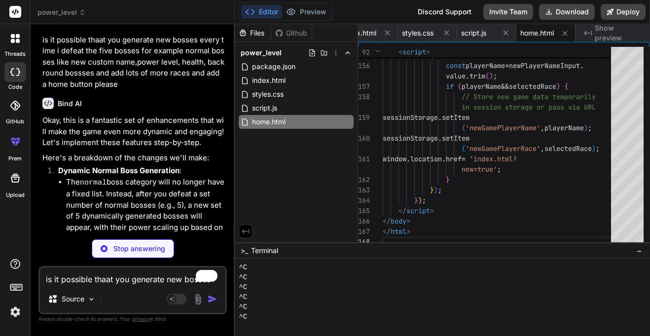
scroll to position [10077, 0]
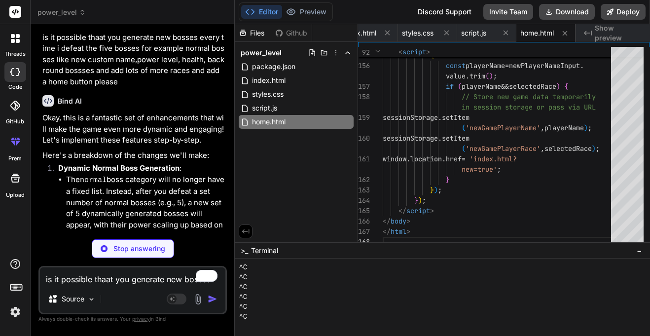
click at [146, 174] on li "The normal boss category will no longer have a fixed list. Instead, after you d…" at bounding box center [145, 213] width 159 height 79
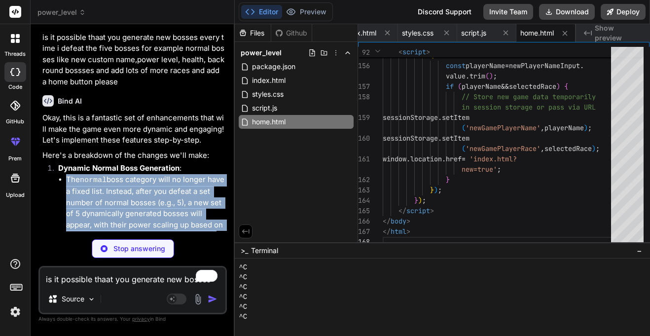
click at [146, 174] on li "The normal boss category will no longer have a fixed list. Instead, after you d…" at bounding box center [145, 213] width 159 height 79
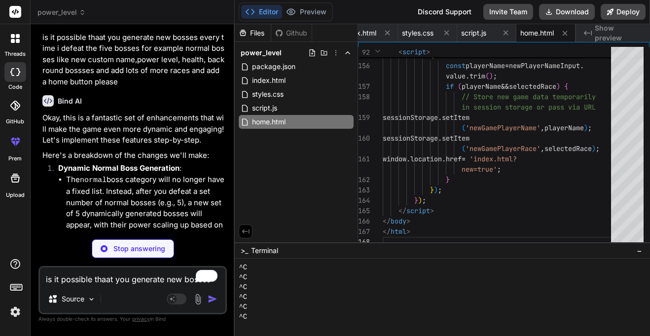
click at [146, 174] on li "The normal boss category will no longer have a fixed list. Instead, after you d…" at bounding box center [145, 213] width 159 height 79
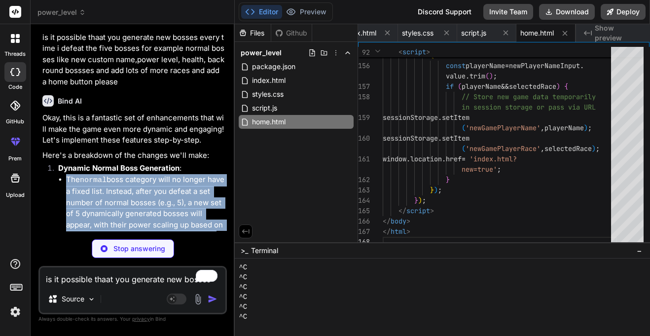
click at [167, 174] on li "The normal boss category will no longer have a fixed list. Instead, after you d…" at bounding box center [145, 213] width 159 height 79
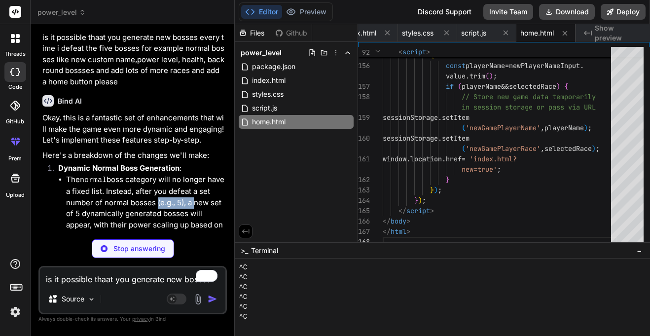
drag, startPoint x: 167, startPoint y: 163, endPoint x: 206, endPoint y: 164, distance: 38.5
click at [206, 174] on li "The normal boss category will no longer have a fixed list. Instead, after you d…" at bounding box center [145, 213] width 159 height 79
click at [153, 186] on li "The normal boss category will no longer have a fixed list. Instead, after you d…" at bounding box center [145, 213] width 159 height 79
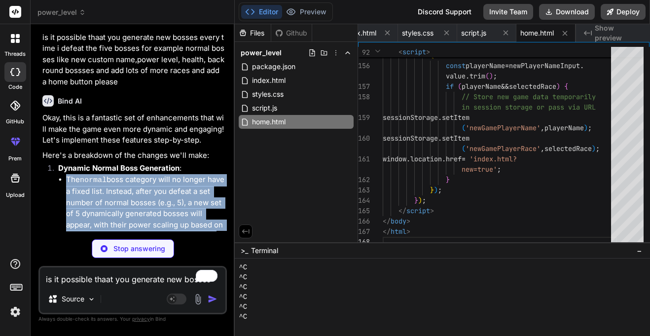
click at [153, 186] on li "The normal boss category will no longer have a fixed list. Instead, after you d…" at bounding box center [145, 213] width 159 height 79
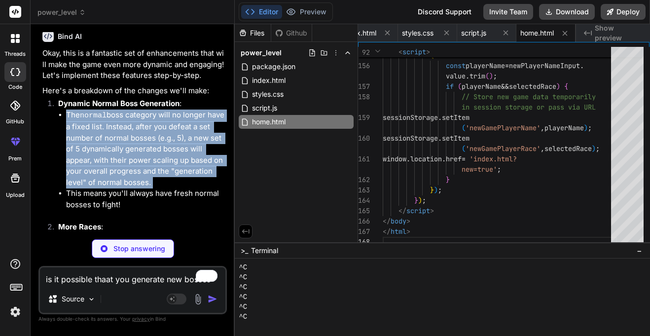
scroll to position [10155, 0]
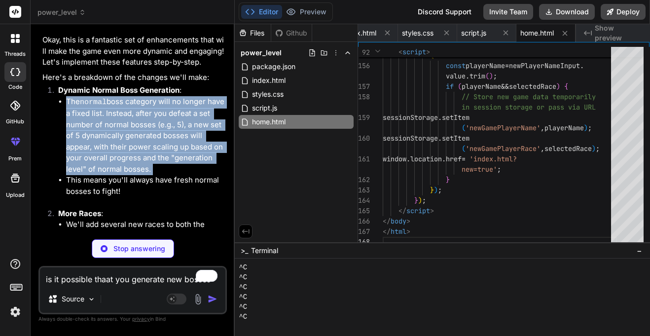
click at [126, 175] on li "This means you'll always have fresh normal bosses to fight!" at bounding box center [145, 186] width 159 height 22
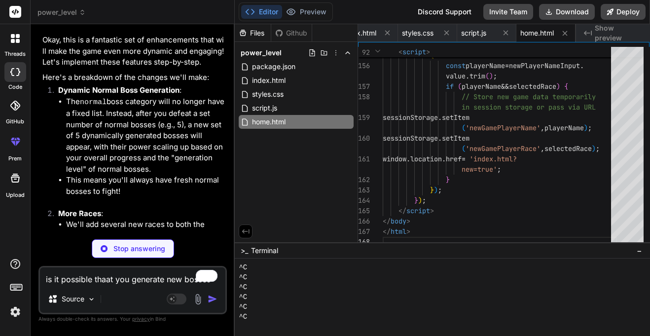
click at [126, 175] on li "This means you'll always have fresh normal bosses to fight!" at bounding box center [145, 186] width 159 height 22
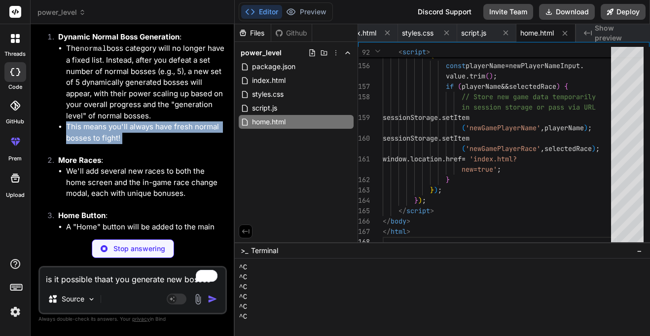
scroll to position [10212, 0]
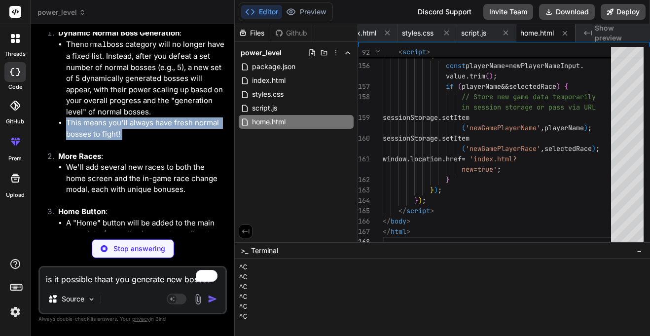
click at [98, 162] on li "We'll add several new races to both the home screen and the in-game race change…" at bounding box center [145, 179] width 159 height 34
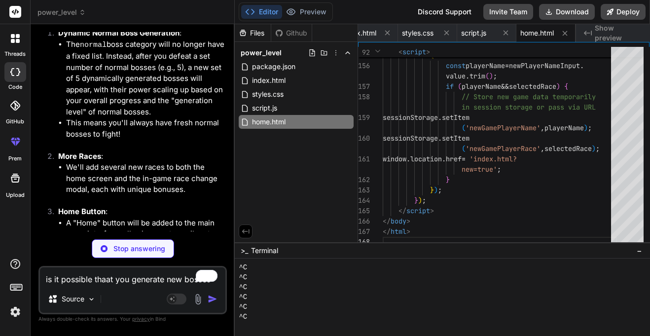
click at [98, 162] on li "We'll add several new races to both the home screen and the in-game race change…" at bounding box center [145, 179] width 159 height 34
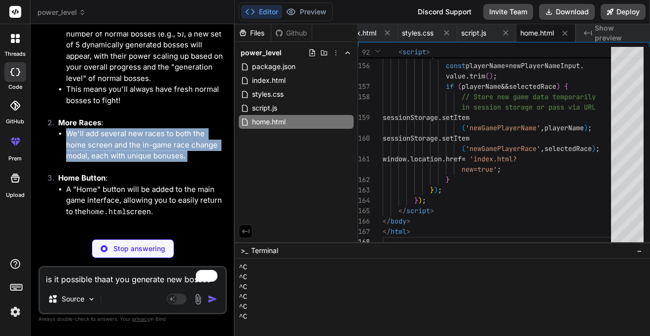
scroll to position [10247, 0]
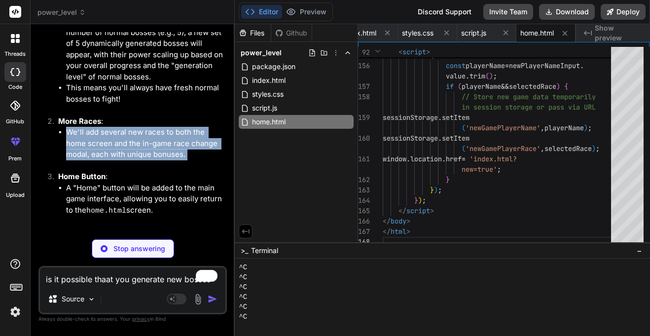
click at [98, 182] on li "A "Home" button will be added to the main game interface, allowing you to easil…" at bounding box center [145, 199] width 159 height 35
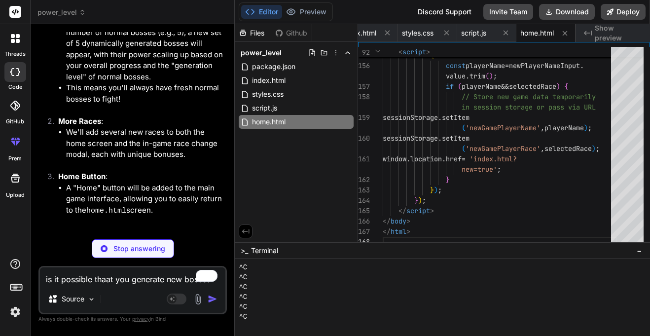
click at [98, 182] on li "A "Home" button will be added to the main game interface, allowing you to easil…" at bounding box center [145, 199] width 159 height 35
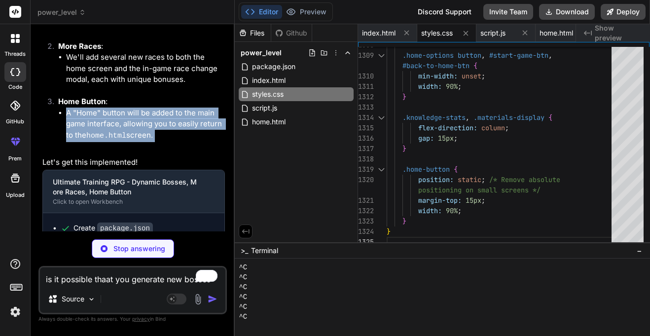
scroll to position [10353, 0]
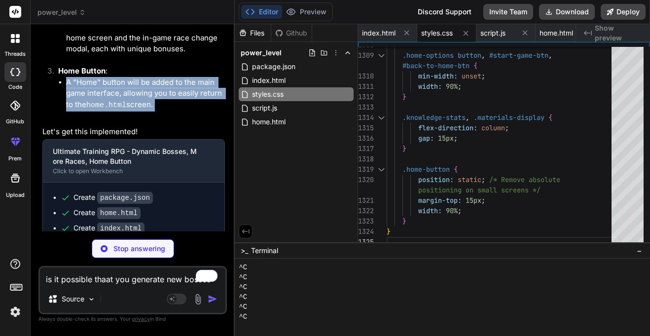
click at [140, 280] on textarea "is it possible thaat you generate new bosses every time i defeat the five bosse…" at bounding box center [132, 276] width 185 height 18
click at [81, 274] on textarea "is it possible thaat you generate new bosses every time i defeat the five bosse…" at bounding box center [132, 276] width 185 height 18
click at [81, 277] on textarea "is it possible thaat you generate new bosses every time i defeat the five bosse…" at bounding box center [132, 276] width 185 height 18
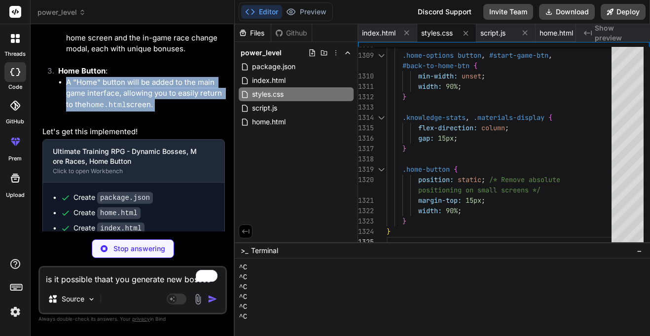
click at [81, 277] on textarea "is it possible thaat you generate new bosses every time i defeat the five bosse…" at bounding box center [132, 276] width 185 height 18
click at [83, 281] on textarea "is it possible thaat you generate new bosses every time i defeat the five bosse…" at bounding box center [132, 276] width 185 height 18
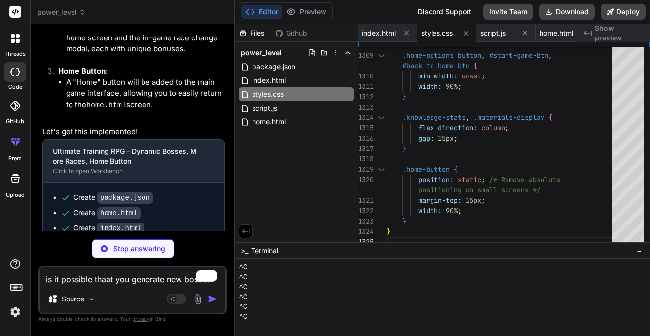
click at [83, 281] on textarea "is it possible thaat you generate new bosses every time i defeat the five bosse…" at bounding box center [132, 276] width 185 height 18
click at [205, 275] on textarea "add lots and lots more of knowledege thing" at bounding box center [132, 276] width 185 height 18
click at [207, 281] on textarea "add lots and lots more of knowledege thing" at bounding box center [132, 276] width 185 height 18
click at [206, 283] on textarea "add lots and lots more of knowledege thing" at bounding box center [132, 276] width 185 height 18
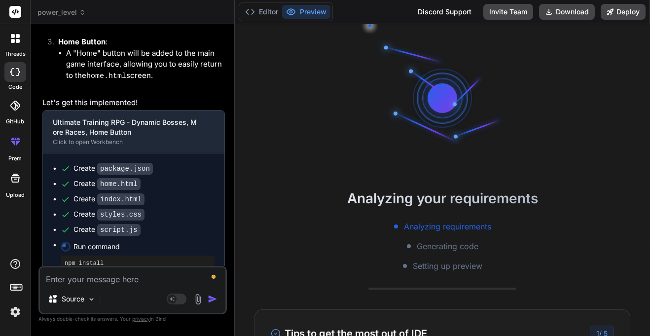
scroll to position [10604, 0]
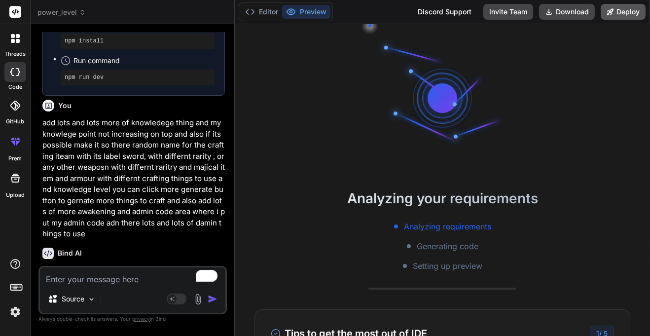
click at [622, 15] on button "Deploy" at bounding box center [623, 12] width 45 height 16
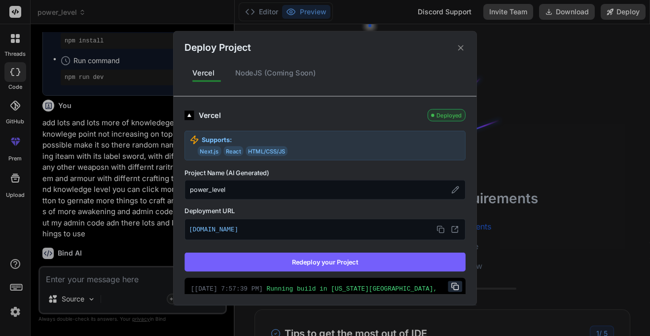
click at [341, 251] on div "Vercel Deployed Supports: Next.js React HTML/CSS/JS Project Name (AI Generated)…" at bounding box center [324, 256] width 281 height 295
click at [338, 258] on button "Redeploy your Project" at bounding box center [324, 261] width 281 height 19
click at [459, 44] on icon at bounding box center [460, 47] width 9 height 9
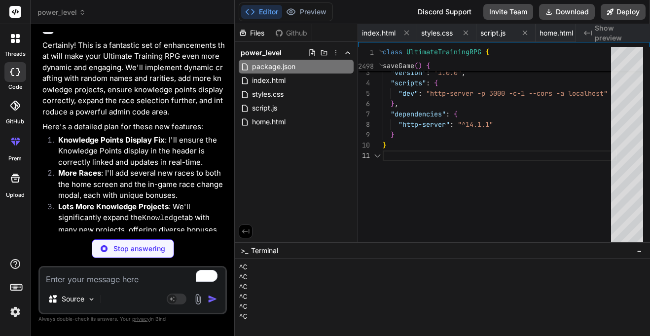
scroll to position [0, 0]
click at [153, 135] on strong "Knowledge Points Display Fix" at bounding box center [111, 139] width 106 height 9
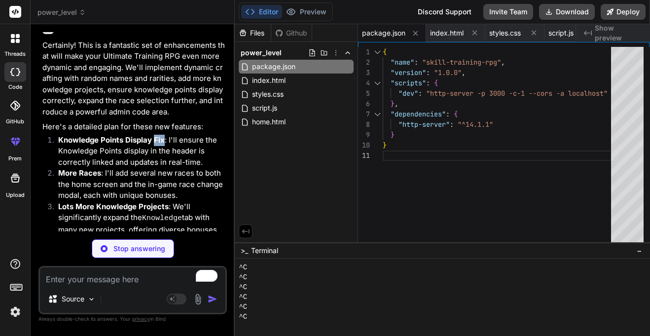
click at [153, 135] on strong "Knowledge Points Display Fix" at bounding box center [111, 139] width 106 height 9
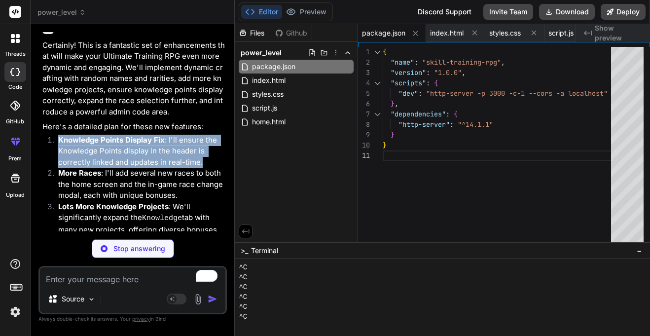
click at [128, 168] on li "More Races : I'll add several new races to both the home screen and the in-game…" at bounding box center [137, 185] width 175 height 34
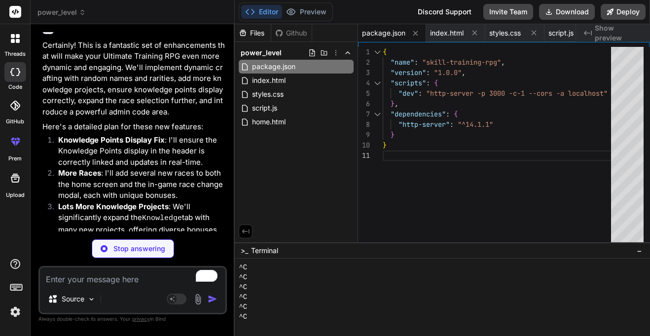
click at [128, 168] on li "More Races : I'll add several new races to both the home screen and the in-game…" at bounding box center [137, 185] width 175 height 34
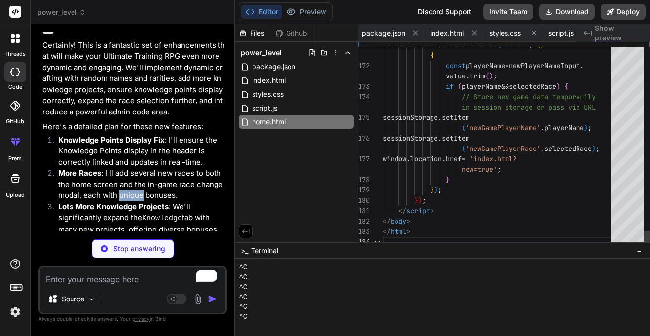
click at [128, 168] on li "More Races : I'll add several new races to both the home screen and the in-game…" at bounding box center [137, 185] width 175 height 34
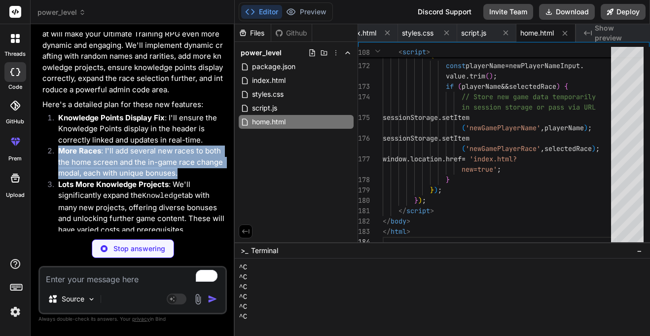
scroll to position [10853, 0]
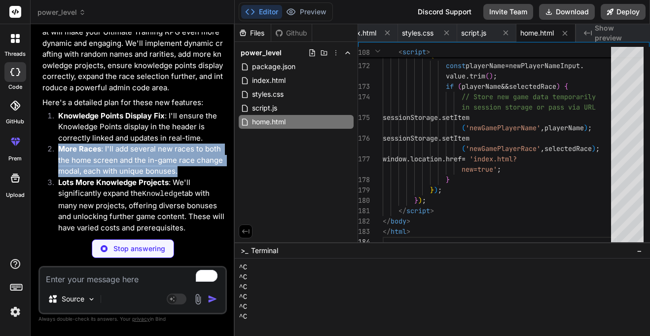
click at [128, 177] on li "Lots More Knowledge Projects : We'll significantly expand the Knowledge tab wit…" at bounding box center [137, 205] width 175 height 57
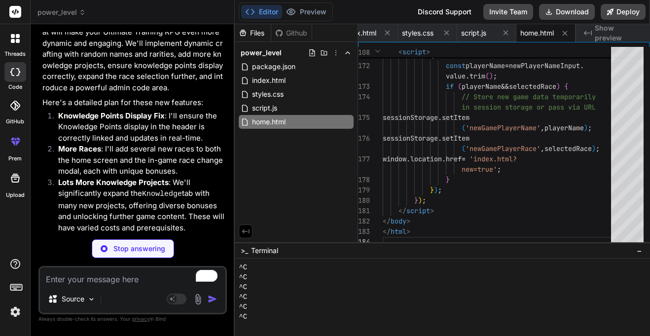
click at [128, 177] on li "Lots More Knowledge Projects : We'll significantly expand the Knowledge tab wit…" at bounding box center [137, 205] width 175 height 57
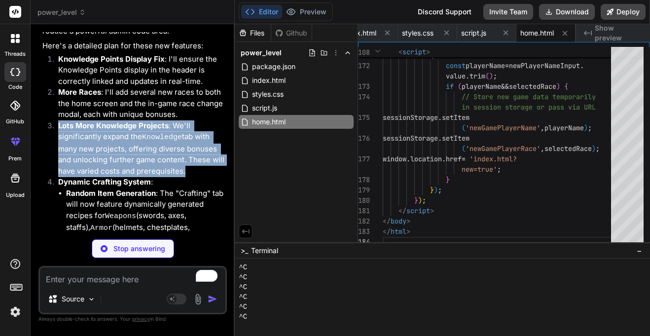
scroll to position [10912, 0]
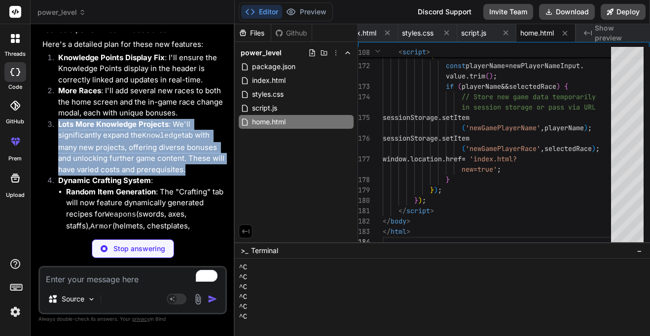
click at [128, 186] on li "Random Item Generation : The "Crafting" tab will now feature dynamically genera…" at bounding box center [145, 215] width 159 height 59
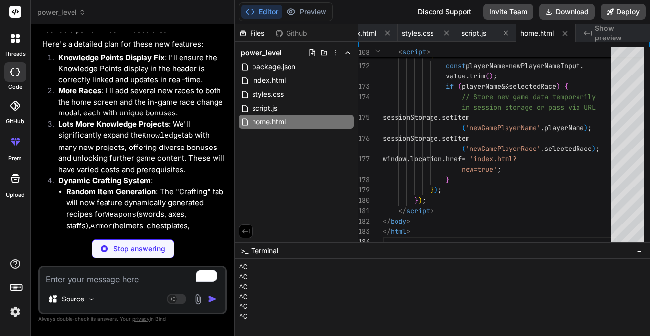
click at [128, 186] on li "Random Item Generation : The "Crafting" tab will now feature dynamically genera…" at bounding box center [145, 215] width 159 height 59
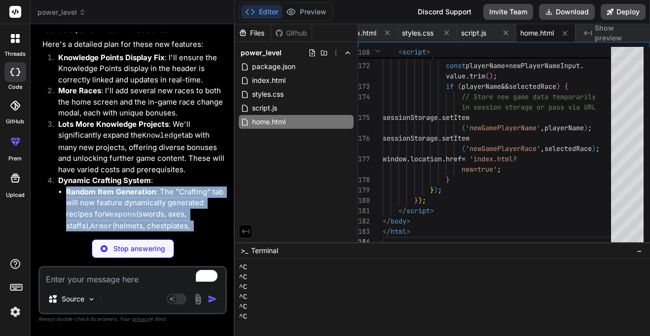
click at [128, 186] on li "Random Item Generation : The "Crafting" tab will now feature dynamically genera…" at bounding box center [145, 215] width 159 height 59
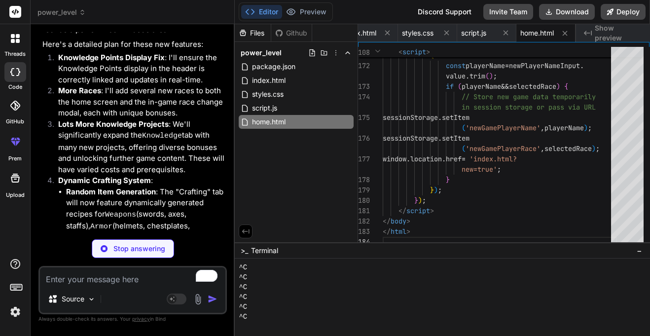
click at [128, 186] on li "Random Item Generation : The "Crafting" tab will now feature dynamically genera…" at bounding box center [145, 215] width 159 height 59
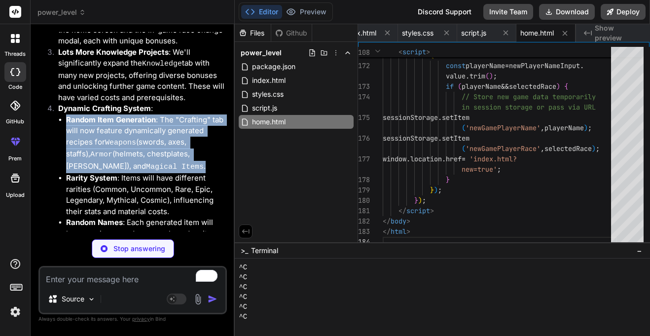
scroll to position [10989, 0]
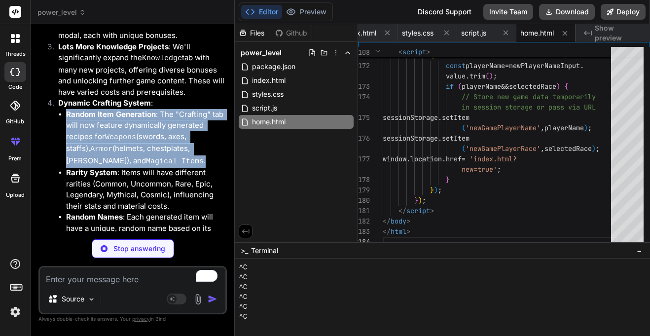
click at [128, 167] on li "Rarity System : Items will have different rarities (Common, Uncommon, Rare, Epi…" at bounding box center [145, 189] width 159 height 44
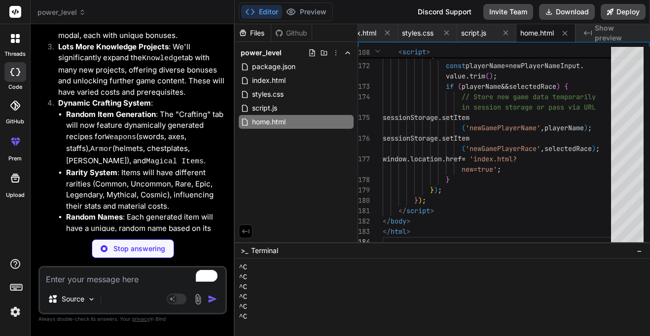
click at [128, 167] on li "Rarity System : Items will have different rarities (Common, Uncommon, Rare, Epi…" at bounding box center [145, 189] width 159 height 44
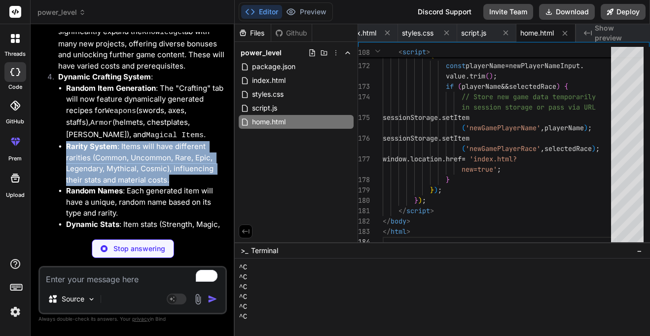
scroll to position [11016, 0]
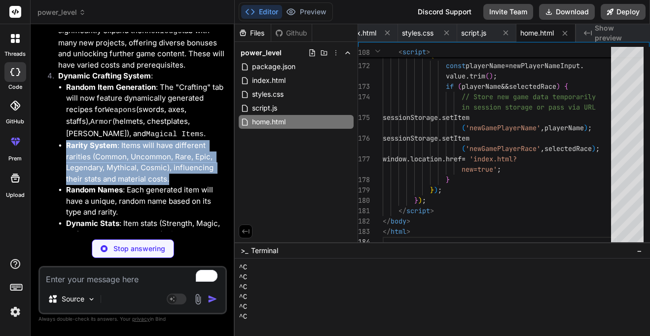
click at [128, 184] on li "Random Names : Each generated item will have a unique, random name based on its…" at bounding box center [145, 201] width 159 height 34
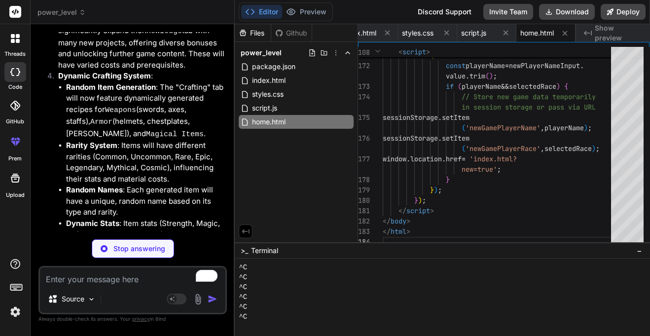
click at [128, 184] on li "Random Names : Each generated item will have a unique, random name based on its…" at bounding box center [145, 201] width 159 height 34
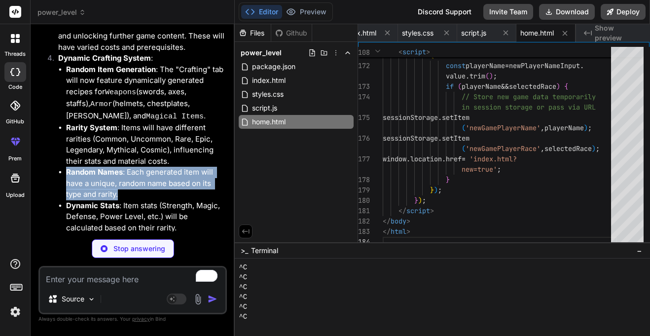
scroll to position [11037, 0]
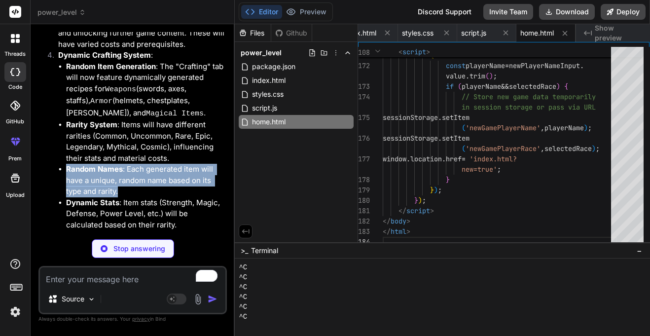
click at [128, 197] on li "Dynamic Stats : Item stats (Strength, Magic, Defense, Power Level, etc.) will b…" at bounding box center [145, 214] width 159 height 34
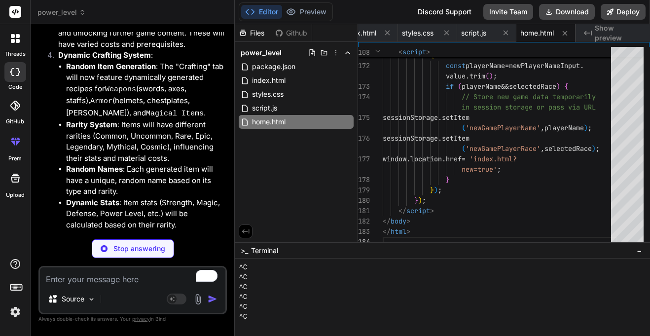
click at [128, 197] on li "Dynamic Stats : Item stats (Strength, Magic, Defense, Power Level, etc.) will b…" at bounding box center [145, 214] width 159 height 34
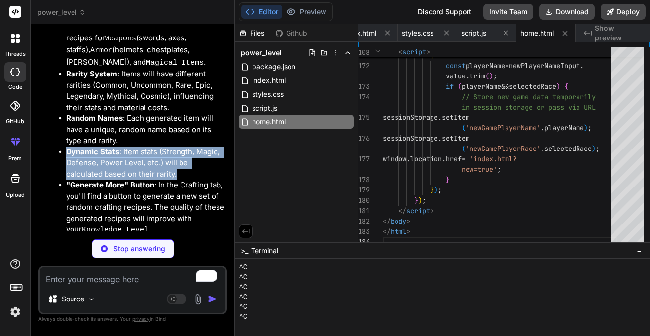
scroll to position [11091, 0]
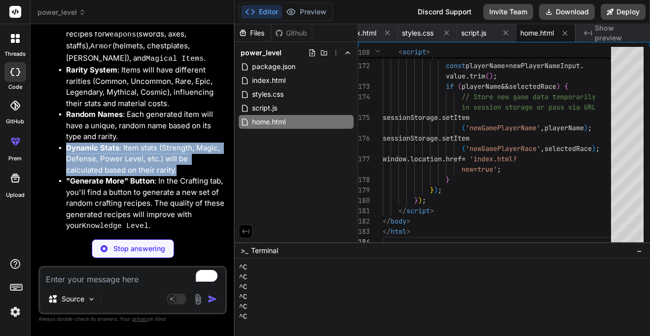
click at [128, 176] on li ""Generate More" Button : In the Crafting tab, you'll find a button to generate …" at bounding box center [145, 204] width 159 height 57
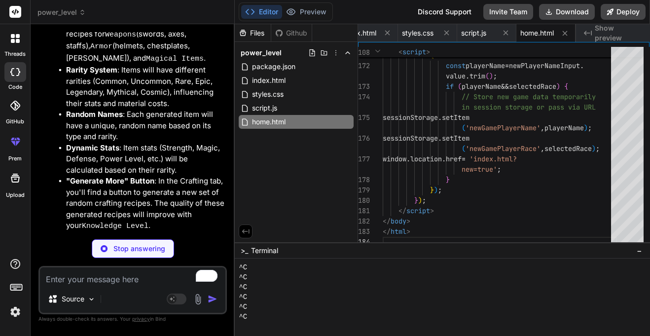
click at [128, 176] on li ""Generate More" Button : In the Crafting tab, you'll find a button to generate …" at bounding box center [145, 204] width 159 height 57
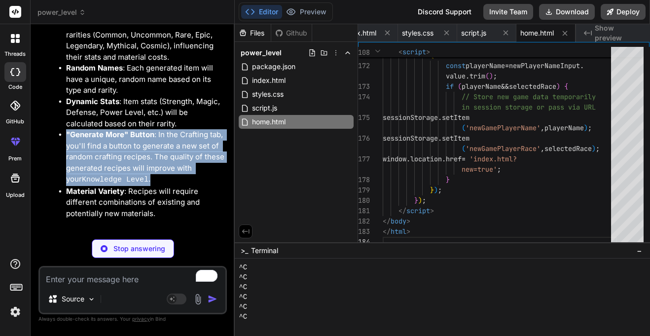
scroll to position [11140, 0]
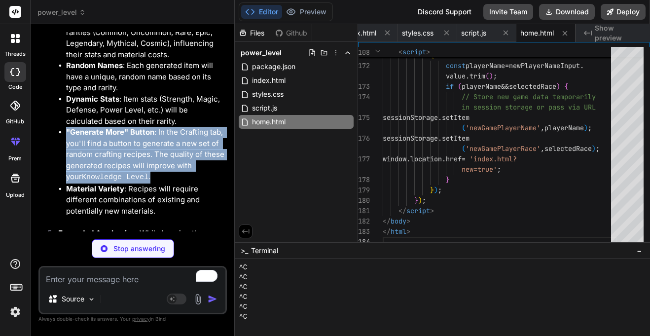
click at [128, 183] on li "Material Variety : Recipes will require different combinations of existing and …" at bounding box center [145, 200] width 159 height 34
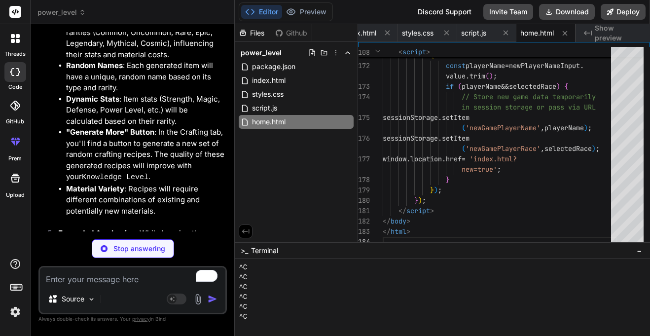
click at [128, 183] on li "Material Variety : Recipes will require different combinations of existing and …" at bounding box center [145, 200] width 159 height 34
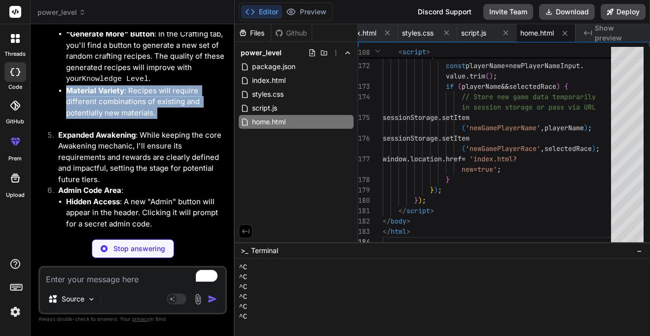
scroll to position [11239, 0]
click at [130, 129] on li "Expanded Awakening : While keeping the core Awakening mechanic, I'll ensure its…" at bounding box center [137, 157] width 175 height 56
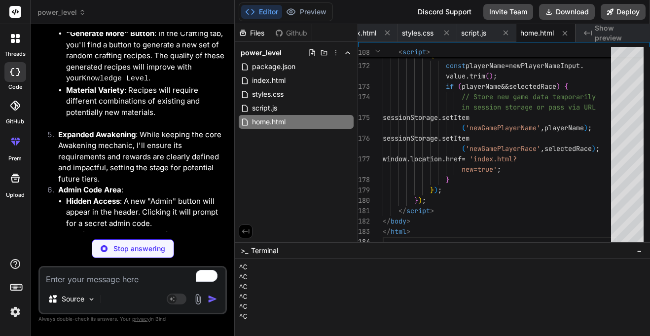
click at [130, 129] on li "Expanded Awakening : While keeping the core Awakening mechanic, I'll ensure its…" at bounding box center [137, 157] width 175 height 56
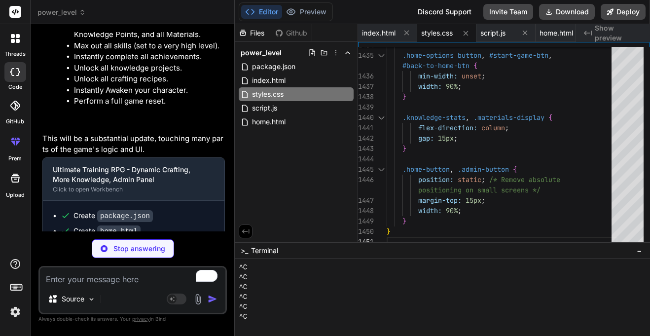
scroll to position [11498, 0]
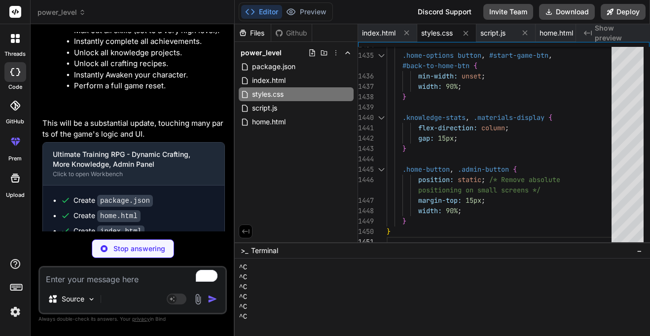
click at [59, 278] on textarea "To enrich screen reader interactions, please activate Accessibility in Grammarl…" at bounding box center [132, 276] width 185 height 18
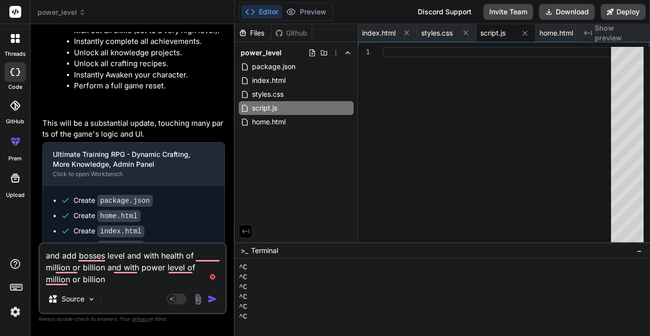
scroll to position [11523, 0]
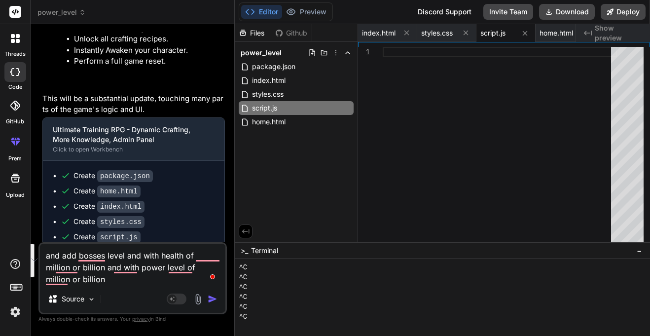
click at [111, 259] on textarea "and add bosses level and with health of million or billion and with power level…" at bounding box center [132, 264] width 185 height 41
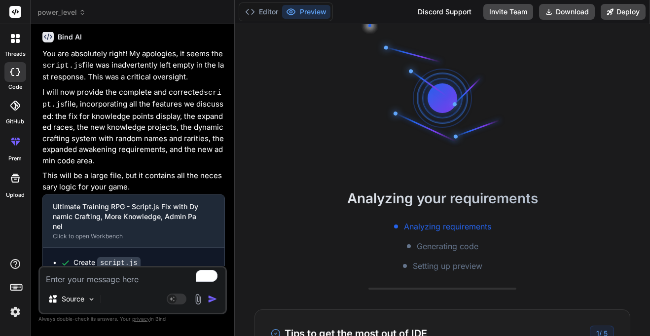
scroll to position [99, 0]
click at [260, 19] on div "Editor Preview" at bounding box center [286, 11] width 94 height 19
click at [260, 18] on button "Editor" at bounding box center [261, 12] width 41 height 14
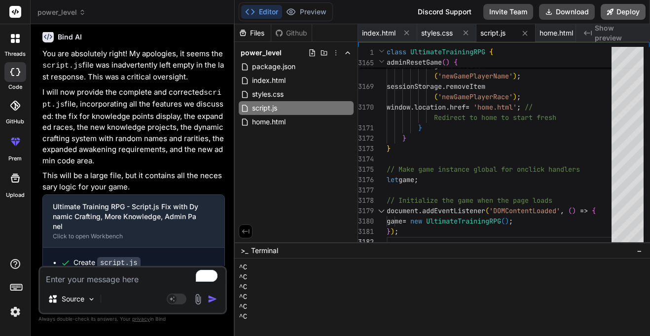
click at [631, 8] on button "Deploy" at bounding box center [623, 12] width 45 height 16
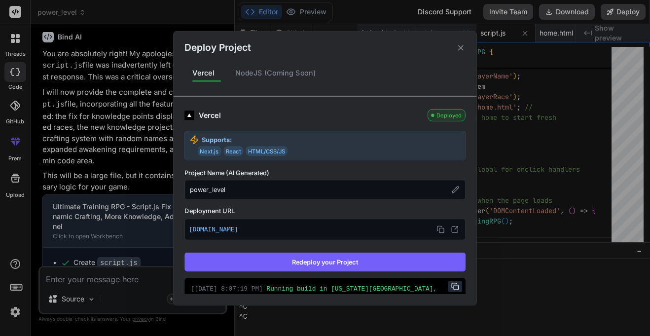
click at [384, 256] on button "Redeploy your Project" at bounding box center [324, 261] width 281 height 19
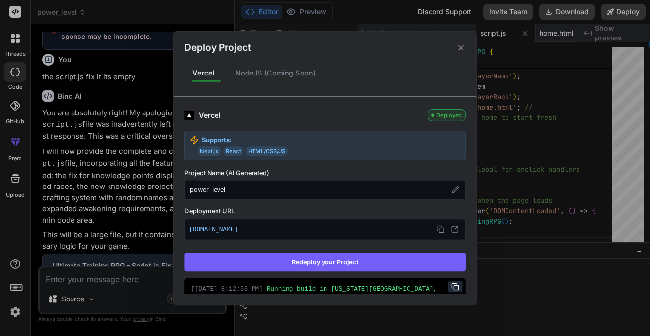
scroll to position [11820, 0]
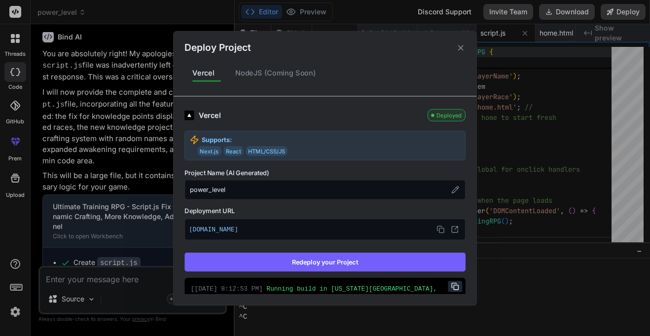
click at [460, 54] on div "Deploy Project" at bounding box center [325, 43] width 303 height 24
click at [460, 51] on icon at bounding box center [460, 47] width 9 height 9
click at [461, 47] on span "UltimateTrainingRPG" at bounding box center [447, 51] width 75 height 9
click at [461, 47] on div at bounding box center [500, 48] width 285 height 3
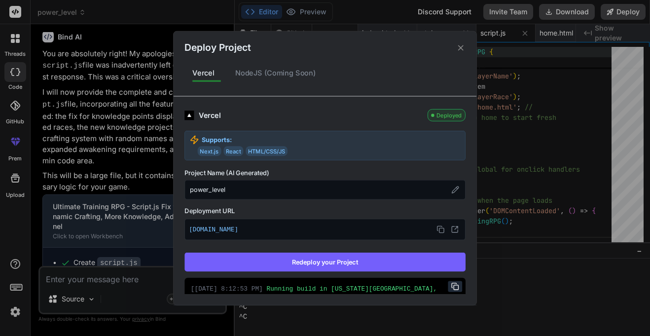
click at [461, 47] on div at bounding box center [500, 48] width 285 height 3
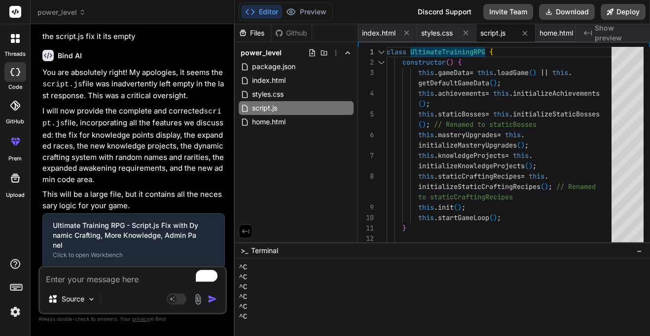
scroll to position [11859, 0]
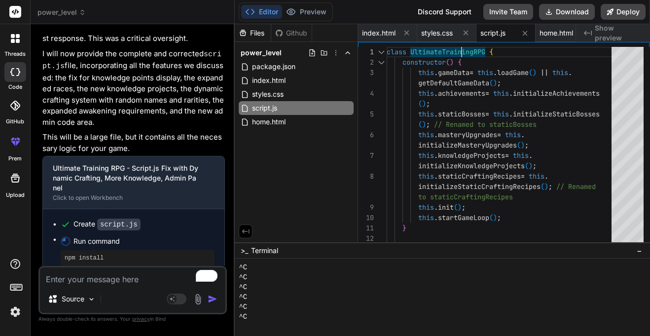
click at [97, 282] on textarea "To enrich screen reader interactions, please activate Accessibility in Grammarl…" at bounding box center [132, 276] width 185 height 18
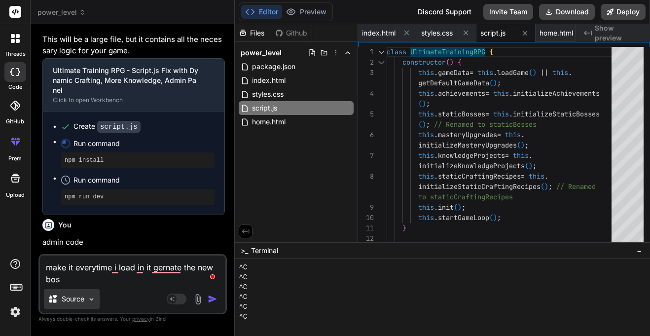
scroll to position [11961, 0]
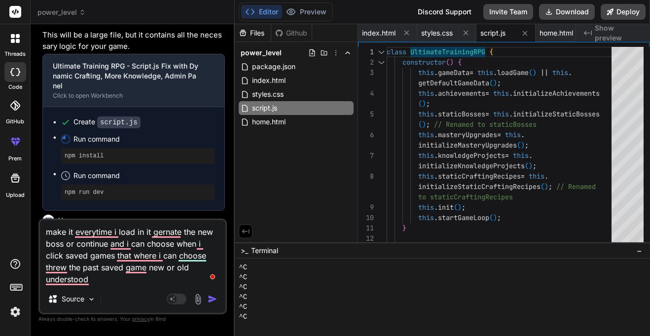
click at [101, 284] on textarea "make it everytime i load in it gernate the new boss or continue and i can choos…" at bounding box center [132, 252] width 185 height 65
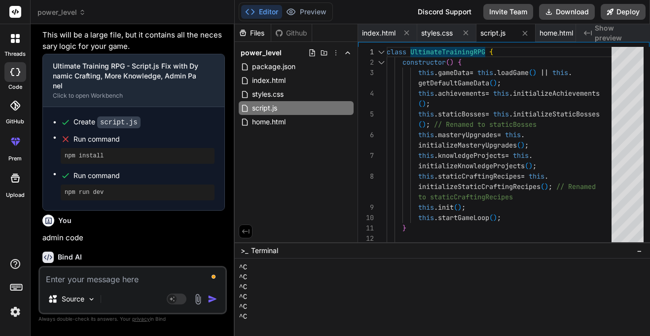
scroll to position [12136, 0]
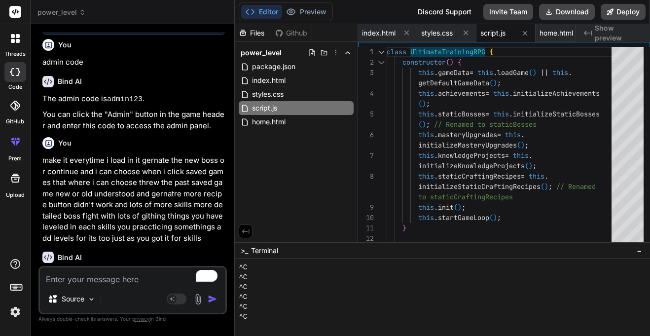
click at [163, 155] on p "make it everytime i load in it gernate the new boss or continue and i can choos…" at bounding box center [133, 199] width 182 height 89
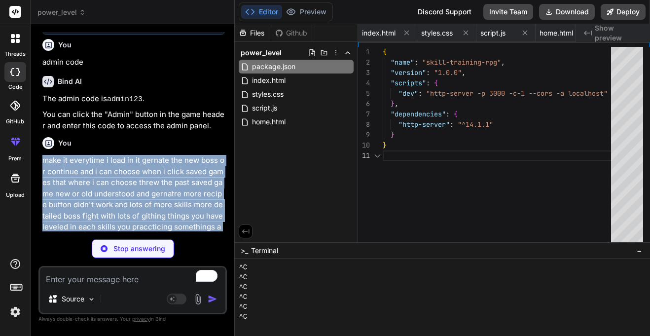
scroll to position [0, 0]
click at [160, 155] on p "make it everytime i load in it gernate the new boss or continue and i can choos…" at bounding box center [133, 199] width 182 height 89
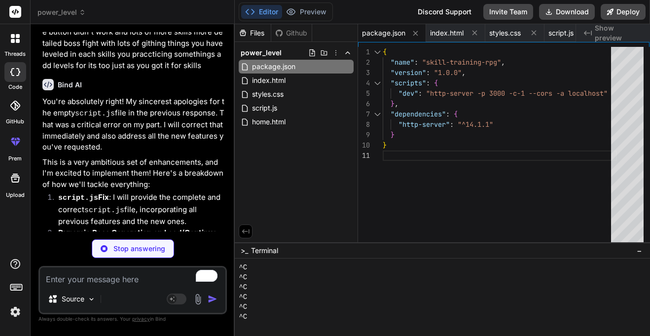
scroll to position [12312, 0]
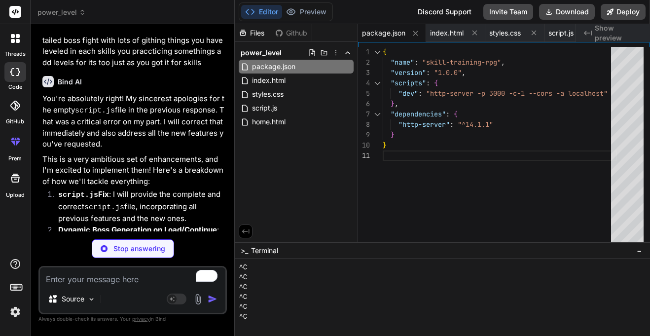
click at [160, 189] on li "script.js Fix : I will provide the complete and correct script.js file, incorpo…" at bounding box center [137, 206] width 175 height 35
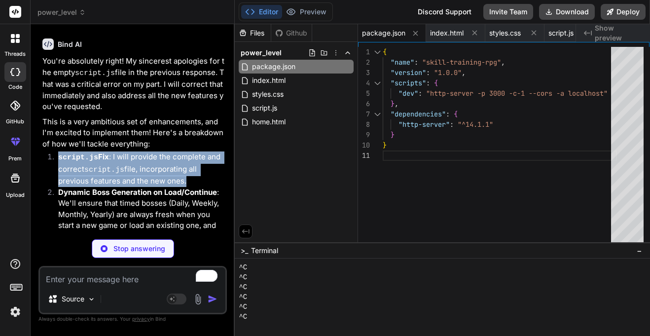
scroll to position [12353, 0]
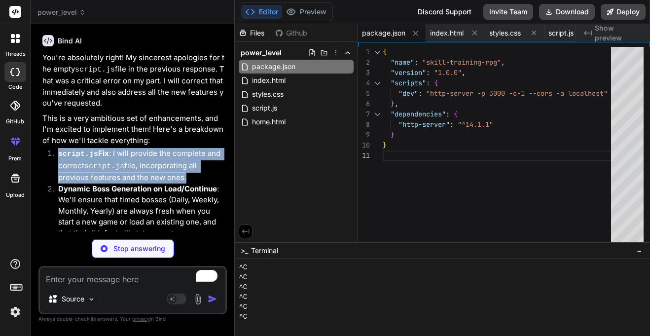
click at [160, 183] on li "Dynamic Boss Generation on Load/Continue : We'll ensure that timed bosses (Dail…" at bounding box center [137, 216] width 175 height 67
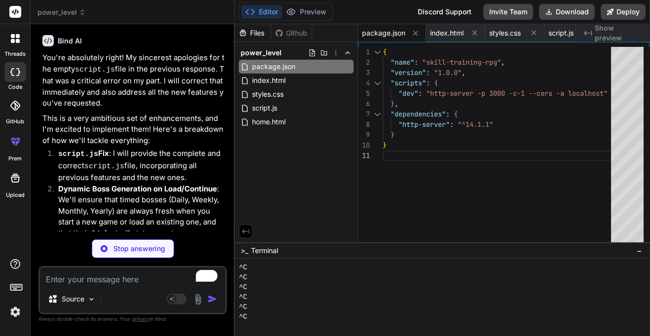
click at [160, 183] on li "Dynamic Boss Generation on Load/Continue : We'll ensure that timed bosses (Dail…" at bounding box center [137, 216] width 175 height 67
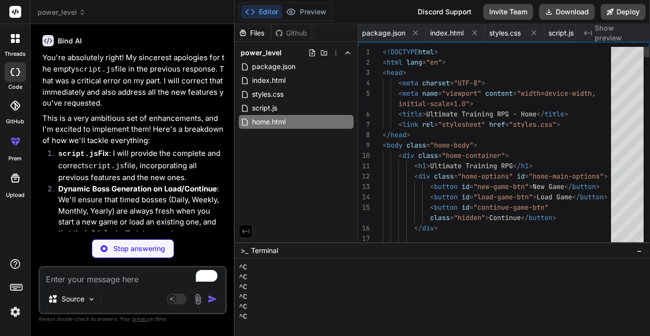
scroll to position [0, 87]
click at [160, 183] on li "Dynamic Boss Generation on Load/Continue : We'll ensure that timed bosses (Dail…" at bounding box center [137, 216] width 175 height 67
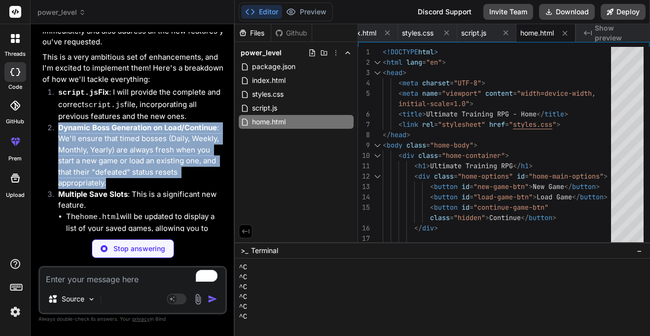
scroll to position [12417, 0]
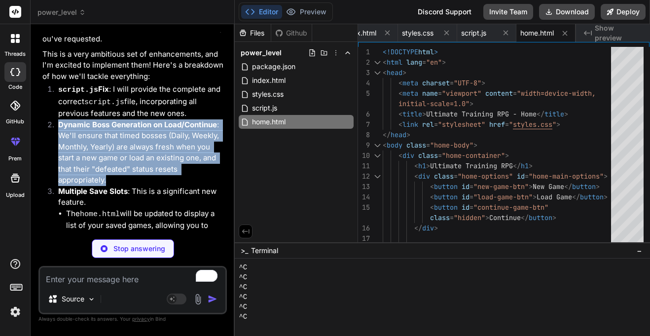
click at [190, 208] on li "The home.html will be updated to display a list of your saved games, allowing y…" at bounding box center [145, 225] width 159 height 35
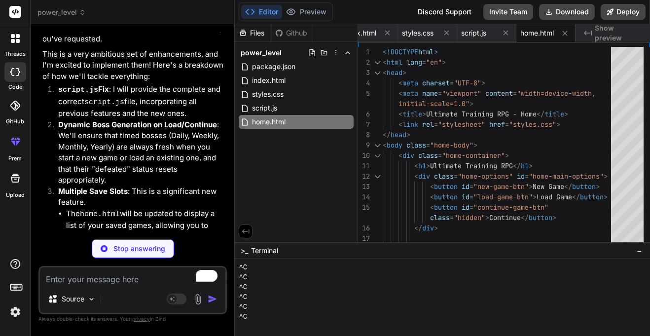
click at [190, 208] on li "The home.html will be updated to display a list of your saved games, allowing y…" at bounding box center [145, 225] width 159 height 35
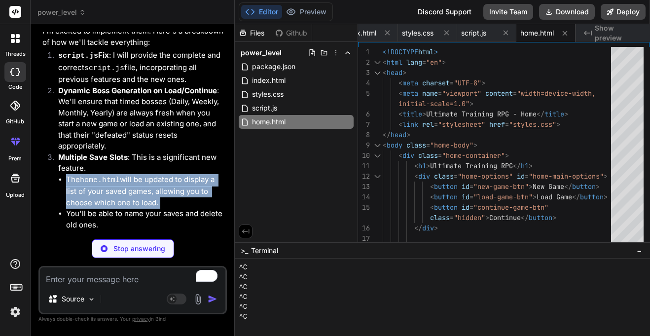
scroll to position [12458, 0]
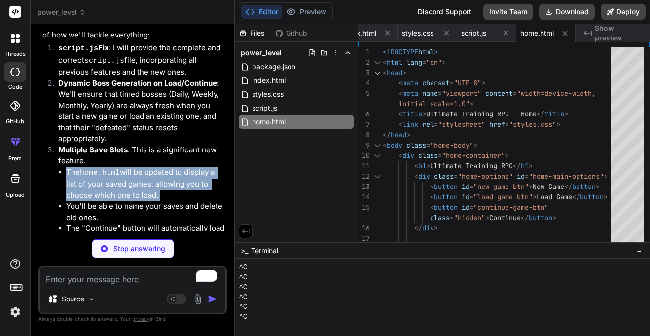
click at [197, 201] on li "You'll be able to name your saves and delete old ones." at bounding box center [145, 212] width 159 height 22
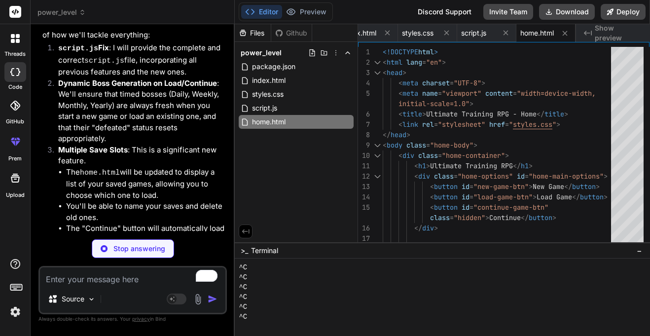
click at [197, 201] on li "You'll be able to name your saves and delete old ones." at bounding box center [145, 212] width 159 height 22
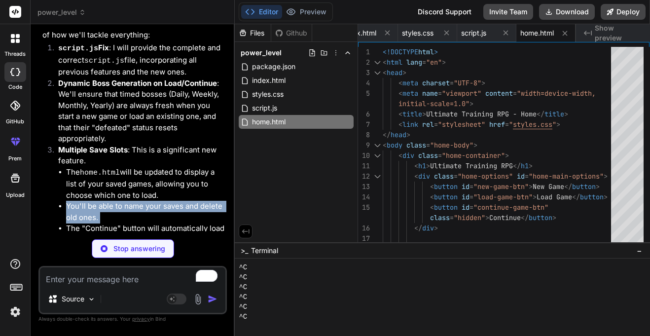
click at [190, 223] on li "The "Continue" button will automatically load your most recent save." at bounding box center [145, 234] width 159 height 22
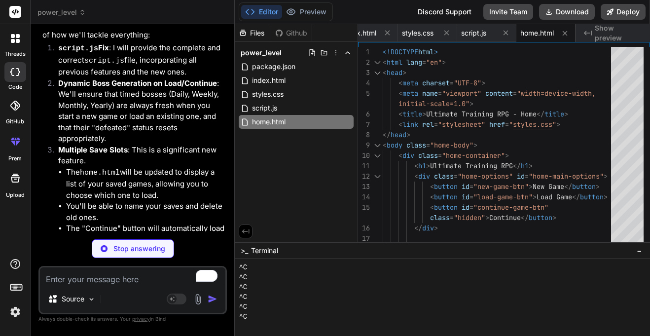
click at [190, 223] on li "The "Continue" button will automatically load your most recent save." at bounding box center [145, 234] width 159 height 22
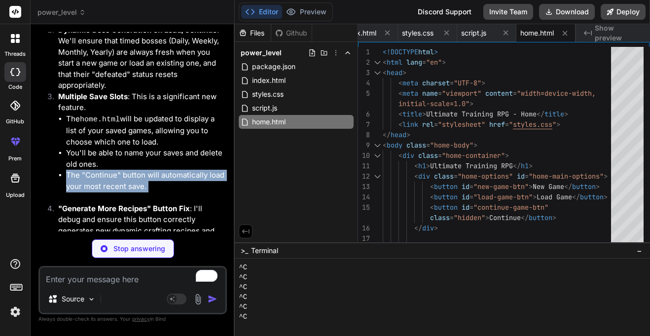
scroll to position [12521, 0]
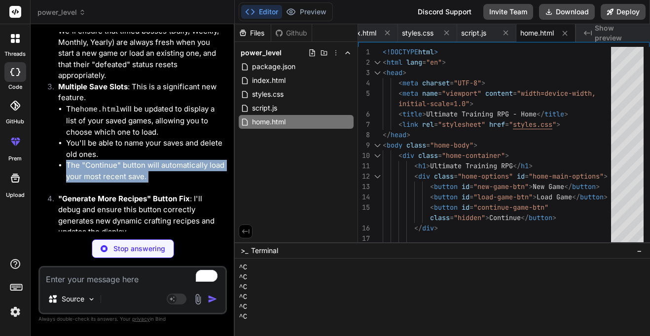
click at [179, 193] on li ""Generate More Recipes" Button Fix : I'll debug and ensure this button correctl…" at bounding box center [137, 215] width 175 height 44
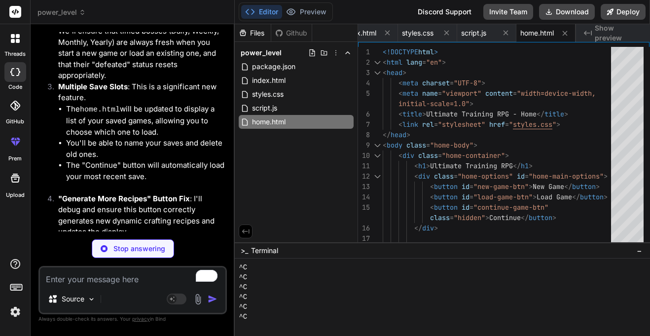
click at [179, 193] on li ""Generate More Recipes" Button Fix : I'll debug and ensure this button correctl…" at bounding box center [137, 215] width 175 height 44
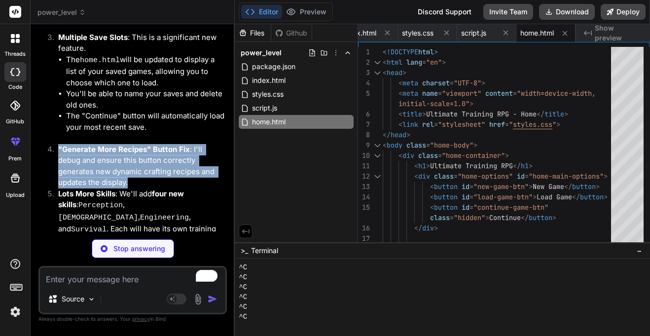
scroll to position [12573, 0]
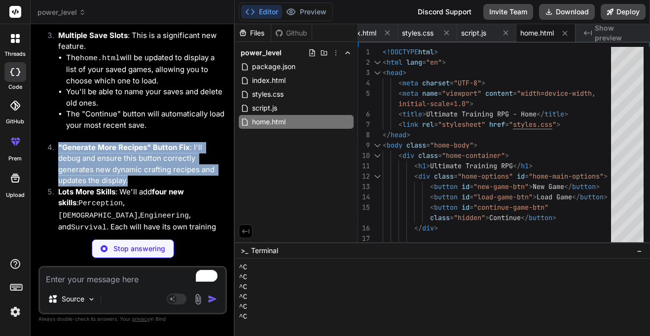
click at [180, 186] on li "Lots More Skills : We'll add four new skills : Perception , Charisma , Engineer…" at bounding box center [137, 221] width 175 height 70
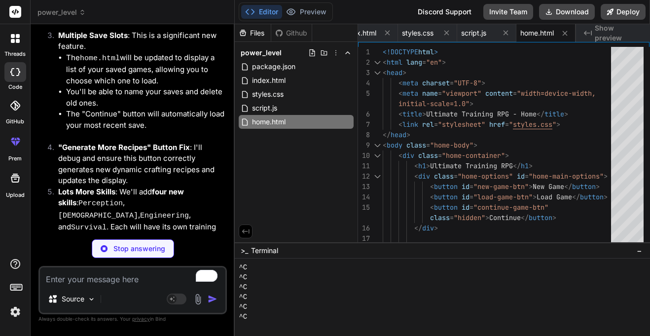
click at [180, 186] on li "Lots More Skills : We'll add four new skills : Perception , Charisma , Engineer…" at bounding box center [137, 221] width 175 height 70
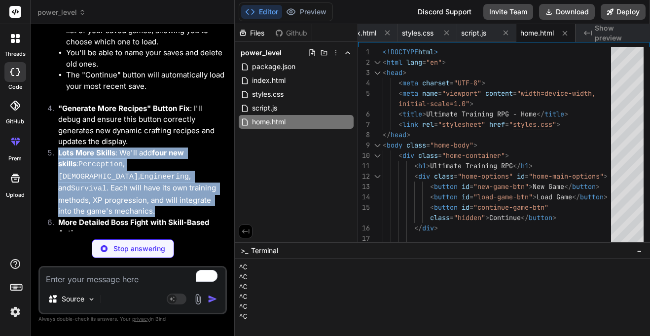
scroll to position [12612, 0]
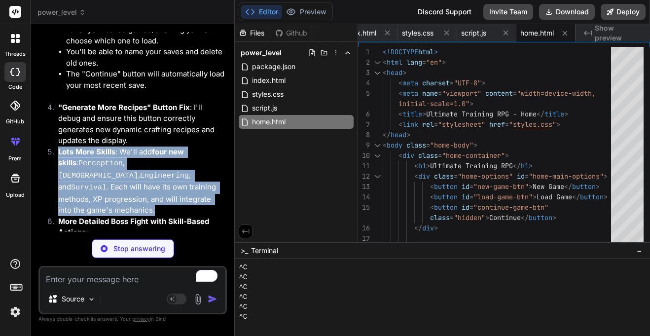
click at [181, 216] on strong "More Detailed Boss Fight with Skill-Based Actions" at bounding box center [134, 226] width 153 height 21
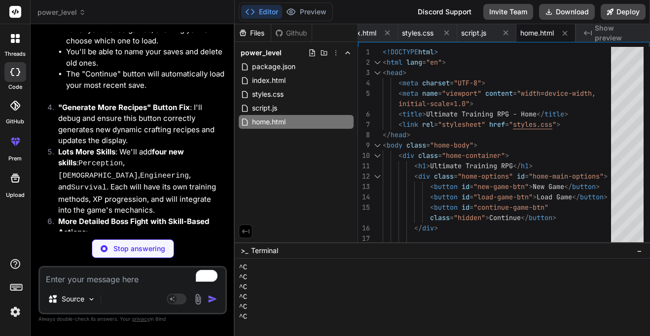
click at [181, 216] on strong "More Detailed Boss Fight with Skill-Based Actions" at bounding box center [134, 226] width 153 height 21
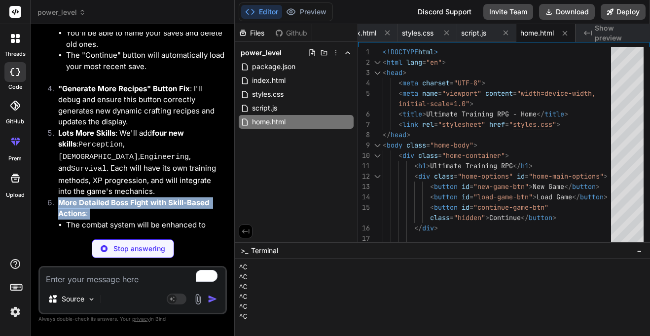
scroll to position [12635, 0]
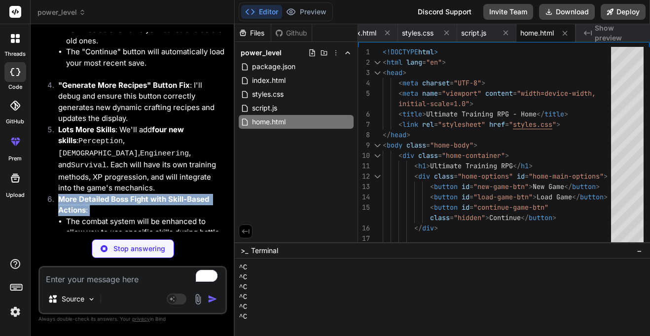
click at [182, 216] on li "The combat system will be enhanced to allow you to use specific skills during b…" at bounding box center [145, 260] width 159 height 89
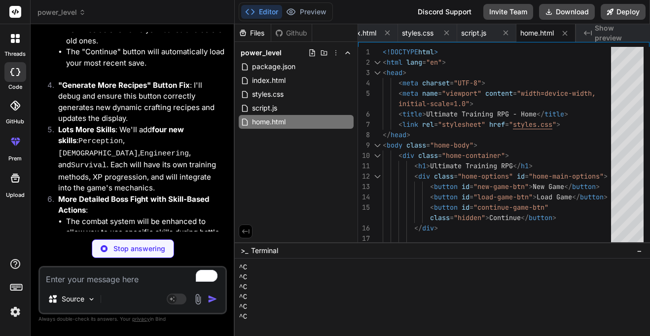
click at [182, 216] on li "The combat system will be enhanced to allow you to use specific skills during b…" at bounding box center [145, 260] width 159 height 89
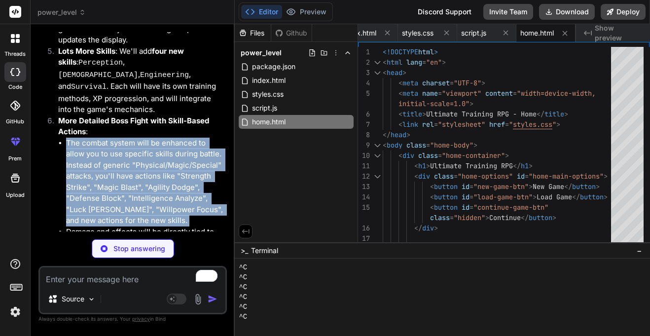
scroll to position [12715, 0]
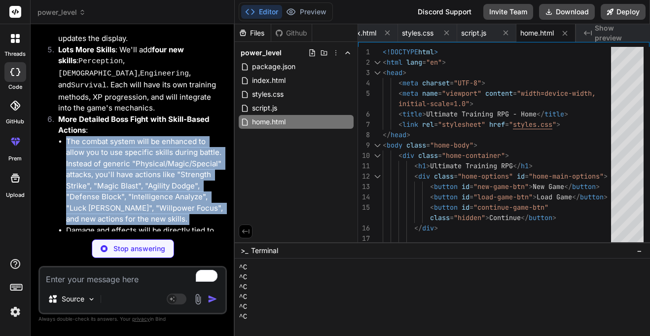
click at [186, 225] on li "Damage and effects will be directly tied to the levels of the relevant skills." at bounding box center [145, 236] width 159 height 22
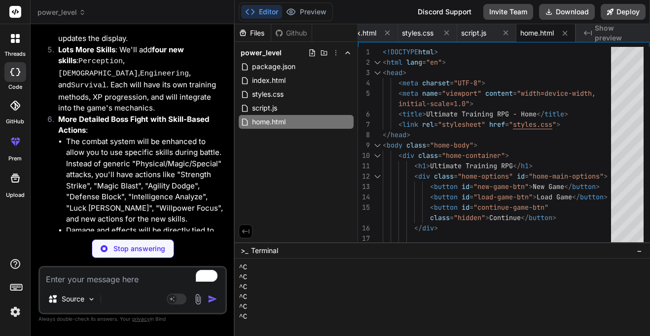
click at [186, 225] on li "Damage and effects will be directly tied to the levels of the relevant skills." at bounding box center [145, 236] width 159 height 22
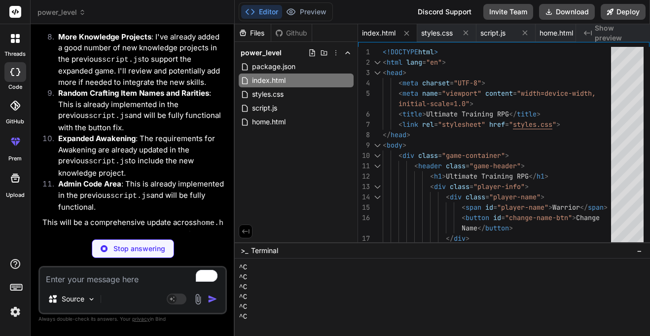
scroll to position [13001, 0]
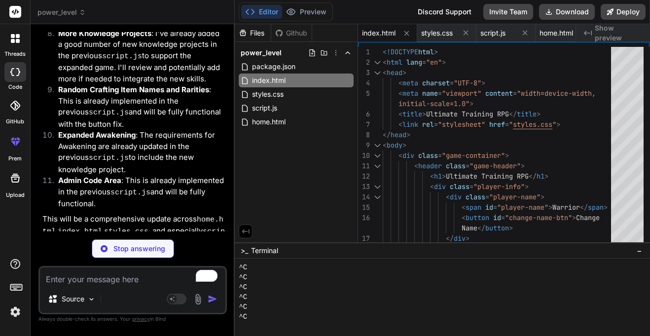
click at [161, 175] on li "Admin Code Area : This is already implemented in the previous script.js and wil…" at bounding box center [137, 192] width 175 height 35
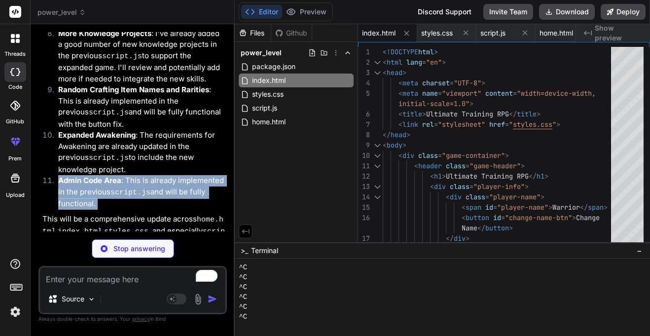
click at [162, 213] on p "This will be a comprehensive update across home.html , index.html , styles.css …" at bounding box center [133, 231] width 182 height 36
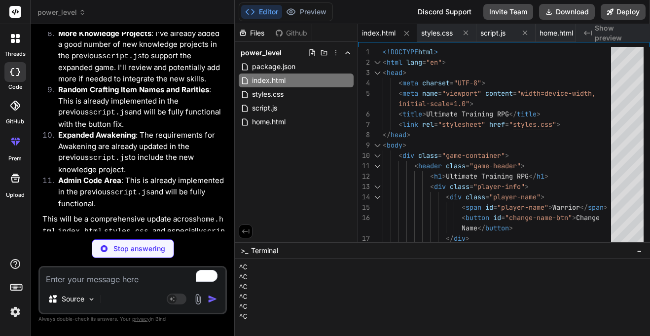
click at [162, 213] on p "This will be a comprehensive update across home.html , index.html , styles.css …" at bounding box center [133, 231] width 182 height 36
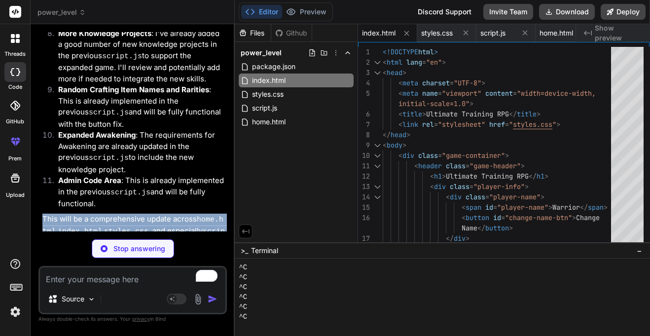
scroll to position [13090, 0]
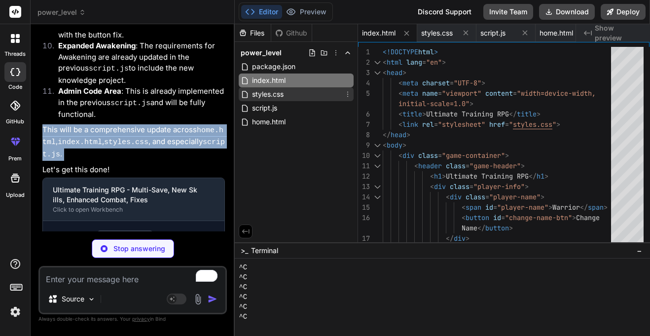
click at [279, 98] on span "styles.css" at bounding box center [268, 94] width 34 height 12
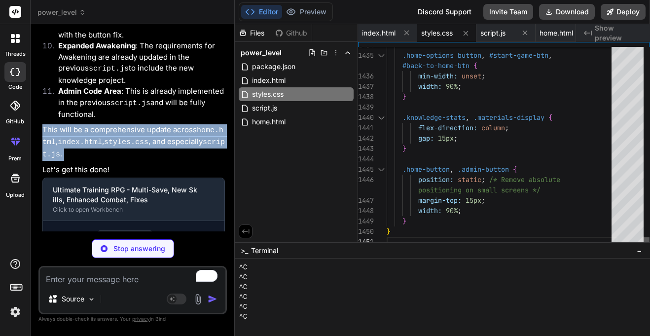
click at [649, 247] on div at bounding box center [646, 242] width 6 height 10
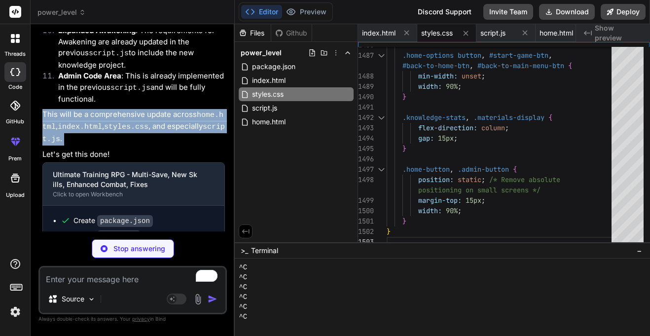
click at [170, 215] on ul "Create package.json Create home.html Create index.html Create styles.css Create…" at bounding box center [134, 250] width 162 height 71
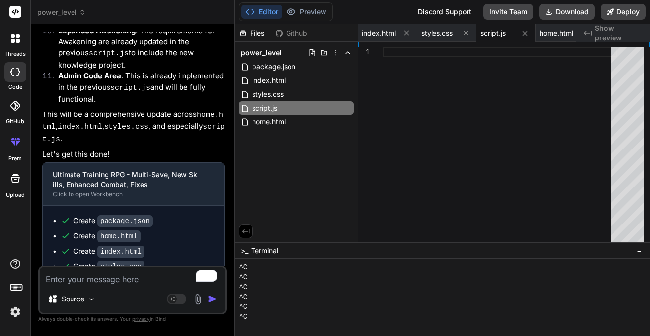
scroll to position [13107, 0]
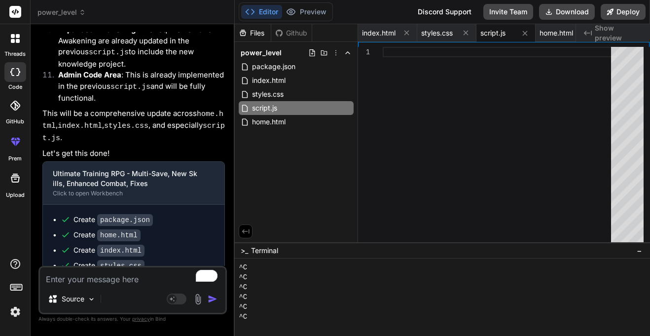
click at [161, 275] on textarea "To enrich screen reader interactions, please activate Accessibility in Grammarl…" at bounding box center [132, 276] width 185 height 18
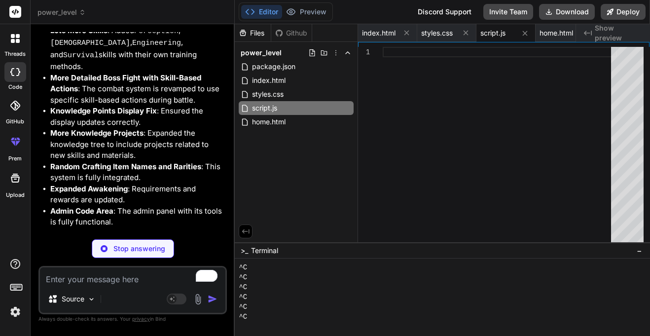
scroll to position [13666, 0]
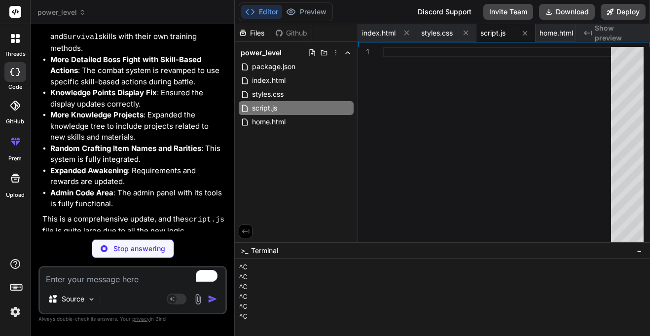
click at [100, 284] on textarea "To enrich screen reader interactions, please activate Accessibility in Grammarl…" at bounding box center [132, 276] width 185 height 18
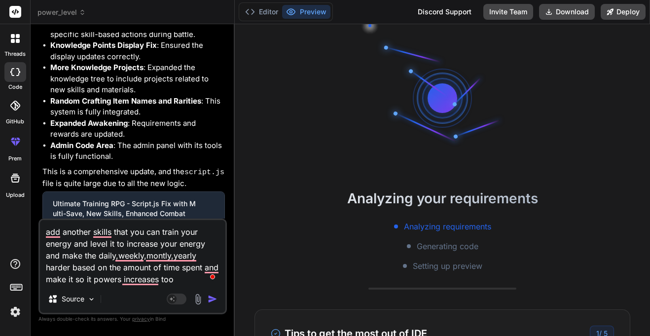
scroll to position [13751, 0]
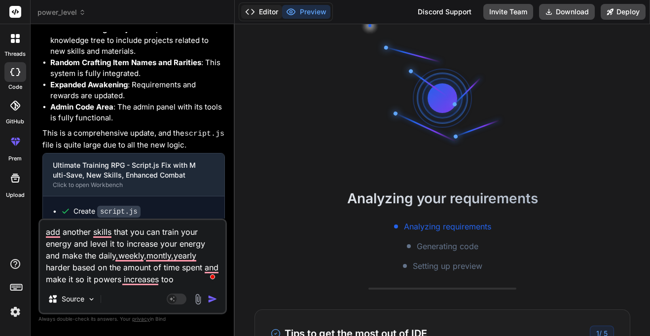
click at [254, 15] on icon at bounding box center [250, 12] width 10 height 10
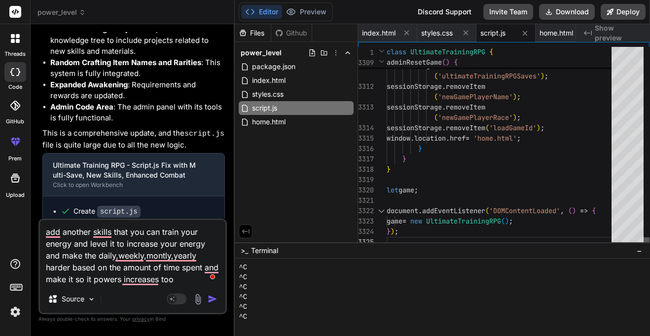
click at [649, 247] on div at bounding box center [646, 242] width 6 height 10
click at [624, 19] on button "Deploy" at bounding box center [623, 12] width 45 height 16
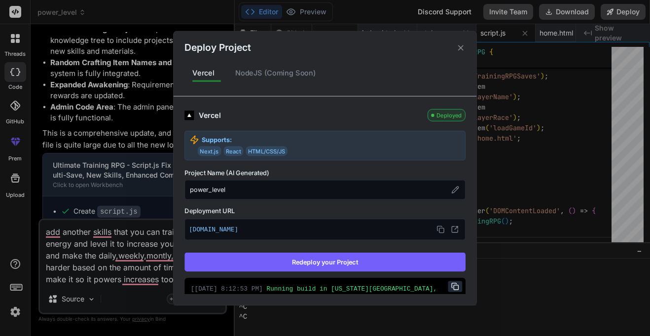
click at [326, 261] on button "Redeploy your Project" at bounding box center [324, 261] width 281 height 19
click at [460, 51] on icon at bounding box center [460, 47] width 9 height 9
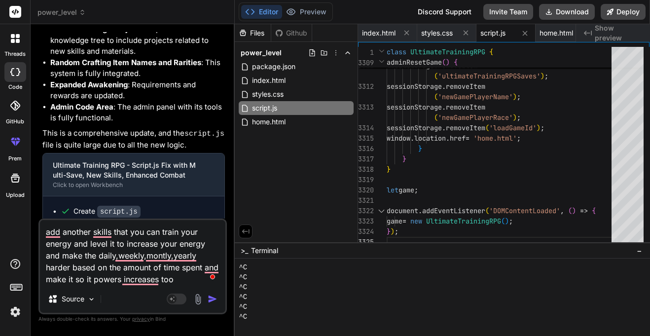
click at [210, 301] on img "button" at bounding box center [213, 299] width 10 height 10
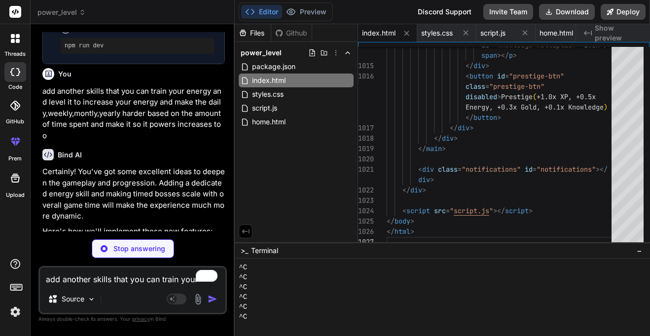
scroll to position [13987, 0]
click at [176, 167] on p "Certainly! You've got some excellent ideas to deepen the gameplay and progressi…" at bounding box center [133, 195] width 182 height 56
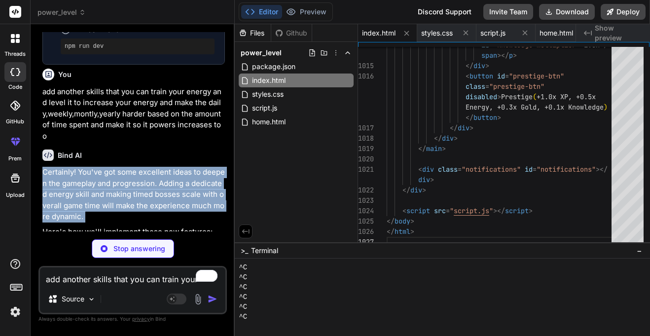
click at [176, 167] on p "Certainly! You've got some excellent ideas to deepen the gameplay and progressi…" at bounding box center [133, 195] width 182 height 56
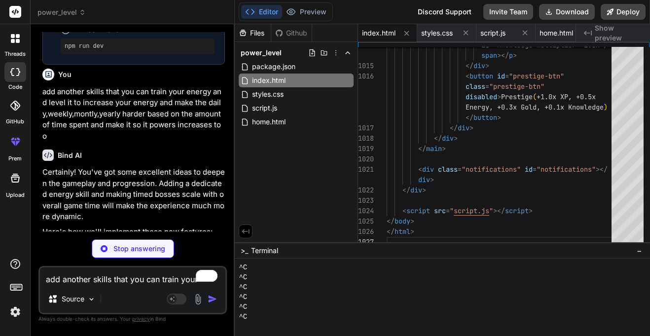
click at [176, 167] on p "Certainly! You've got some excellent ideas to deepen the gameplay and progressi…" at bounding box center [133, 195] width 182 height 56
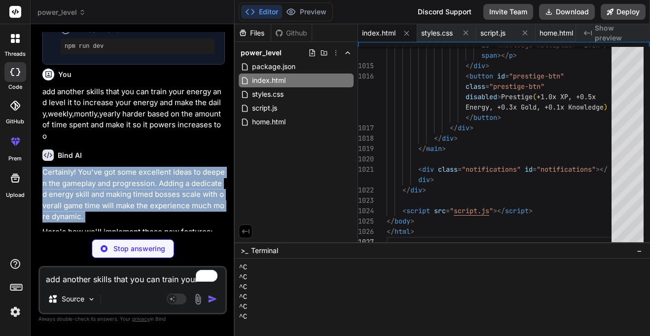
click at [172, 226] on p "Here's how we'll implement these new features:" at bounding box center [133, 231] width 182 height 11
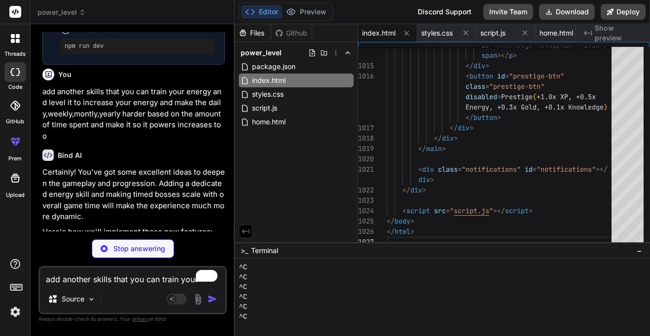
click at [172, 226] on p "Here's how we'll implement these new features:" at bounding box center [133, 231] width 182 height 11
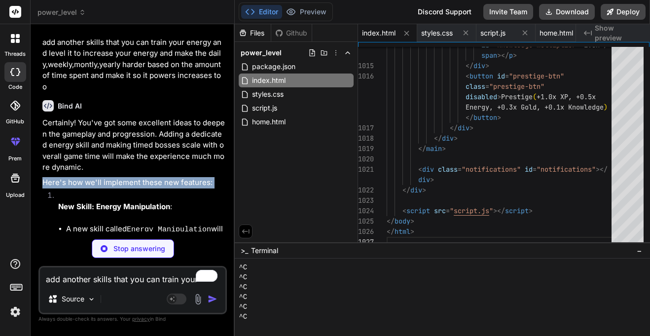
scroll to position [14044, 0]
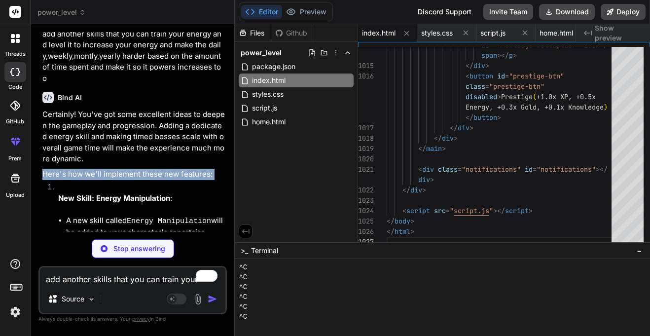
click at [138, 238] on li "Training methods (e.g., "Energy Focus", "Mana Channeling") will be available, a…" at bounding box center [145, 255] width 159 height 34
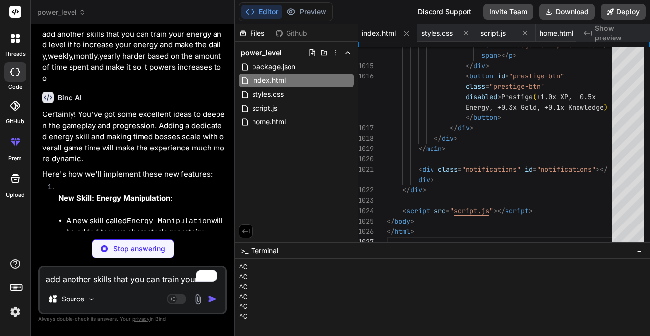
click at [138, 238] on li "Training methods (e.g., "Energy Focus", "Mana Channeling") will be available, a…" at bounding box center [145, 255] width 159 height 34
click at [147, 271] on li "As Energy Manipulation levels up, it will directly increase your maxEnergy and …" at bounding box center [145, 294] width 159 height 47
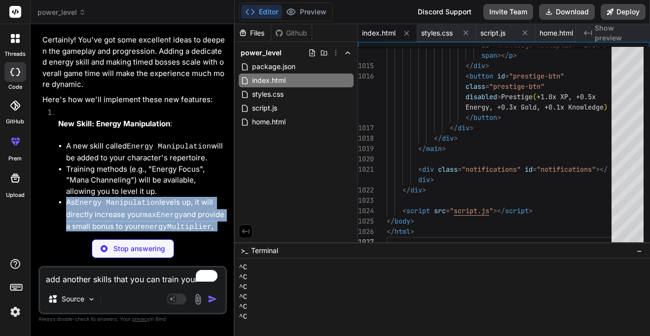
scroll to position [14124, 0]
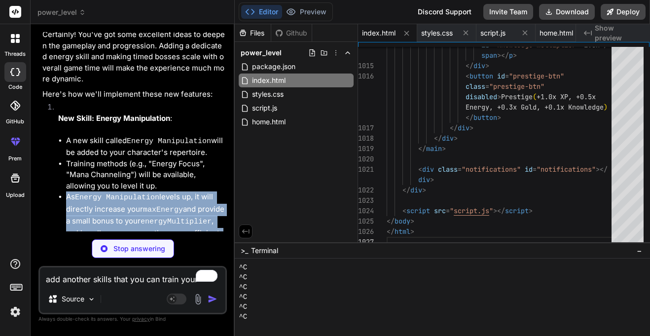
click at [137, 239] on li "New knowledge projects and achievements will be added specifically for this ski…" at bounding box center [145, 250] width 159 height 22
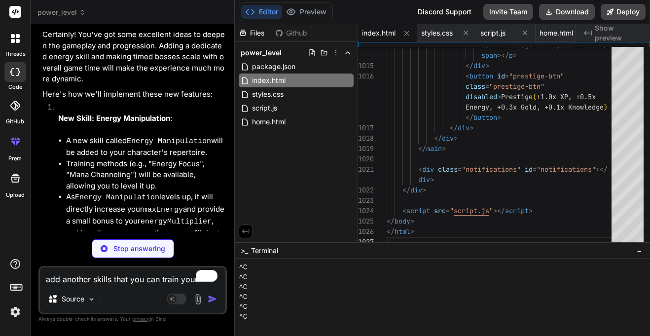
click at [137, 239] on li "New knowledge projects and achievements will be added specifically for this ski…" at bounding box center [145, 250] width 159 height 22
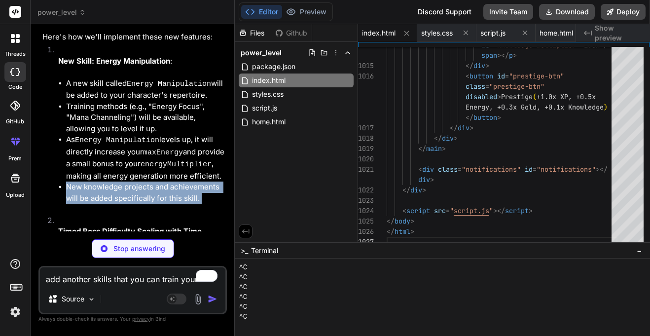
scroll to position [14182, 0]
click at [136, 226] on strong "Timed Boss Difficulty Scaling with Time Spent" at bounding box center [130, 236] width 145 height 21
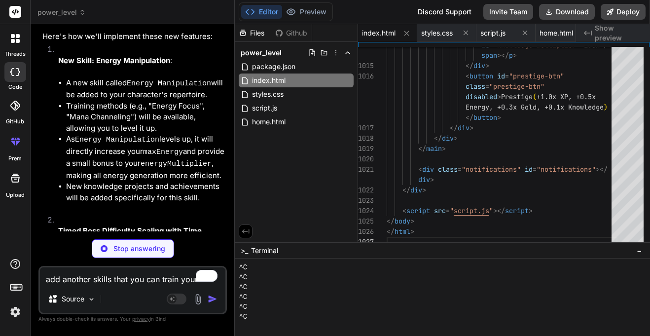
click at [136, 226] on strong "Timed Boss Difficulty Scaling with Time Spent" at bounding box center [130, 236] width 145 height 21
click at [137, 261] on code "gameStartTime" at bounding box center [155, 265] width 58 height 8
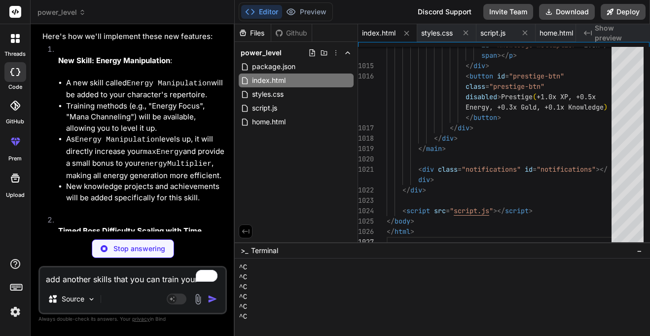
click at [71, 259] on li "We'll introduce a gameStartTime to track how long you've been playing." at bounding box center [145, 270] width 159 height 23
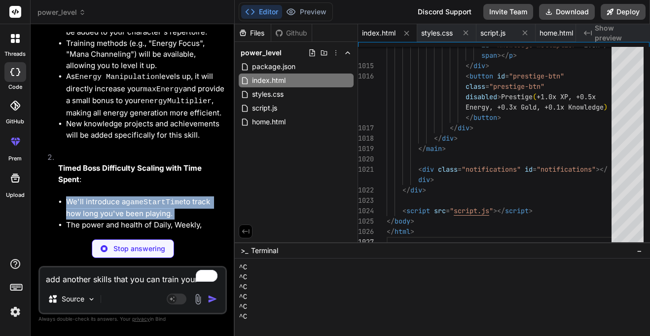
scroll to position [14247, 0]
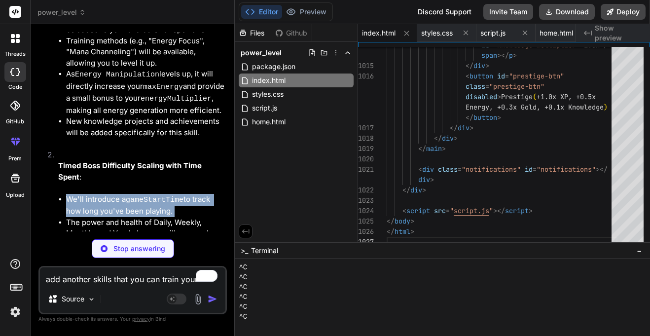
click at [127, 217] on li "The power and health of Daily, Weekly, Monthly, and Yearly bosses will now scal…" at bounding box center [145, 262] width 159 height 91
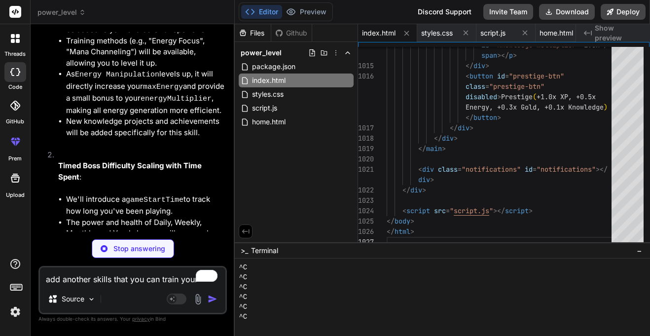
click at [127, 217] on li "The power and health of Daily, Weekly, Monthly, and Yearly bosses will now scal…" at bounding box center [145, 262] width 159 height 91
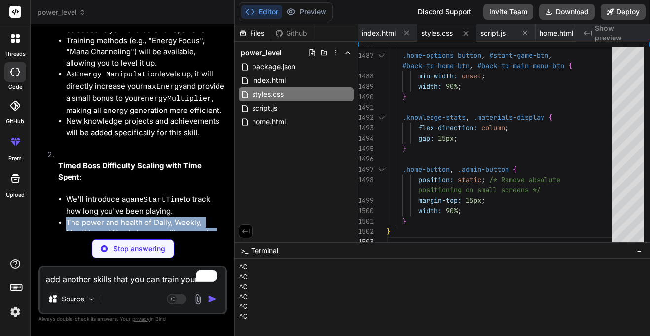
click at [127, 217] on li "The power and health of Daily, Weekly, Monthly, and Yearly bosses will now scal…" at bounding box center [145, 262] width 159 height 91
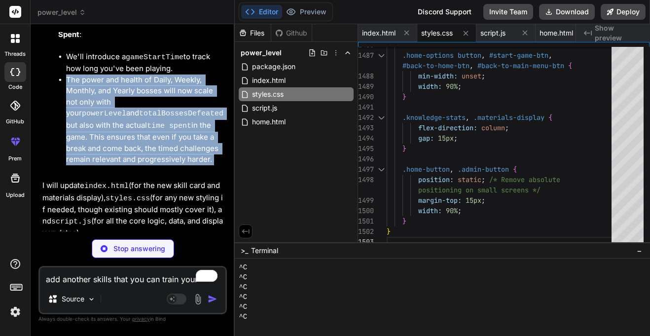
scroll to position [14405, 0]
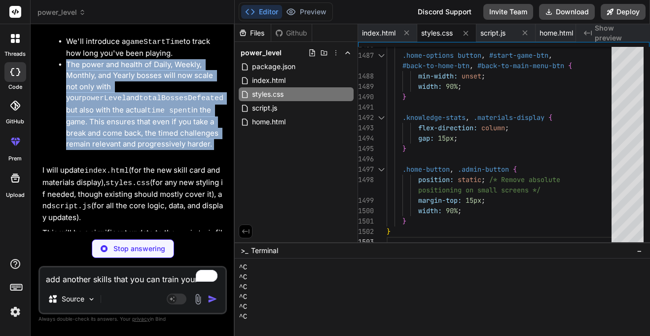
click at [114, 165] on p "I will update index.html (for the new skill card and materials display), styles…" at bounding box center [133, 194] width 182 height 59
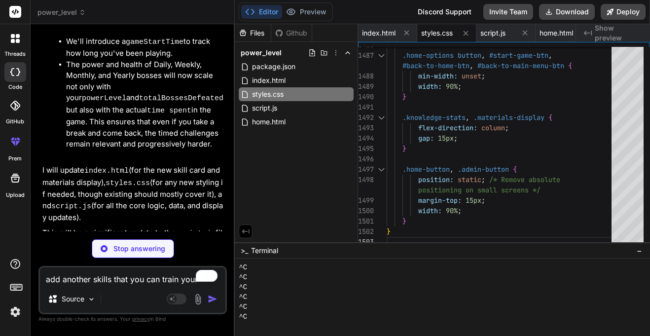
click at [114, 165] on p "I will update index.html (for the new skill card and materials display), styles…" at bounding box center [133, 194] width 182 height 59
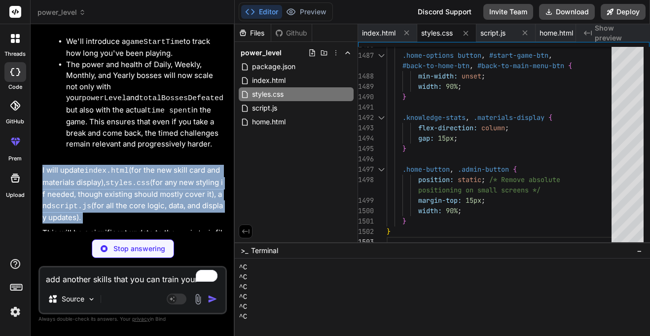
scroll to position [14475, 0]
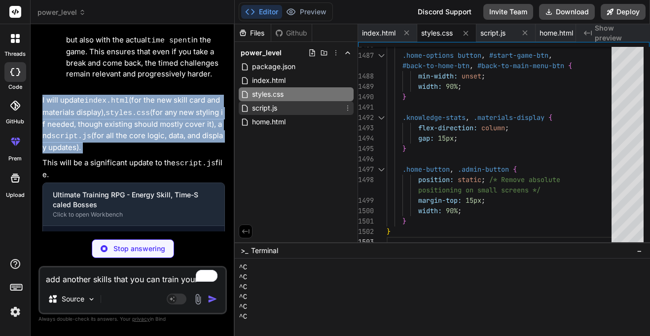
click at [277, 107] on span "script.js" at bounding box center [264, 108] width 27 height 12
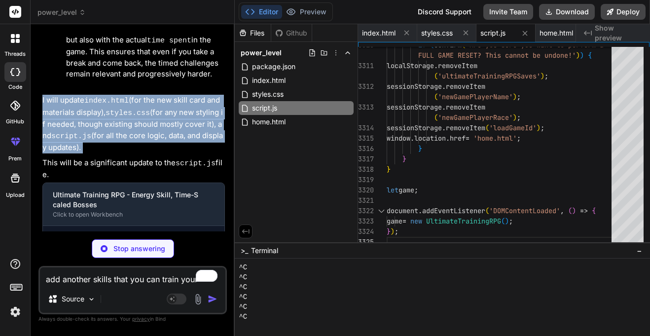
click at [112, 272] on textarea "add another skills that you can train your energy and level it to increase your…" at bounding box center [132, 276] width 185 height 18
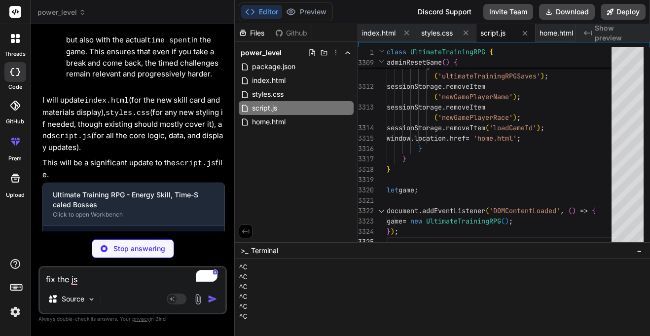
click at [116, 282] on textarea "fix the js" at bounding box center [132, 276] width 185 height 18
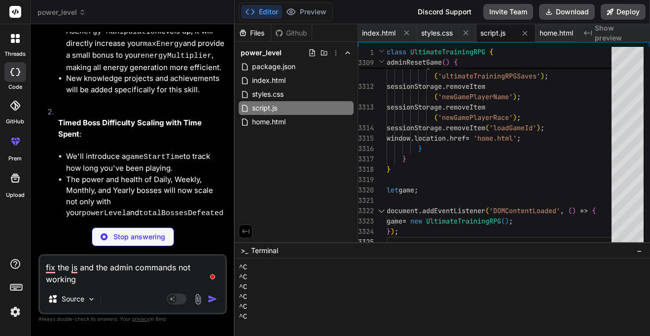
scroll to position [14286, 0]
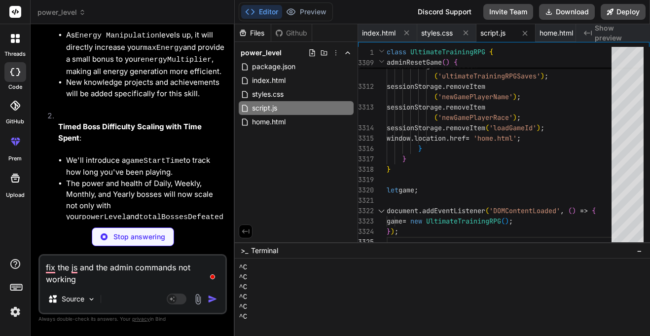
click at [120, 178] on li "The power and health of Daily, Weekly, Monthly, and Yearly bosses will now scal…" at bounding box center [145, 223] width 159 height 91
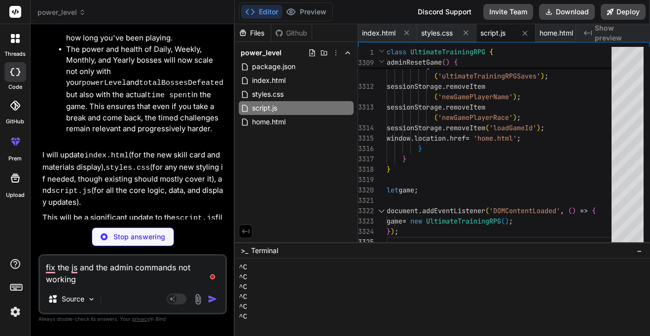
scroll to position [14414, 0]
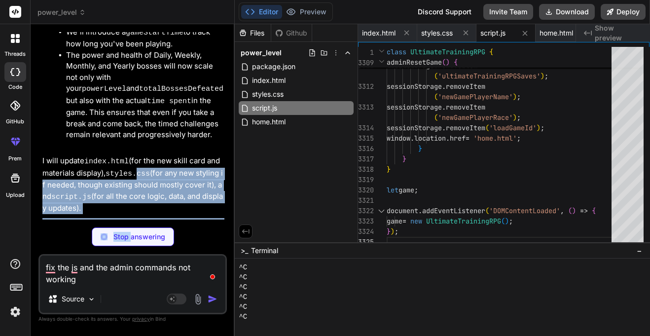
drag, startPoint x: 140, startPoint y: 87, endPoint x: 138, endPoint y: 248, distance: 161.2
click at [138, 248] on div "You make an game where you train your skills on difffernt things such as differ…" at bounding box center [132, 183] width 188 height 303
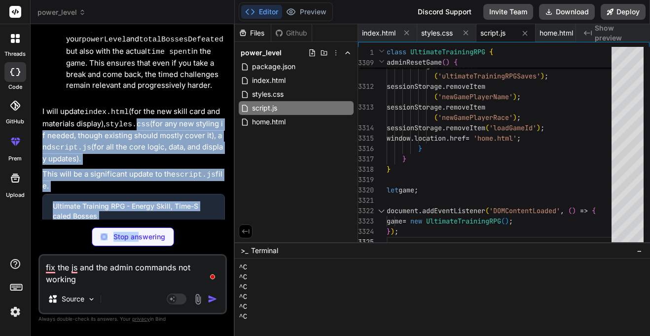
click at [189, 262] on div "Create home.html" at bounding box center [138, 267] width 154 height 10
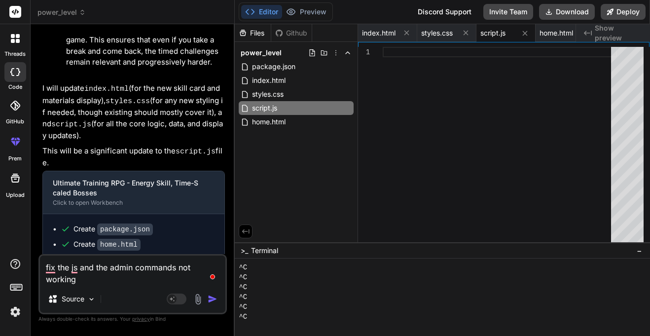
scroll to position [128, 0]
click at [104, 282] on textarea "fix the js and the admin commands not working" at bounding box center [132, 270] width 185 height 30
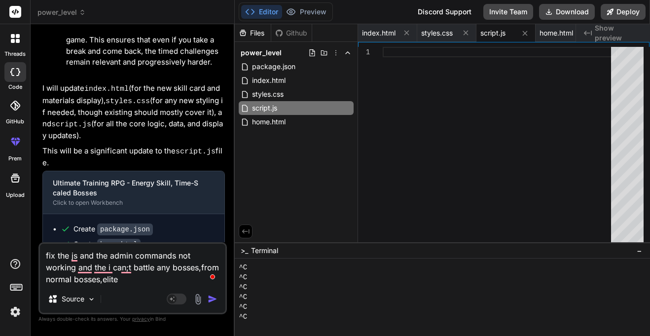
click at [126, 283] on textarea "fix the js and the admin commands not working and the i can;t battle any bosses…" at bounding box center [132, 264] width 185 height 41
click at [113, 278] on textarea "fix the js and the admin commands not working and the i can;t battle any bosses…" at bounding box center [132, 264] width 185 height 41
click at [143, 279] on textarea "fix the js and the admin commands not working and the i can;t battle any bosses…" at bounding box center [132, 264] width 185 height 41
click at [121, 277] on textarea "fix the js and the admin commands not working and the i can;t battle any bosses…" at bounding box center [132, 264] width 185 height 41
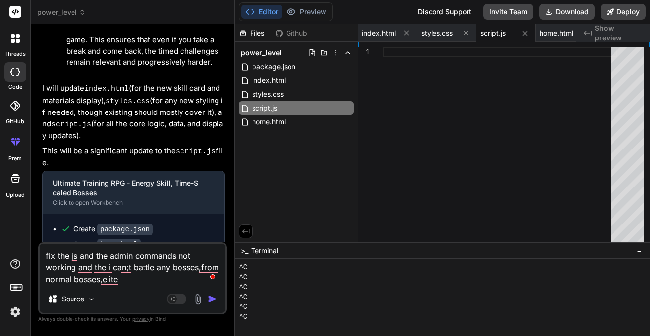
click at [121, 277] on textarea "fix the js and the admin commands not working and the i can;t battle any bosses…" at bounding box center [132, 264] width 185 height 41
click at [124, 281] on textarea "fix the js and the admin commands not working and the i can;t battle any bosses…" at bounding box center [132, 264] width 185 height 41
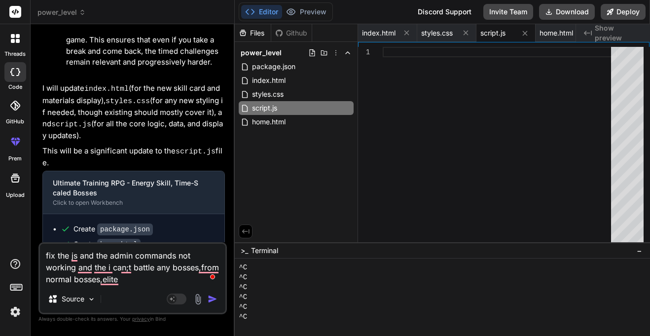
click at [124, 281] on textarea "fix the js and the admin commands not working and the i can;t battle any bosses…" at bounding box center [132, 264] width 185 height 41
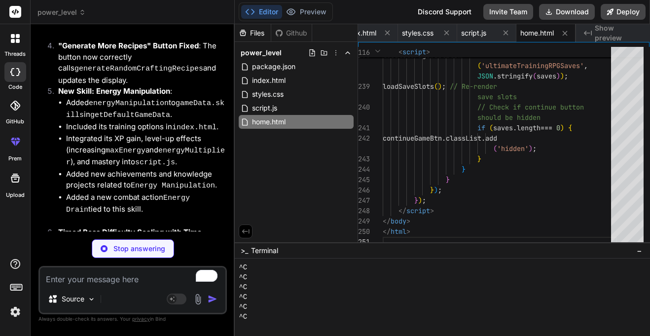
scroll to position [15268, 0]
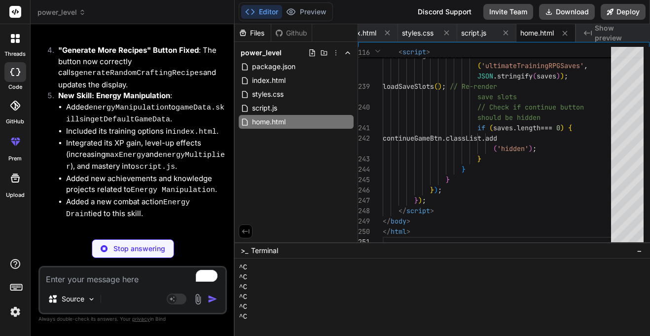
click at [168, 253] on li "A gameStartTime is now tracked in gameData ." at bounding box center [145, 265] width 159 height 24
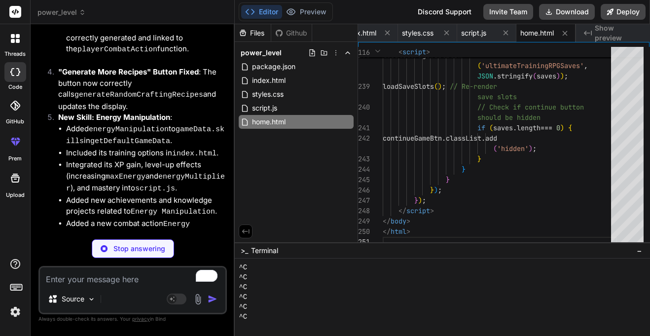
scroll to position [15246, 0]
click at [172, 219] on code "Energy Drain" at bounding box center [130, 229] width 128 height 21
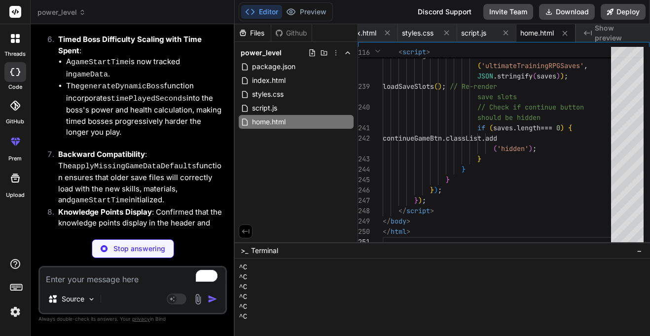
scroll to position [15463, 0]
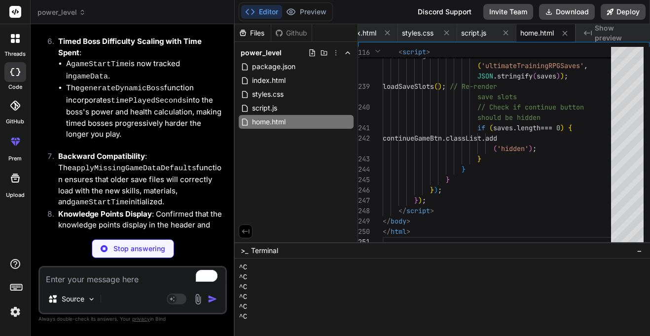
click at [102, 151] on li "Backward Compatibility : The applyMissingGameDataDefaults function ensures that…" at bounding box center [137, 180] width 175 height 58
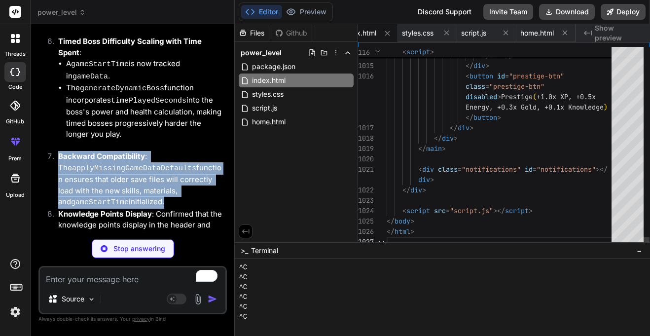
scroll to position [0, 68]
click at [135, 209] on li "Knowledge Points Display : Confirmed that the knowledge points display in the h…" at bounding box center [137, 226] width 175 height 34
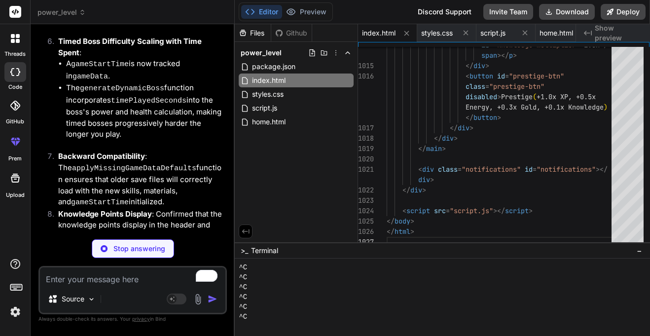
click at [135, 209] on li "Knowledge Points Display : Confirmed that the knowledge points display in the h…" at bounding box center [137, 226] width 175 height 34
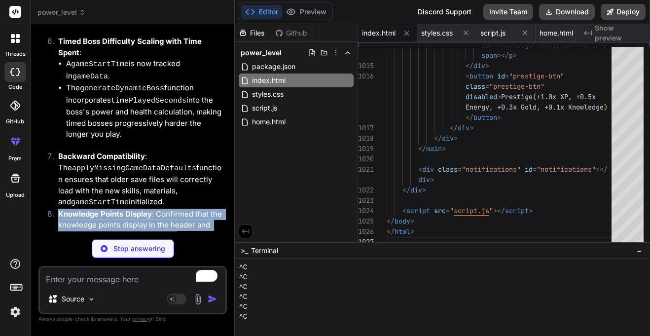
click at [135, 209] on li "Knowledge Points Display : Confirmed that the knowledge points display in the h…" at bounding box center [137, 226] width 175 height 34
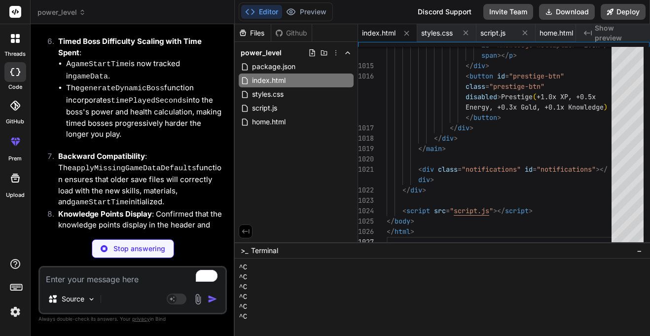
click at [135, 209] on li "Knowledge Points Display : Confirmed that the knowledge points display in the h…" at bounding box center [137, 226] width 175 height 34
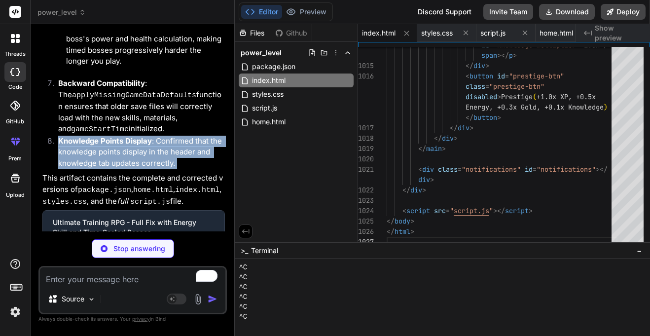
scroll to position [15537, 0]
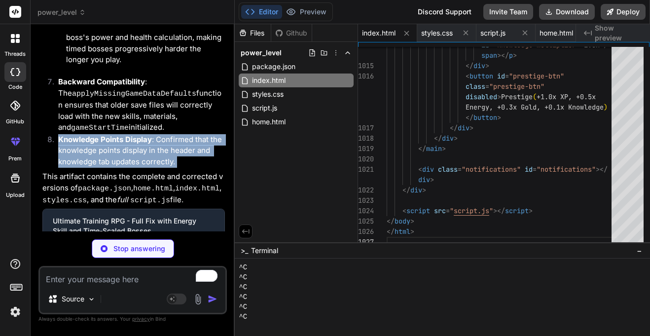
click at [157, 184] on code "home.html" at bounding box center [153, 188] width 40 height 8
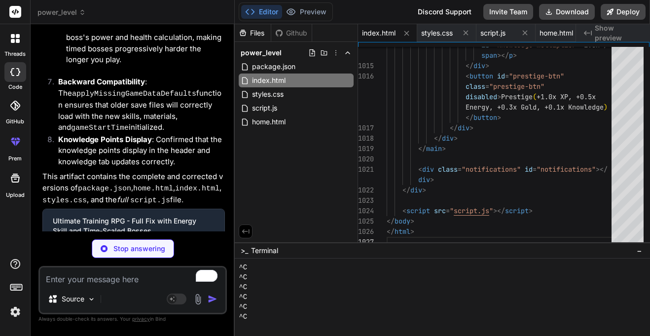
click at [157, 184] on code "home.html" at bounding box center [153, 188] width 40 height 8
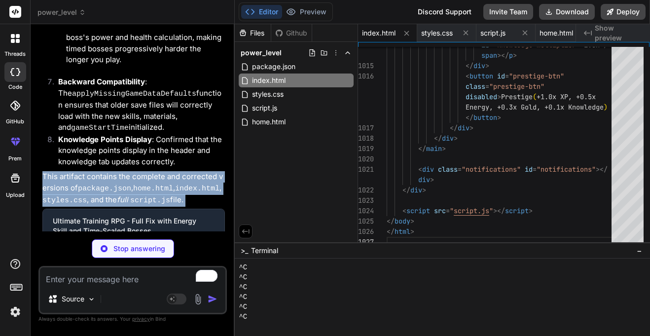
scroll to position [15568, 0]
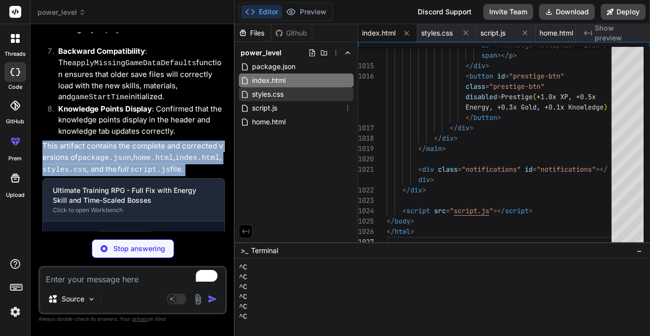
click at [281, 92] on span "styles.css" at bounding box center [268, 94] width 34 height 12
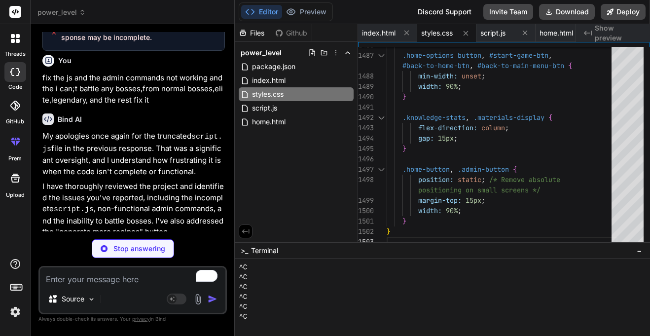
scroll to position [14777, 0]
click at [138, 130] on p "My apologies once again for the truncated script.js file in the previous respon…" at bounding box center [133, 153] width 182 height 46
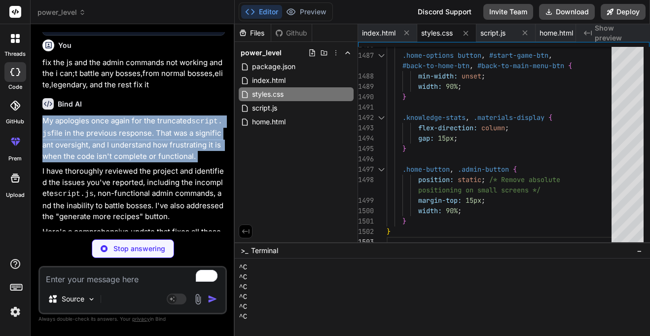
scroll to position [14793, 0]
click at [138, 165] on p "I have thoroughly reviewed the project and identified the issues you've reporte…" at bounding box center [133, 193] width 182 height 57
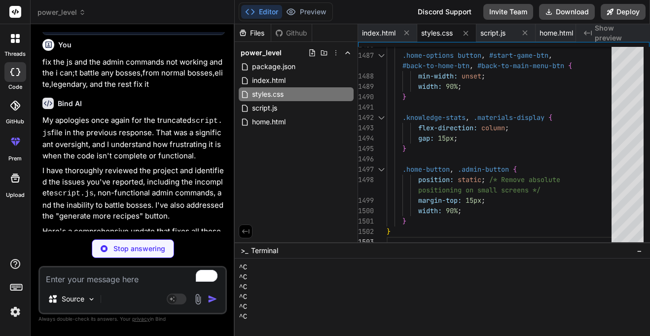
click at [138, 165] on p "I have thoroughly reviewed the project and identified the issues you've reporte…" at bounding box center [133, 193] width 182 height 57
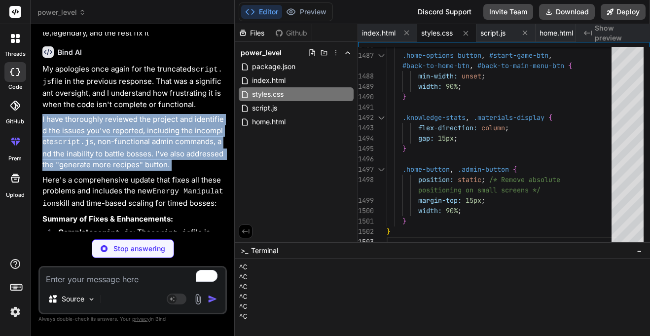
scroll to position [14845, 0]
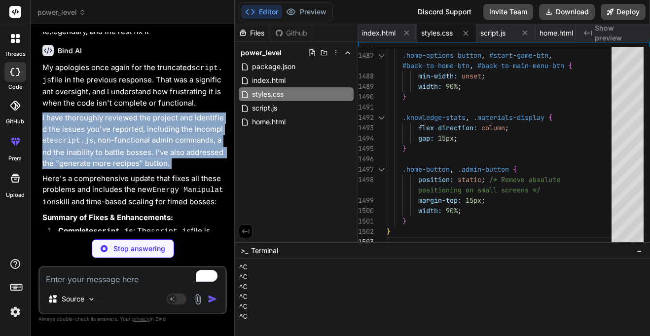
click at [132, 173] on p "Here's a comprehensive update that fixes all these problems and includes the ne…" at bounding box center [133, 190] width 182 height 35
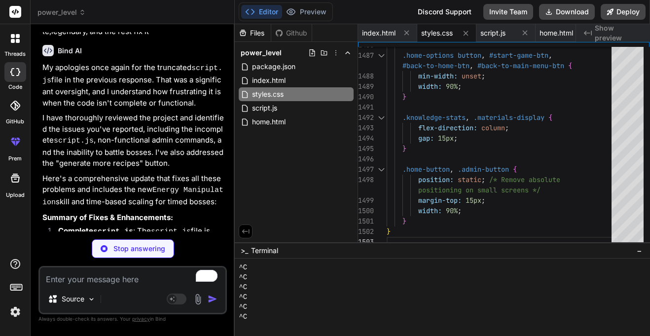
click at [132, 173] on p "Here's a comprehensive update that fixes all these problems and includes the ne…" at bounding box center [133, 190] width 182 height 35
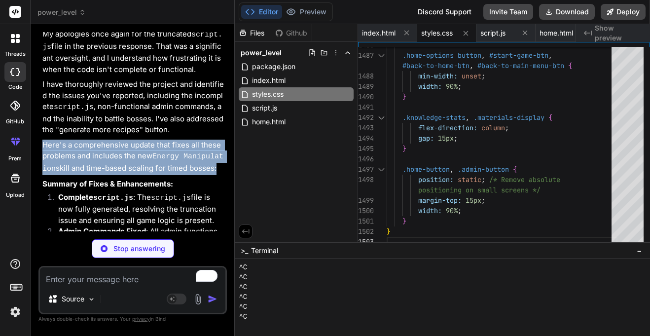
scroll to position [14891, 0]
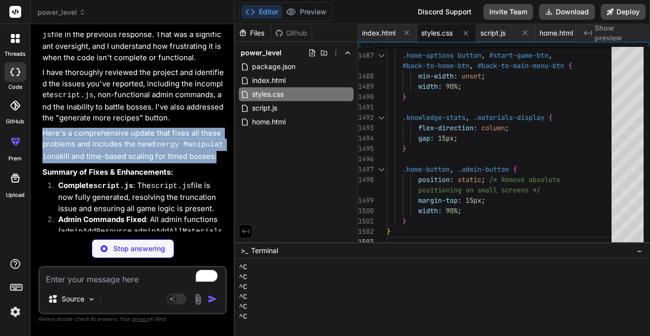
click at [132, 180] on li "Complete script.js : The script.js file is now fully generated, resolving the t…" at bounding box center [137, 197] width 175 height 35
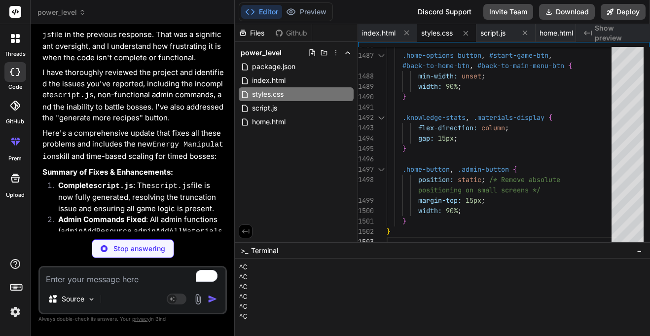
click at [132, 180] on li "Complete script.js : The script.js file is now fully generated, resolving the t…" at bounding box center [137, 197] width 175 height 35
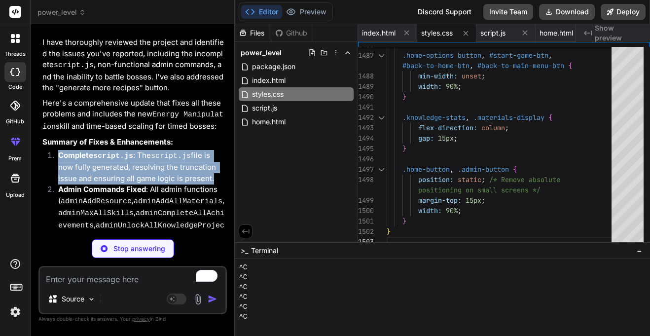
scroll to position [14923, 0]
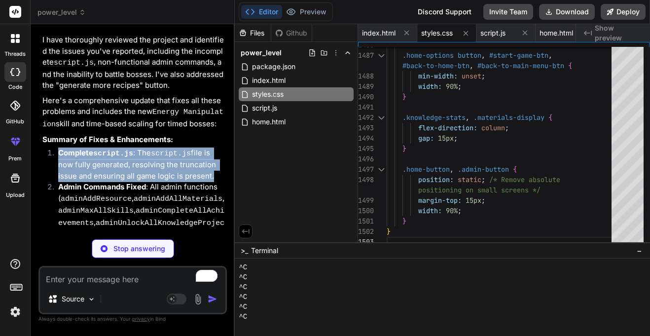
click at [132, 181] on li "Admin Commands Fixed : All admin functions ( adminAddResource , adminAddAllMate…" at bounding box center [137, 222] width 175 height 83
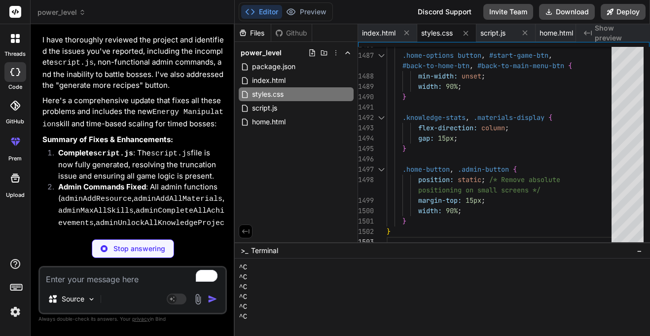
click at [132, 181] on li "Admin Commands Fixed : All admin functions ( adminAddResource , adminAddAllMate…" at bounding box center [137, 222] width 175 height 83
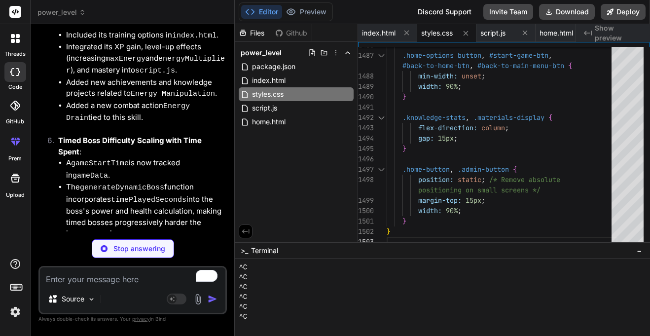
scroll to position [15362, 0]
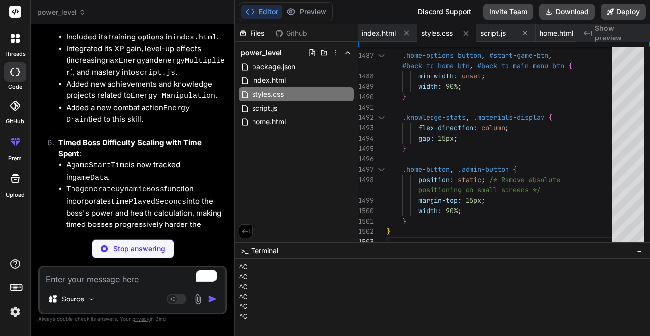
click at [142, 185] on code "generateDynamicBoss" at bounding box center [122, 189] width 84 height 8
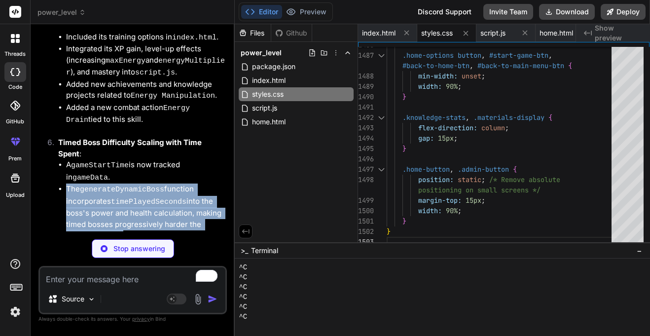
scroll to position [15583, 0]
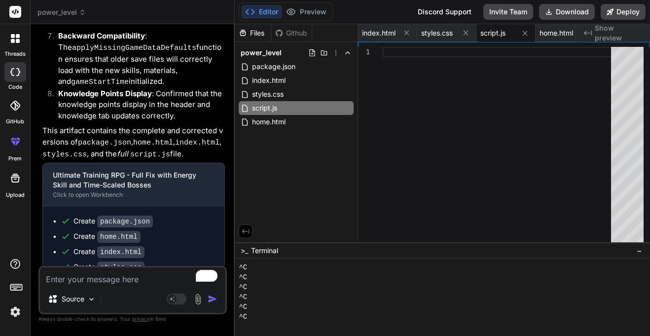
scroll to position [15584, 0]
click at [107, 267] on textarea "To enrich screen reader interactions, please activate Accessibility in Grammarl…" at bounding box center [132, 276] width 185 height 18
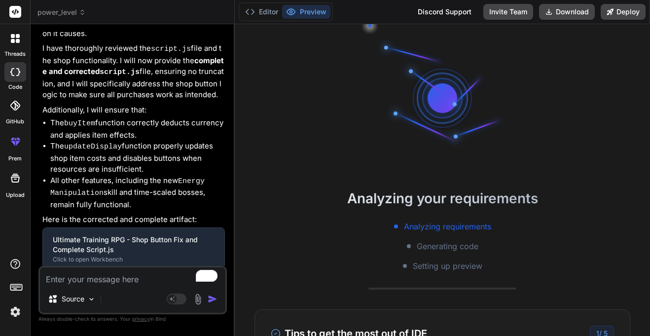
scroll to position [138, 0]
click at [253, 17] on button "Editor" at bounding box center [261, 12] width 41 height 14
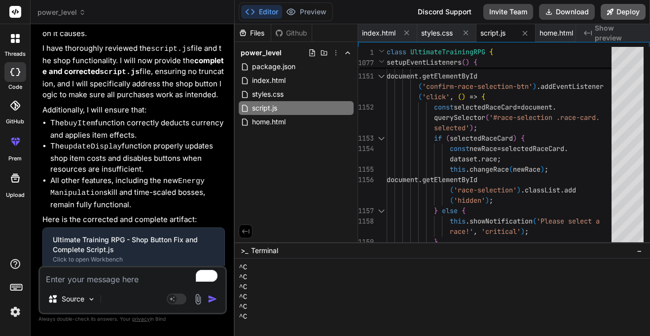
click at [638, 10] on button "Deploy" at bounding box center [623, 12] width 45 height 16
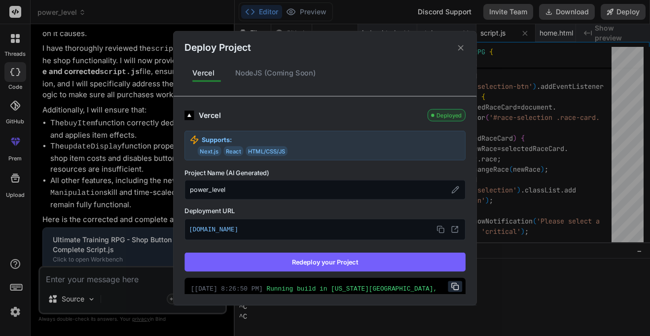
click at [362, 268] on button "Redeploy your Project" at bounding box center [324, 261] width 281 height 19
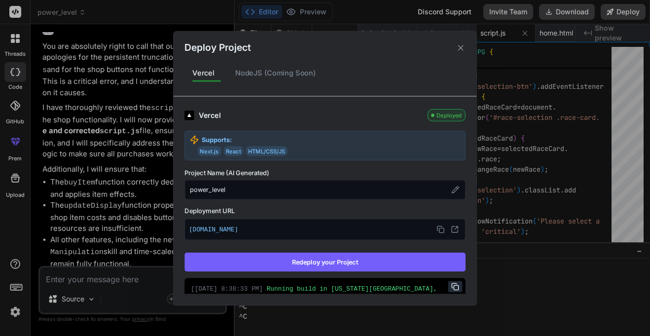
scroll to position [16004, 0]
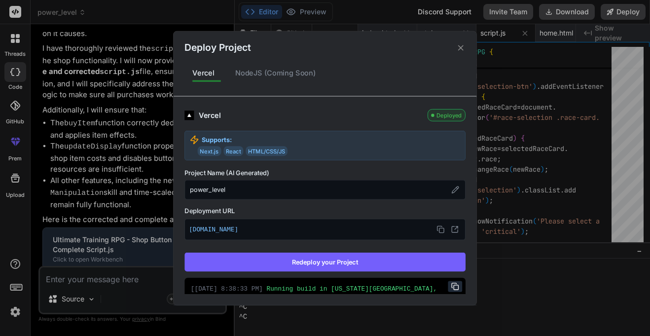
click at [102, 266] on div "Deploy Project Vercel NodeJS (Coming Soon) Vercel Deployed Supports: Next.js Re…" at bounding box center [325, 168] width 650 height 336
click at [462, 45] on div "1148 1149 1150 1151 1152 1153 1154 1155 1156 1157 1158 1159 } ) ; } ) ; documen…" at bounding box center [503, 142] width 291 height 200
click at [459, 48] on span "UltimateTrainingRPG" at bounding box center [447, 51] width 75 height 9
click at [459, 48] on div at bounding box center [500, 48] width 285 height 3
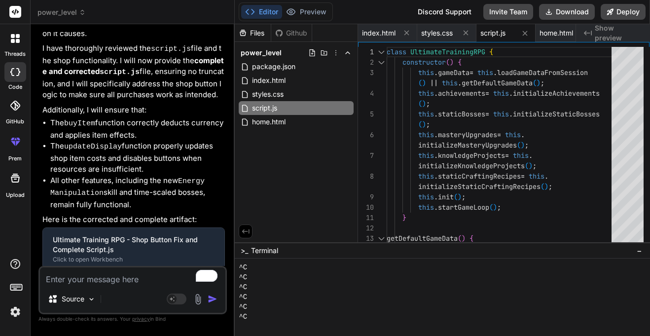
scroll to position [0, 0]
click at [151, 279] on textarea "To enrich screen reader interactions, please activate Accessibility in Grammarl…" at bounding box center [132, 276] width 185 height 18
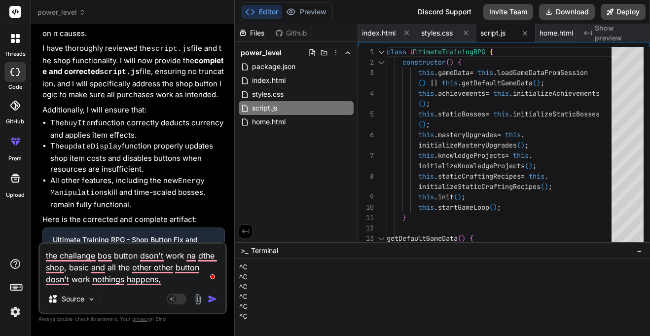
click at [165, 282] on textarea "the challange bos button dson't work na dthe shop, basic and all the other othe…" at bounding box center [132, 264] width 185 height 41
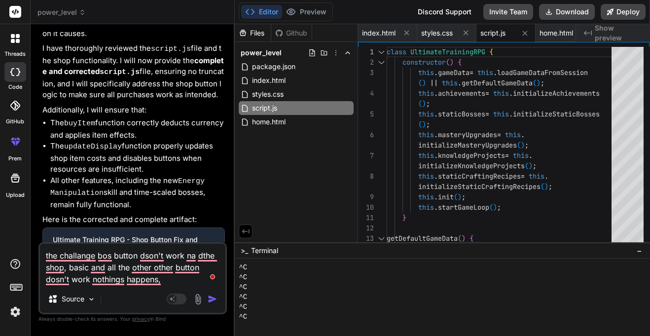
click at [165, 282] on textarea "the challange bos button dson't work na dthe shop, basic and all the other othe…" at bounding box center [132, 264] width 185 height 41
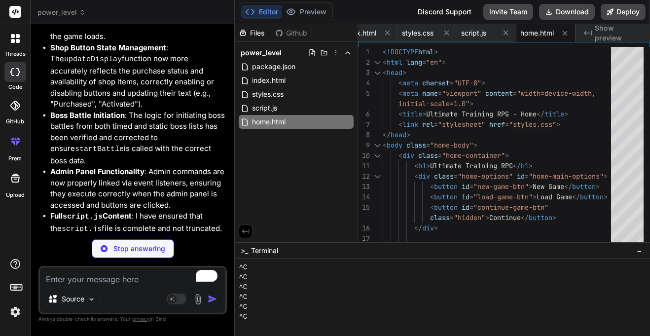
scroll to position [16870, 0]
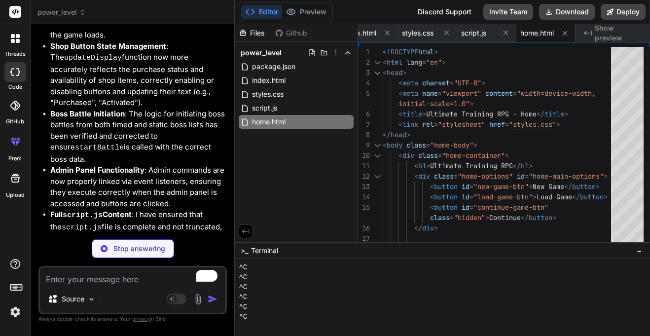
click at [82, 223] on code "script.js" at bounding box center [82, 227] width 40 height 8
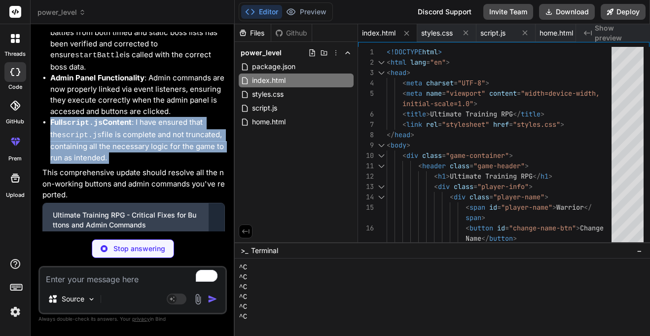
scroll to position [16978, 0]
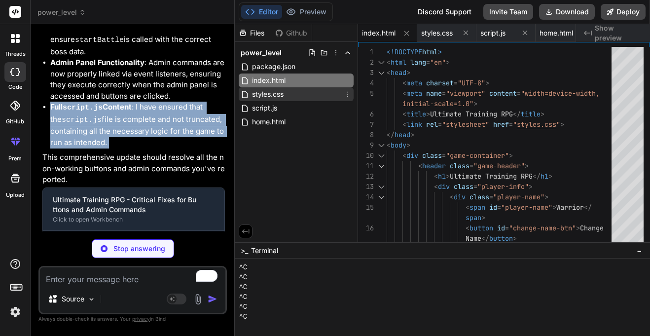
click at [287, 98] on div "styles.css" at bounding box center [296, 94] width 115 height 14
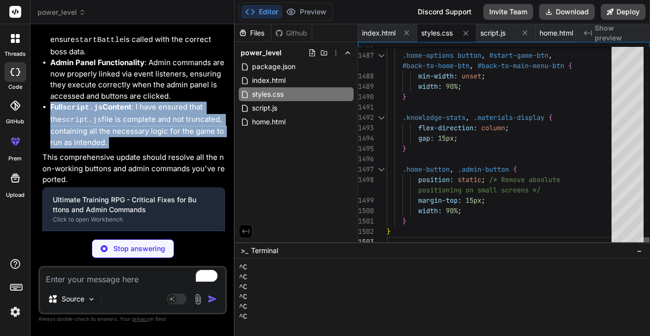
click at [649, 247] on div at bounding box center [646, 242] width 6 height 10
click at [278, 114] on div "script.js" at bounding box center [296, 108] width 115 height 14
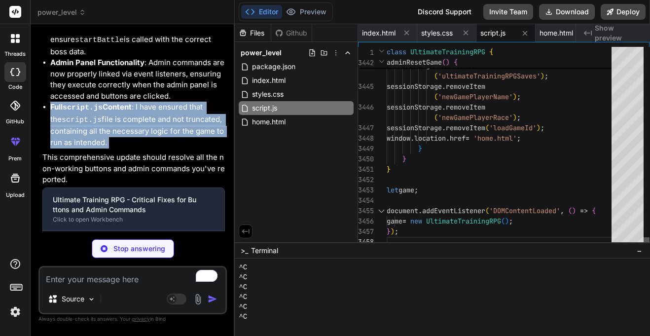
click at [643, 247] on div at bounding box center [646, 242] width 6 height 10
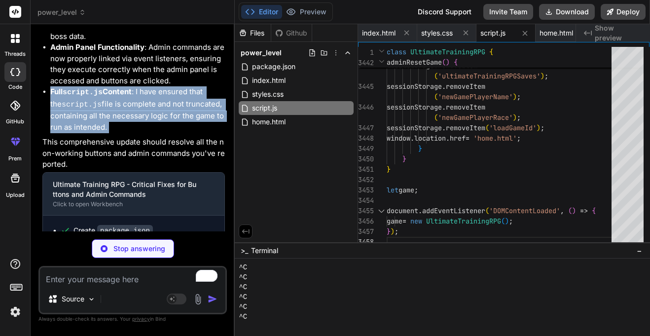
scroll to position [148, 0]
click at [158, 215] on div "Create package.json Create home.html Create index.html Create styles.css Create…" at bounding box center [133, 260] width 181 height 91
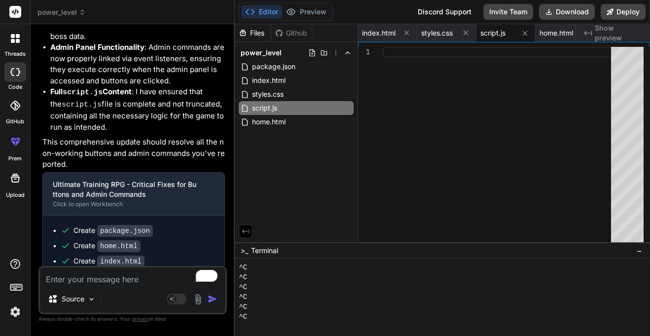
click at [126, 277] on textarea "To enrich screen reader interactions, please activate Accessibility in Grammarl…" at bounding box center [132, 276] width 185 height 18
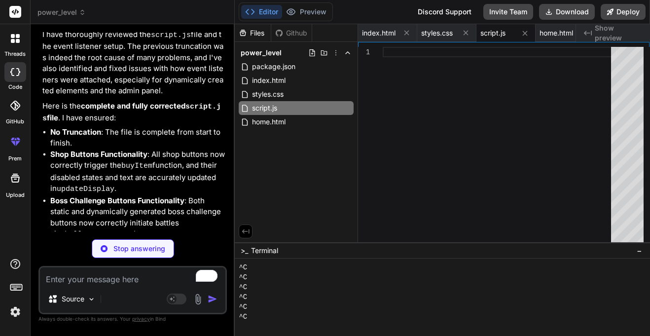
scroll to position [17615, 0]
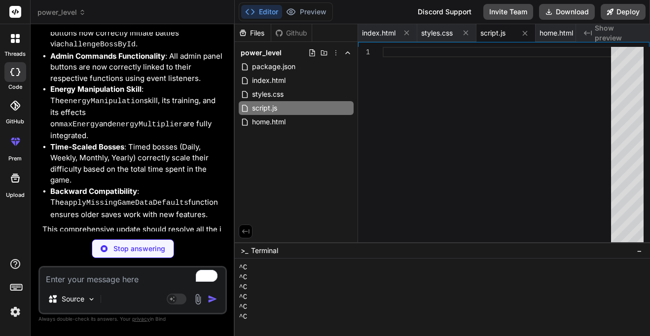
click at [121, 186] on li "Backward Compatibility : The applyMissingGameDataDefaults function ensures olde…" at bounding box center [137, 203] width 175 height 35
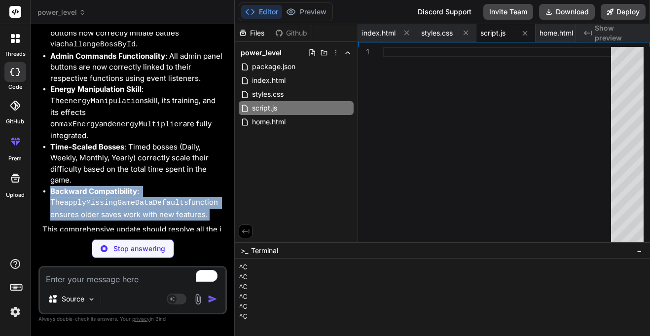
click at [123, 224] on p "This comprehensive update should resolve all the issues you've encountered." at bounding box center [133, 235] width 182 height 22
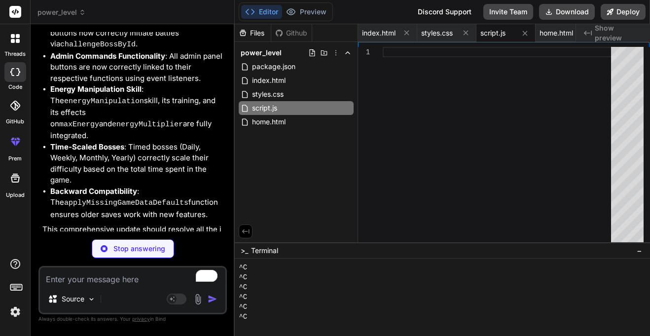
click at [123, 224] on p "This comprehensive update should resolve all the issues you've encountered." at bounding box center [133, 235] width 182 height 22
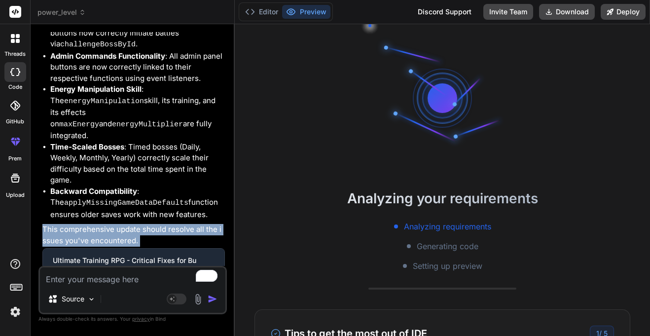
scroll to position [158, 0]
click at [251, 12] on icon at bounding box center [250, 12] width 10 height 10
click at [623, 15] on button "Deploy" at bounding box center [623, 12] width 45 height 16
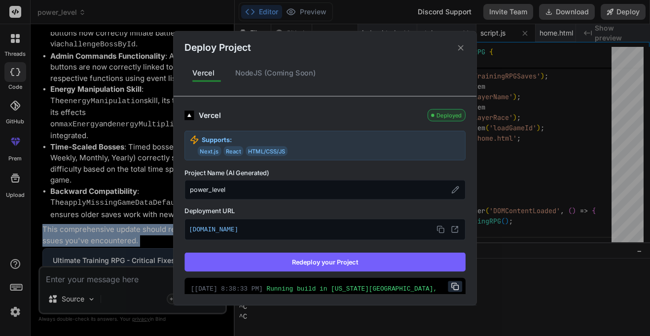
click at [355, 265] on button "Redeploy your Project" at bounding box center [324, 261] width 281 height 19
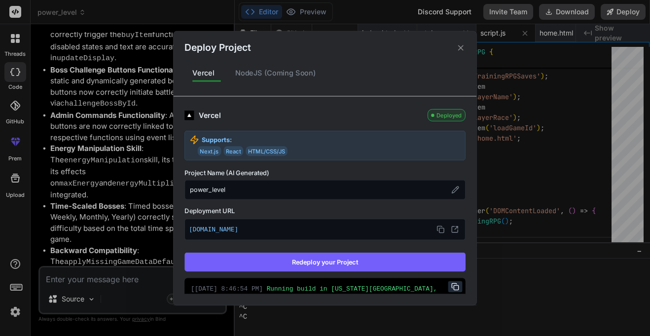
scroll to position [17615, 0]
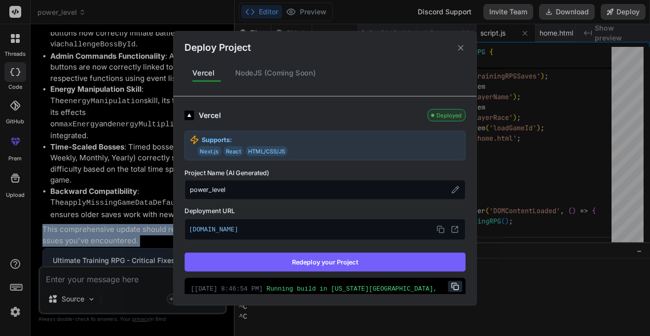
click at [459, 51] on icon at bounding box center [460, 47] width 9 height 9
click at [459, 51] on span "UltimateTrainingRPG" at bounding box center [447, 51] width 75 height 9
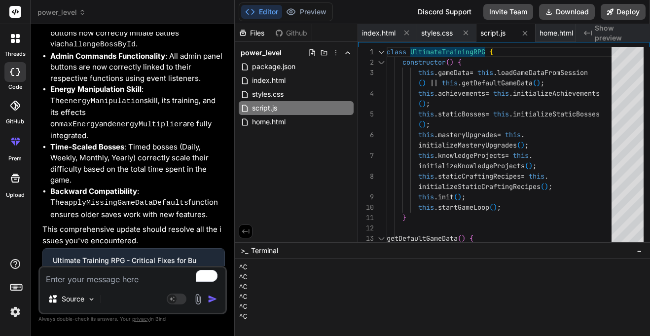
click at [134, 272] on textarea "To enrich screen reader interactions, please activate Accessibility in Grammarl…" at bounding box center [132, 276] width 185 height 18
paste textarea "Basic Shop Advanced Shop Premium Shop Legendary Shop"
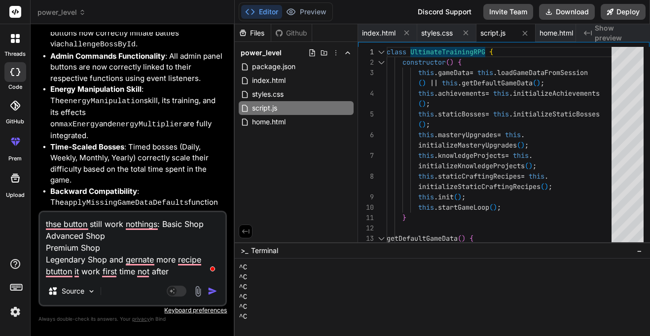
click at [216, 293] on img "button" at bounding box center [213, 291] width 10 height 10
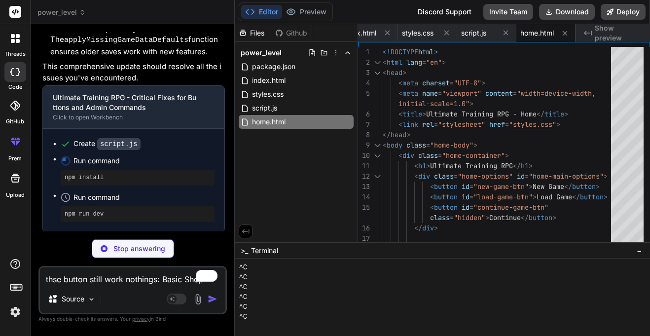
scroll to position [18619, 0]
